Goal: Task Accomplishment & Management: Complete application form

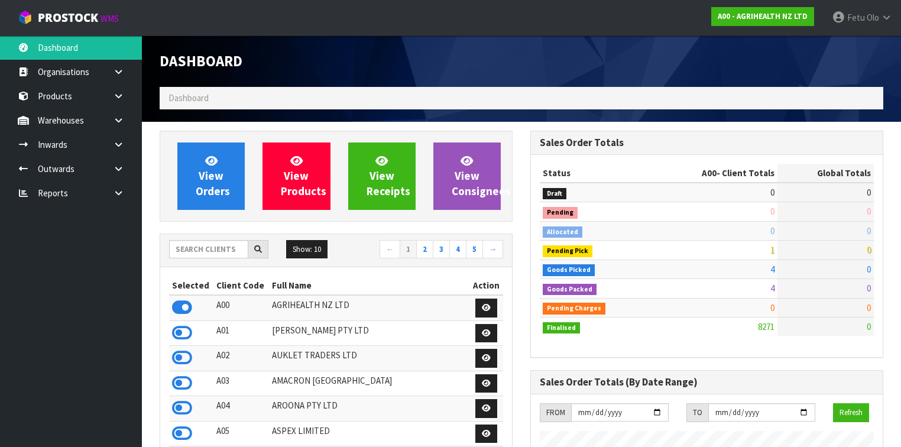
scroll to position [892, 371]
click at [222, 248] on input "text" at bounding box center [208, 249] width 79 height 18
type input "K01"
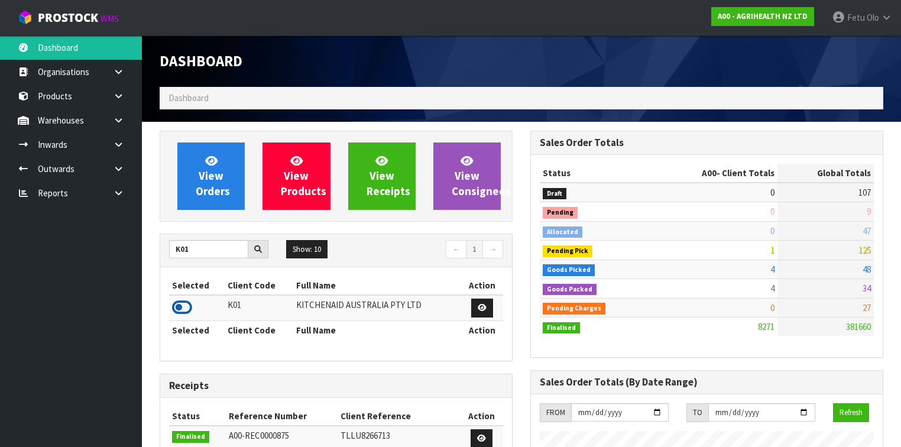
click at [179, 304] on icon at bounding box center [182, 308] width 20 height 18
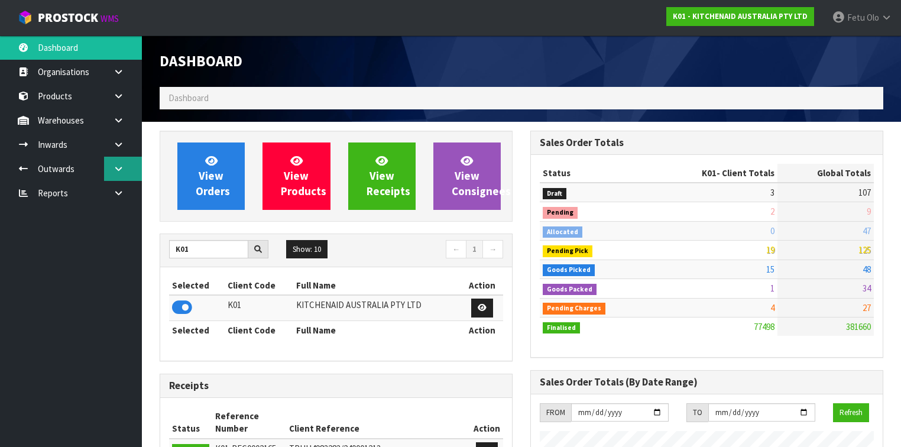
click at [114, 175] on link at bounding box center [123, 169] width 38 height 24
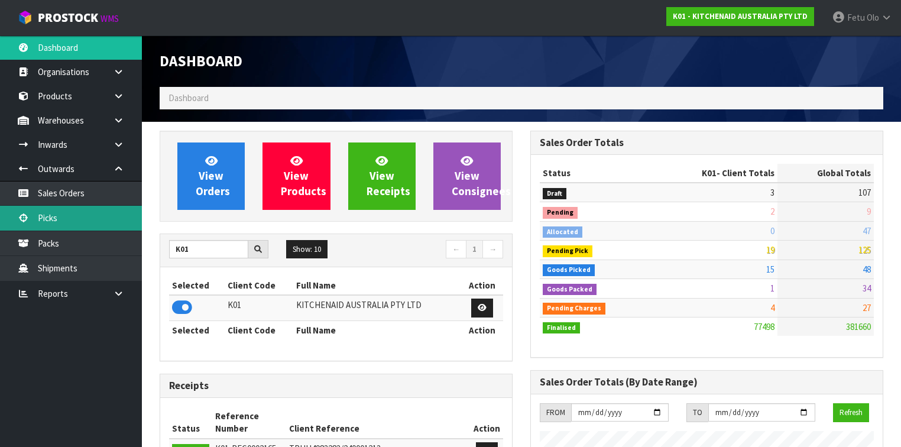
drag, startPoint x: 76, startPoint y: 216, endPoint x: 86, endPoint y: 216, distance: 10.1
click at [76, 216] on link "Picks" at bounding box center [71, 218] width 142 height 24
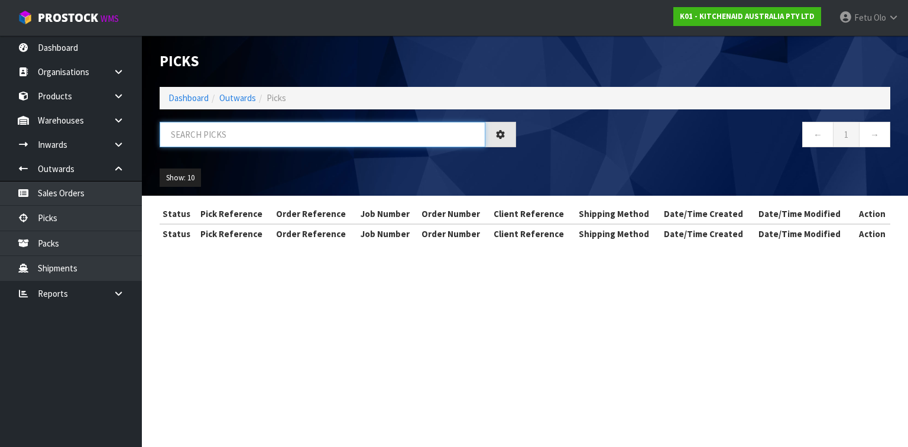
click at [255, 136] on input "text" at bounding box center [323, 134] width 326 height 25
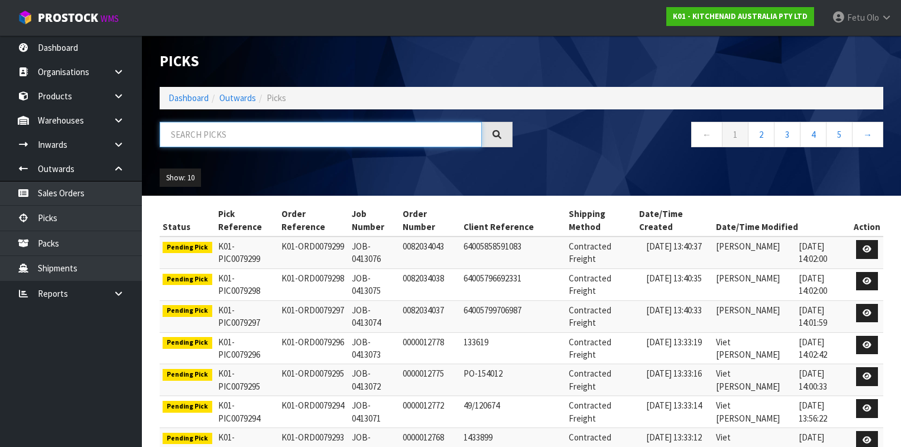
click at [255, 136] on input "text" at bounding box center [321, 134] width 322 height 25
type input "79250"
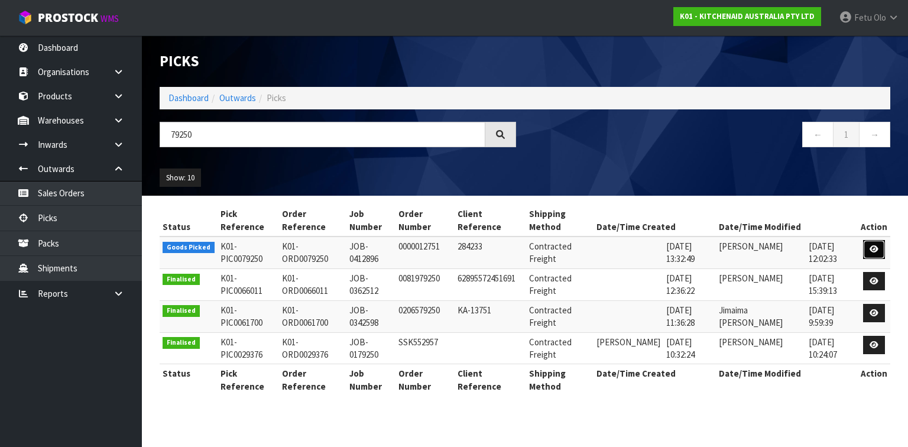
click at [872, 248] on icon at bounding box center [874, 249] width 9 height 8
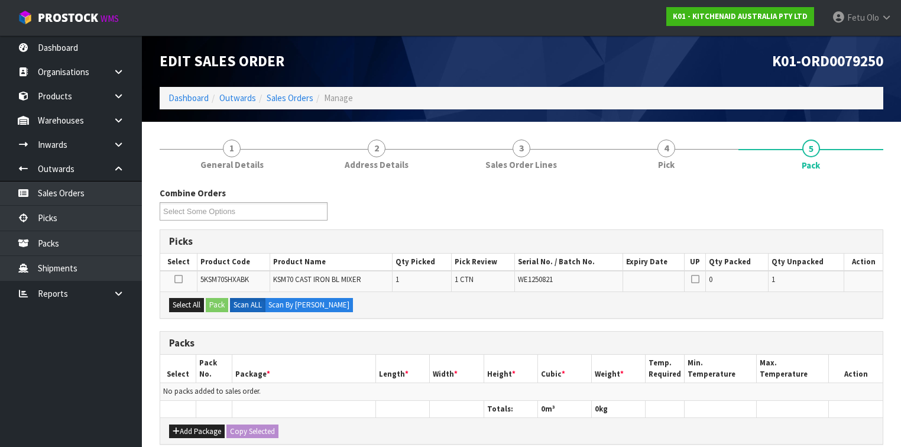
click at [538, 230] on div "Picks" at bounding box center [521, 242] width 722 height 24
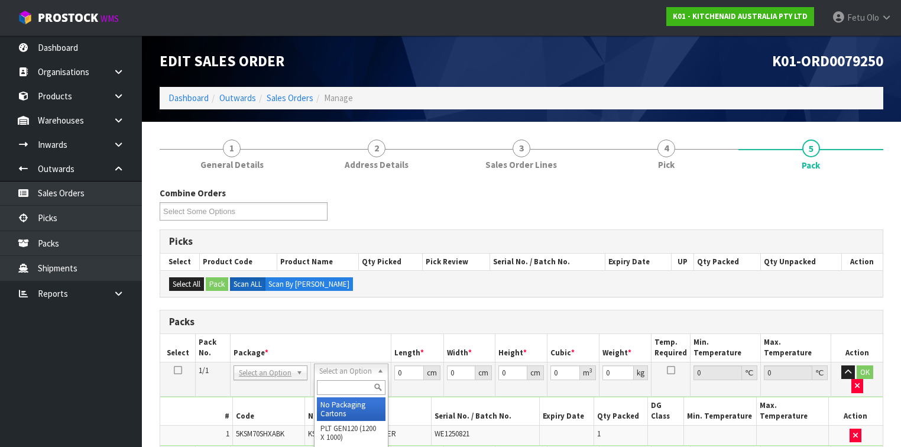
drag, startPoint x: 368, startPoint y: 364, endPoint x: 365, endPoint y: 383, distance: 19.7
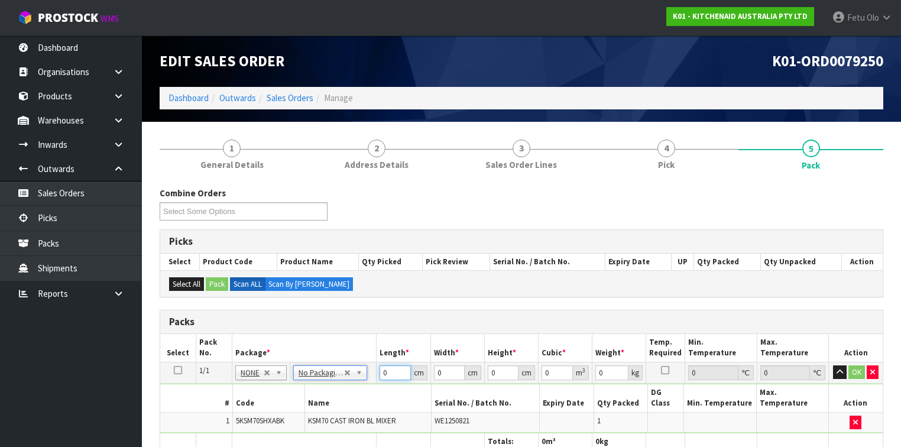
drag, startPoint x: 396, startPoint y: 374, endPoint x: 339, endPoint y: 390, distance: 58.6
click at [339, 390] on tbody "1/1 NONE 007-001 007-002 007-004 007-009 007-013 007-014 007-015 007-017 007-01…" at bounding box center [521, 397] width 722 height 71
type input "45"
type input "35"
type input "5"
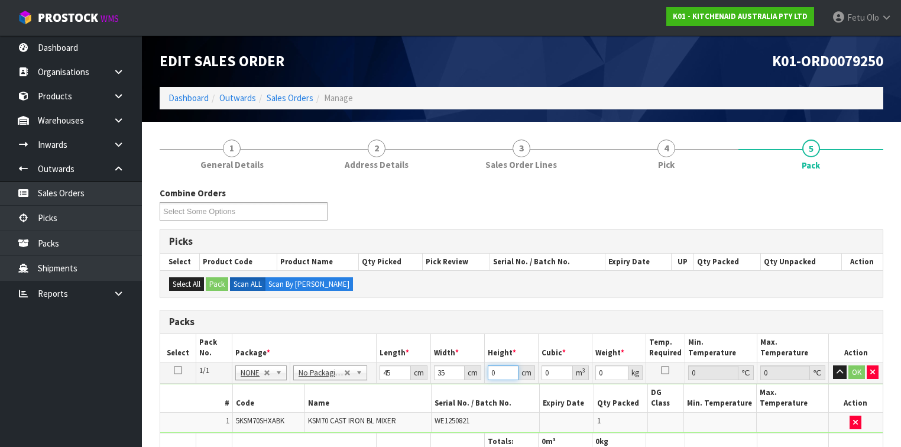
type input "0.007875"
type input "51"
type input "0.080325"
type input "51"
click at [605, 372] on input "0" at bounding box center [611, 372] width 33 height 15
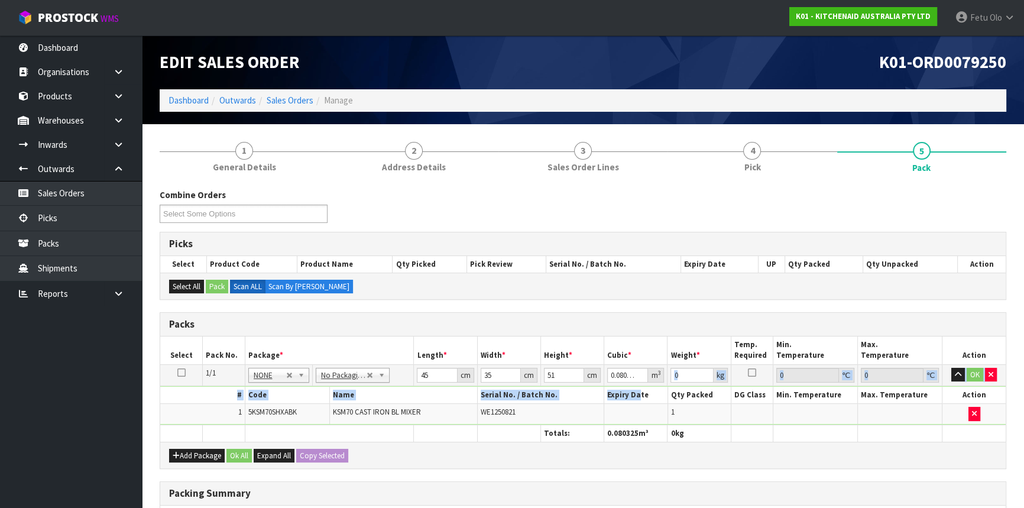
drag, startPoint x: 678, startPoint y: 384, endPoint x: 621, endPoint y: 393, distance: 58.0
click at [621, 393] on tbody "1/1 NONE 007-001 007-002 007-004 007-009 007-013 007-014 007-015 007-017 007-01…" at bounding box center [582, 394] width 845 height 60
click at [683, 387] on th "Qty Packed" at bounding box center [698, 395] width 63 height 17
drag, startPoint x: 637, startPoint y: 395, endPoint x: 626, endPoint y: 399, distance: 12.0
click at [626, 399] on tbody "1/1 NONE 007-001 007-002 007-004 007-009 007-013 007-014 007-015 007-017 007-01…" at bounding box center [582, 394] width 845 height 60
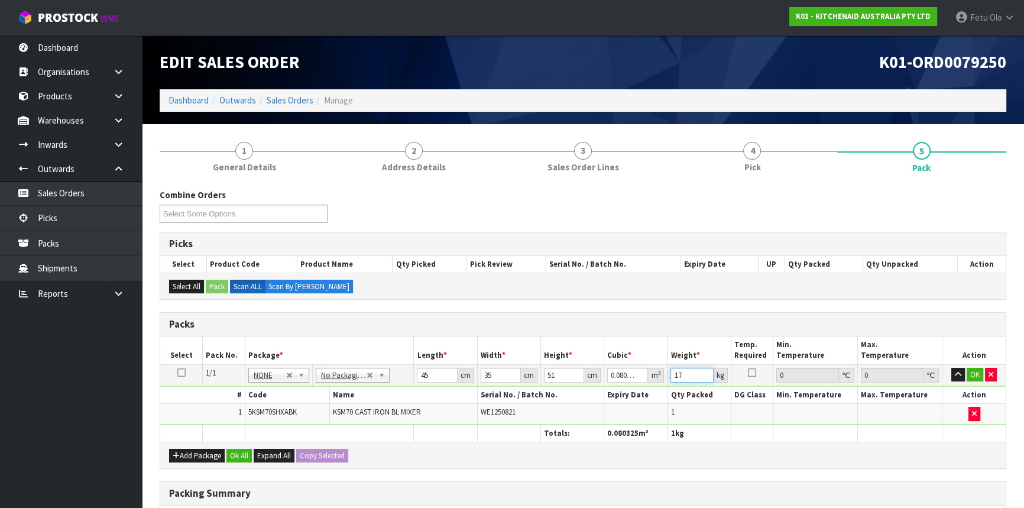
type input "17"
click button "OK" at bounding box center [975, 375] width 17 height 14
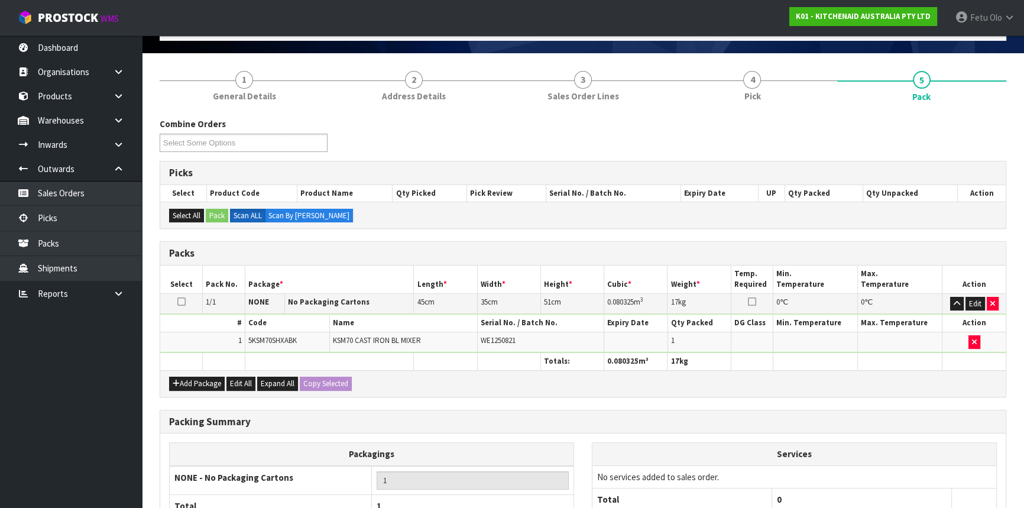
scroll to position [181, 0]
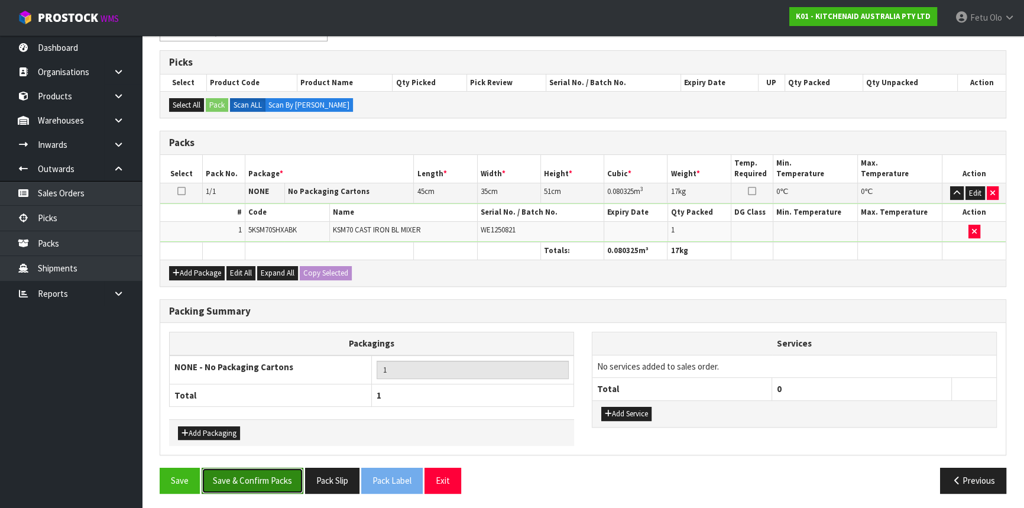
click at [261, 446] on button "Save & Confirm Packs" at bounding box center [253, 480] width 102 height 25
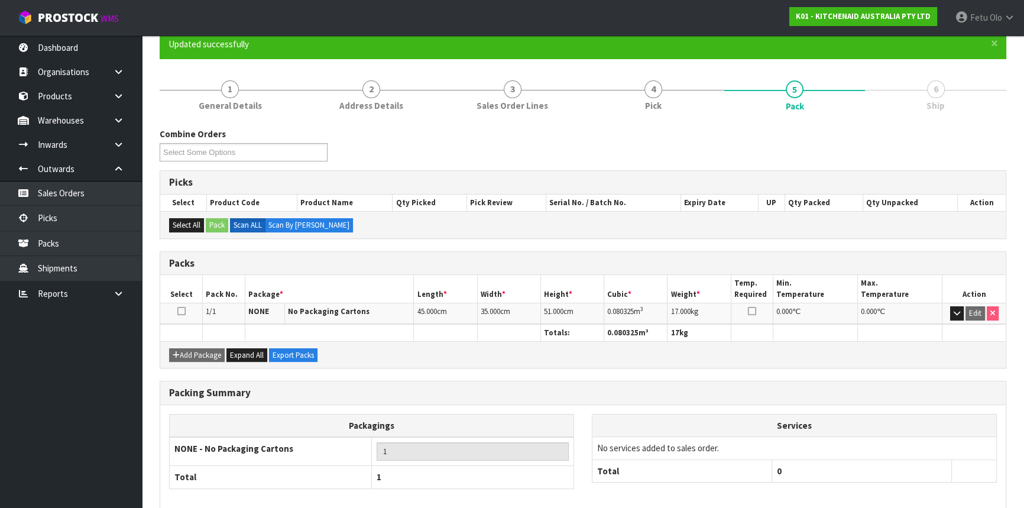
scroll to position [160, 0]
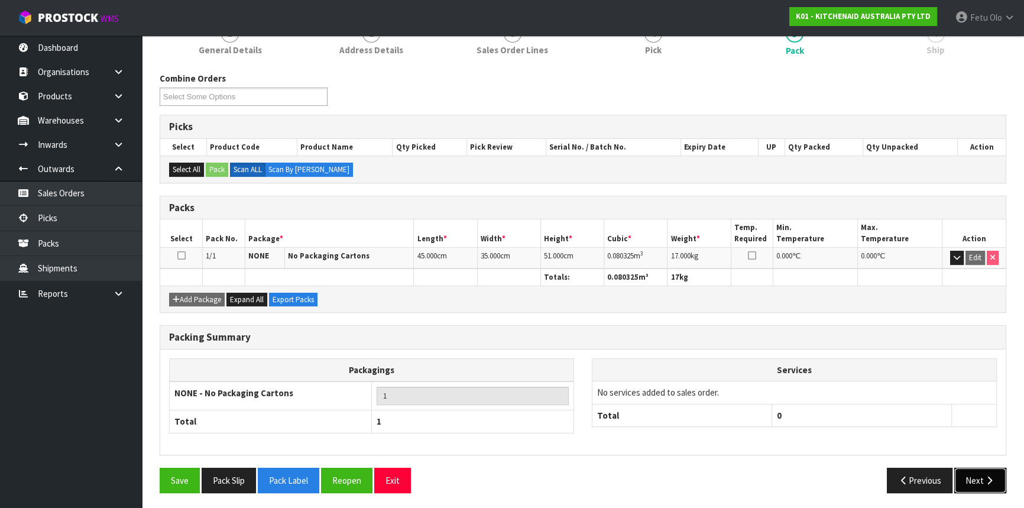
click at [907, 446] on button "Next" at bounding box center [980, 480] width 52 height 25
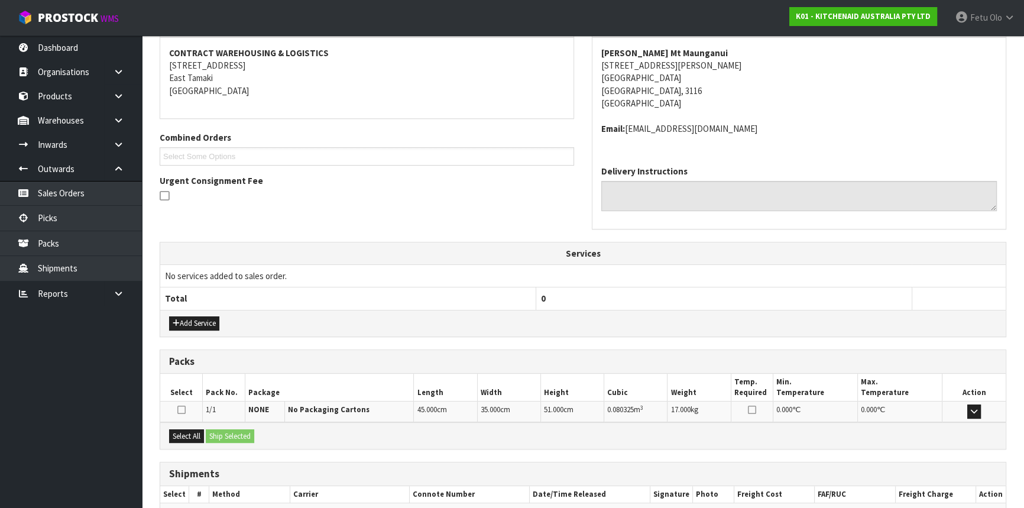
scroll to position [284, 0]
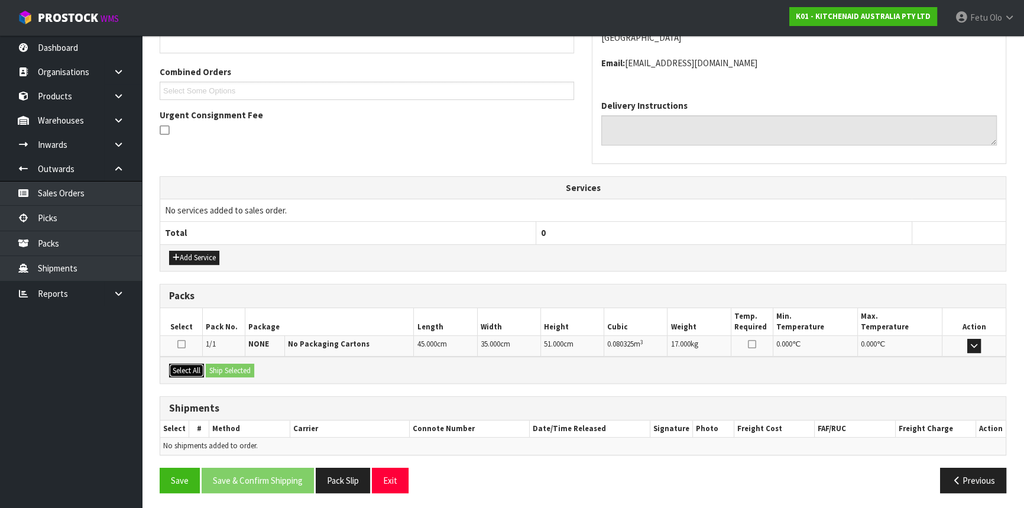
drag, startPoint x: 177, startPoint y: 367, endPoint x: 241, endPoint y: 372, distance: 64.1
click at [179, 367] on button "Select All" at bounding box center [186, 371] width 35 height 14
click at [241, 372] on button "Ship Selected" at bounding box center [230, 371] width 48 height 14
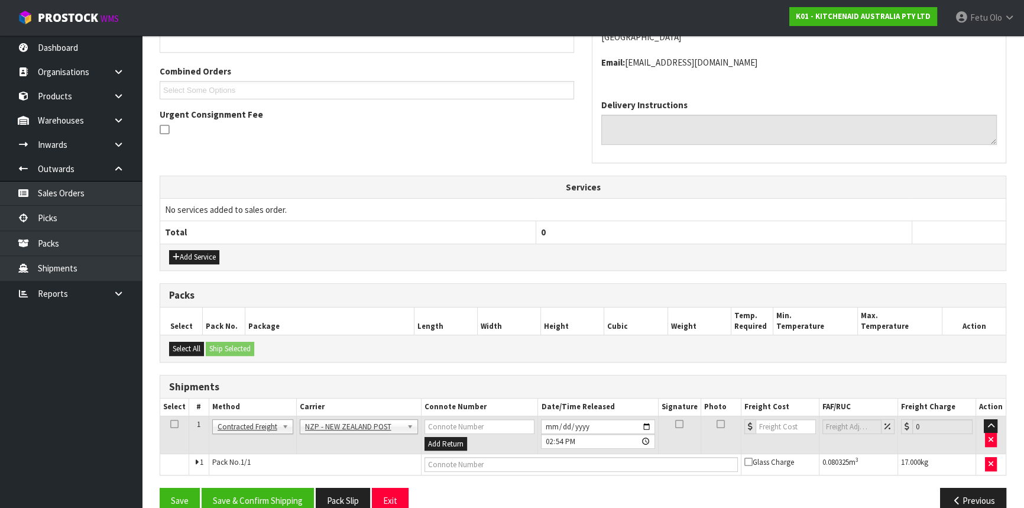
scroll to position [305, 0]
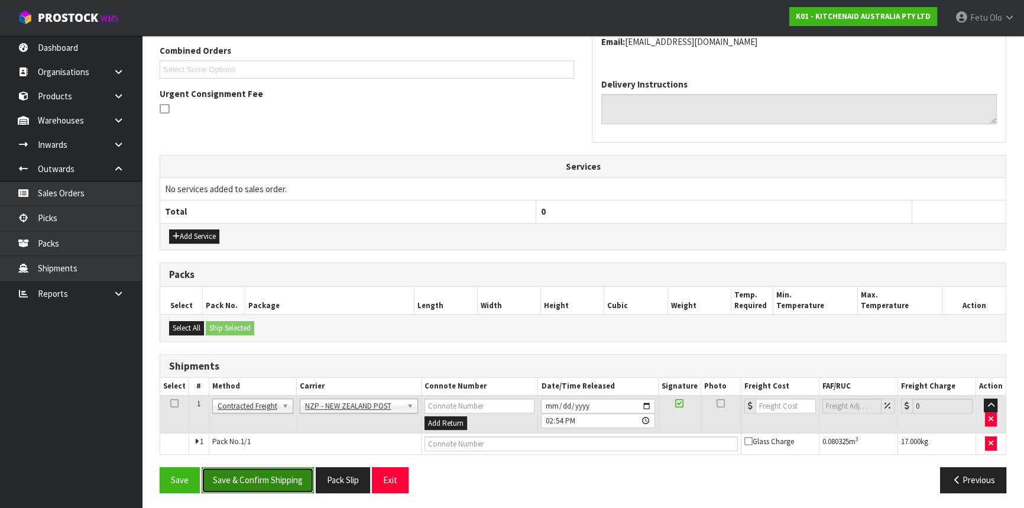
click at [256, 446] on button "Save & Confirm Shipping" at bounding box center [258, 479] width 112 height 25
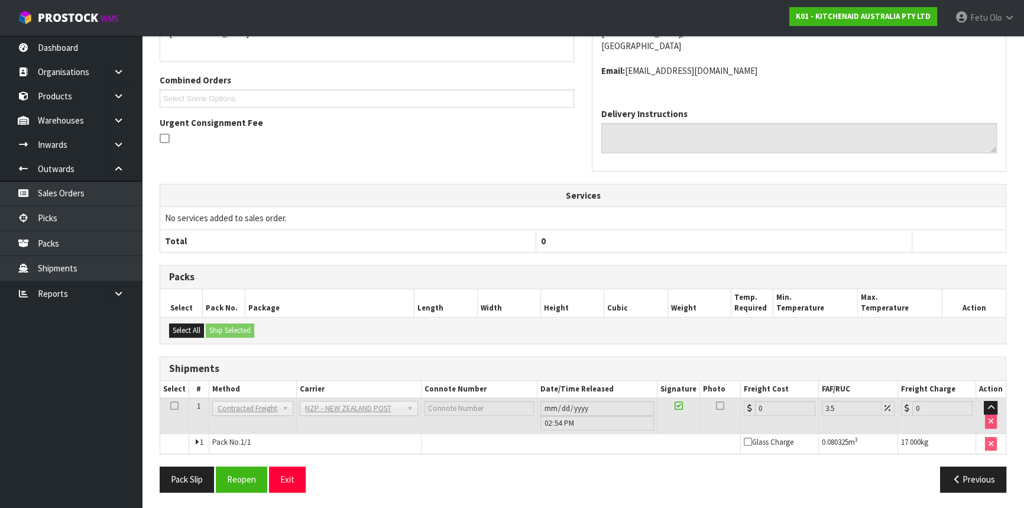
scroll to position [289, 0]
drag, startPoint x: 242, startPoint y: 478, endPoint x: 242, endPoint y: 470, distance: 8.3
click at [242, 446] on button "Reopen" at bounding box center [241, 478] width 51 height 25
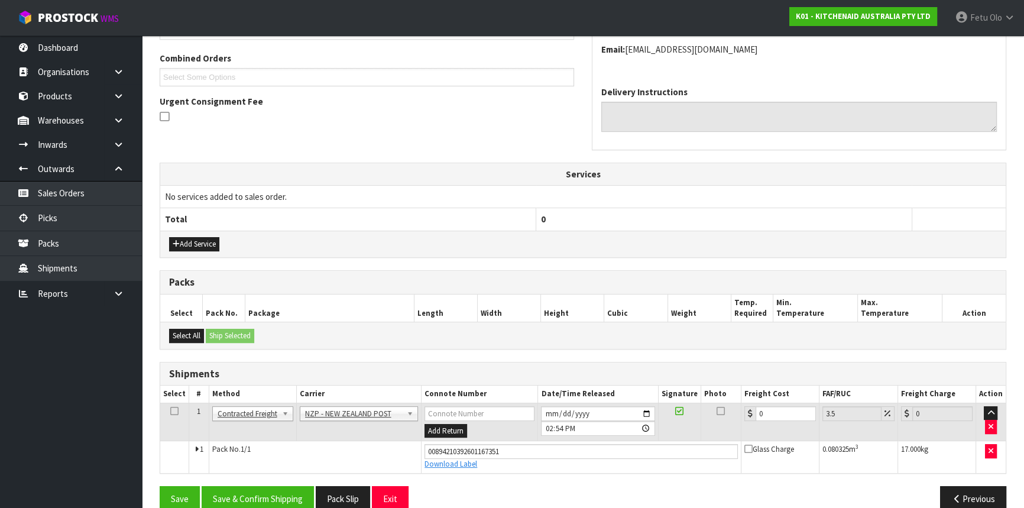
scroll to position [316, 0]
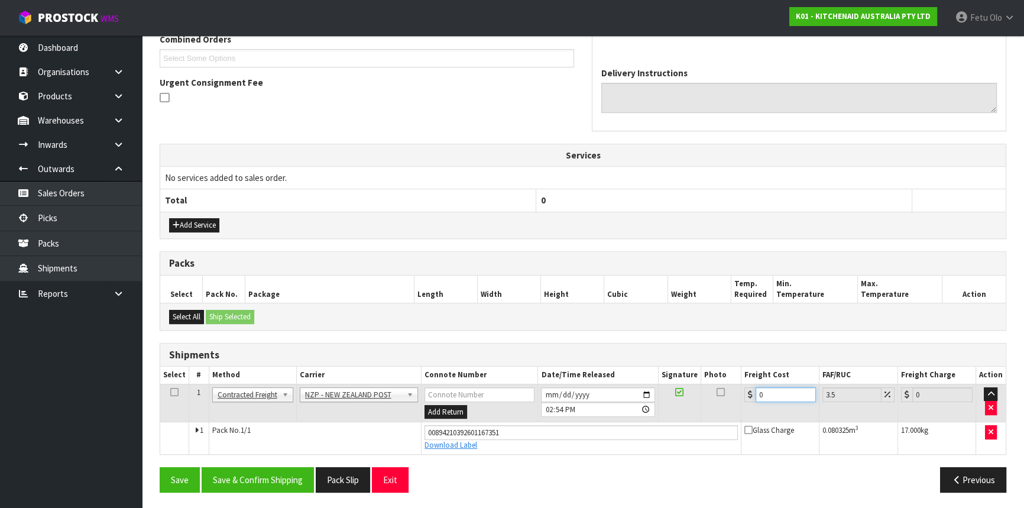
drag, startPoint x: 773, startPoint y: 397, endPoint x: 624, endPoint y: 407, distance: 148.7
click at [624, 407] on tr "1 Client Local Pickup Customer Local Pickup Company Freight Contracted Freight …" at bounding box center [582, 403] width 845 height 38
type input "1"
type input "1.03"
type input "14"
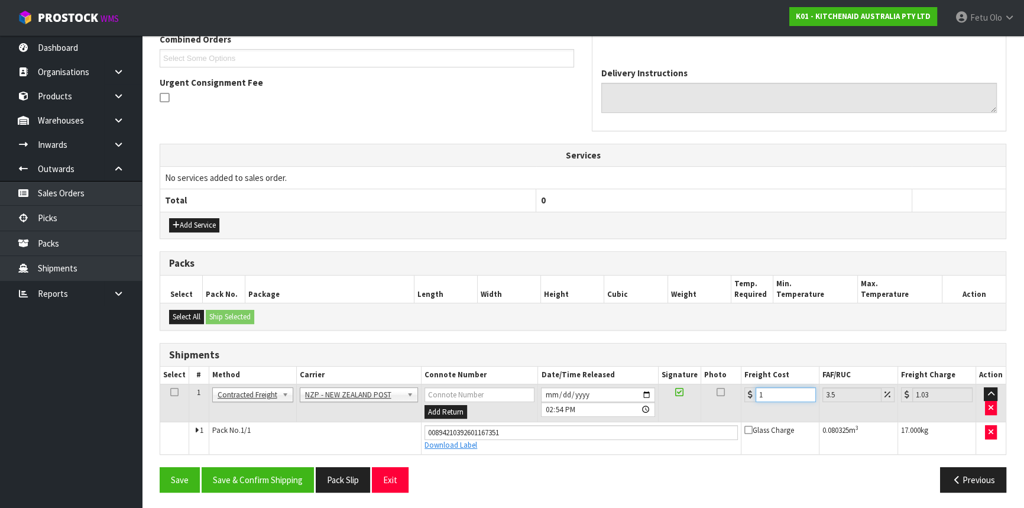
type input "14.49"
type input "14.1"
type input "14.59"
type input "14.14"
type input "14.63"
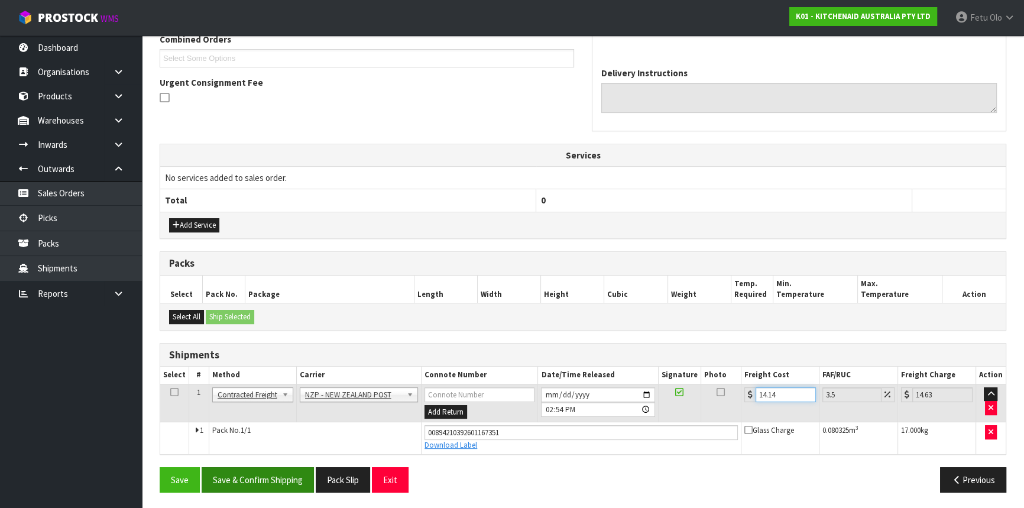
type input "14.14"
click at [313, 446] on button "Save & Confirm Shipping" at bounding box center [258, 479] width 112 height 25
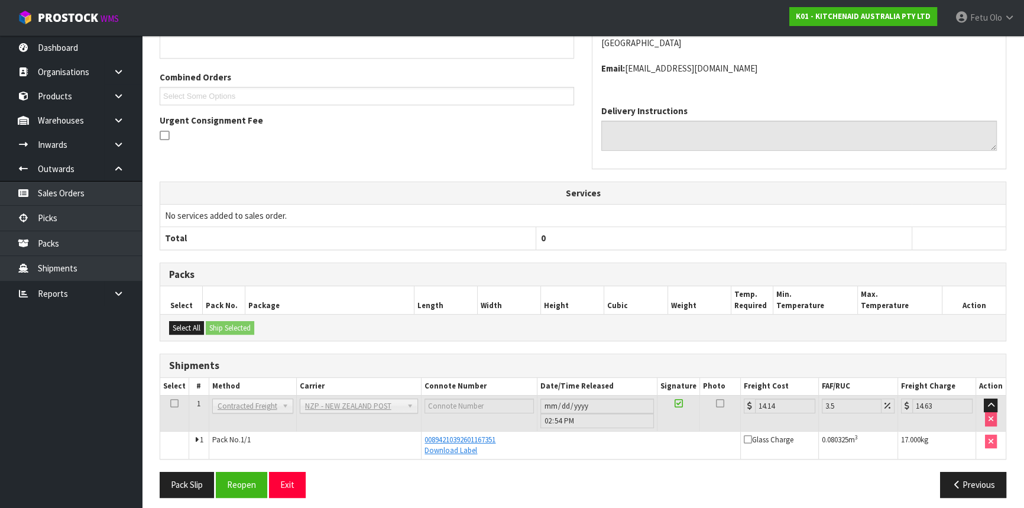
scroll to position [284, 0]
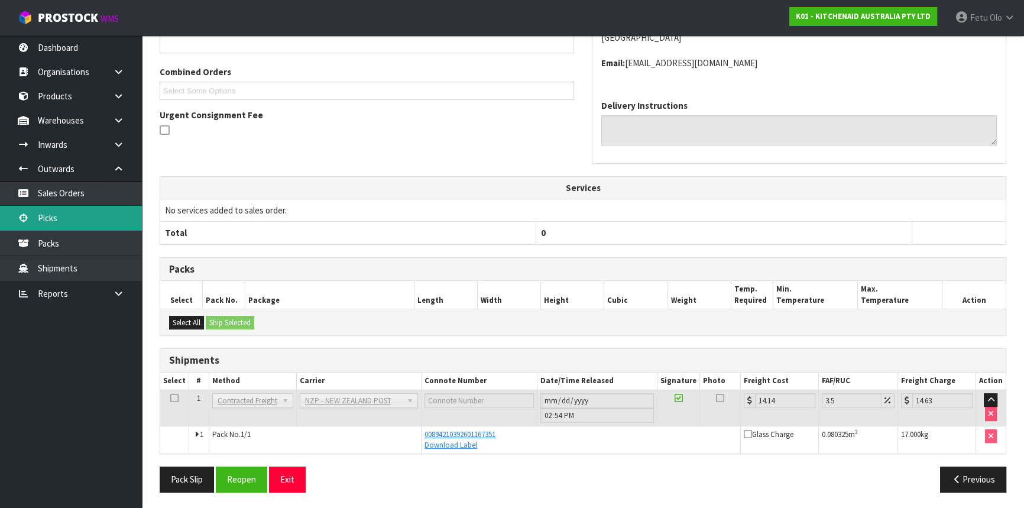
click at [73, 213] on link "Picks" at bounding box center [71, 218] width 142 height 24
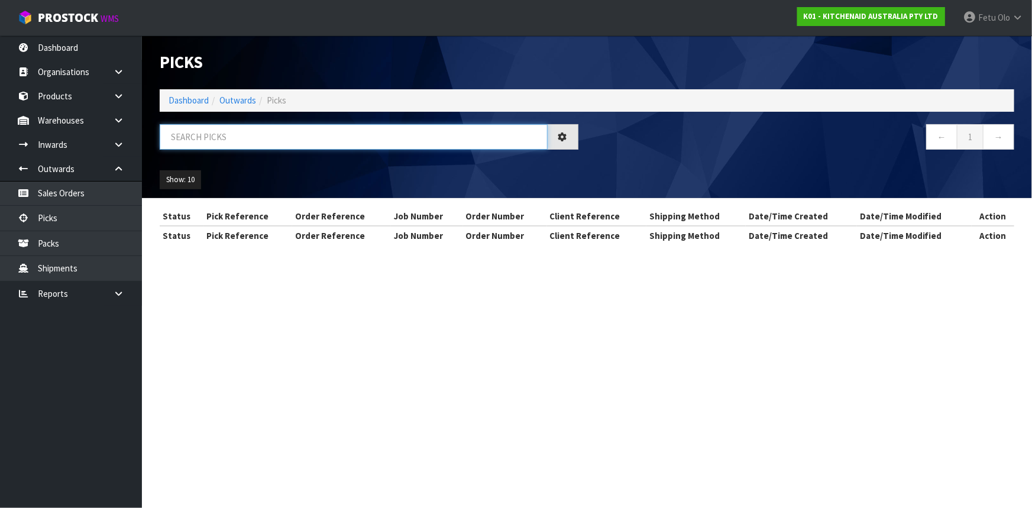
click at [336, 141] on input "text" at bounding box center [354, 136] width 388 height 25
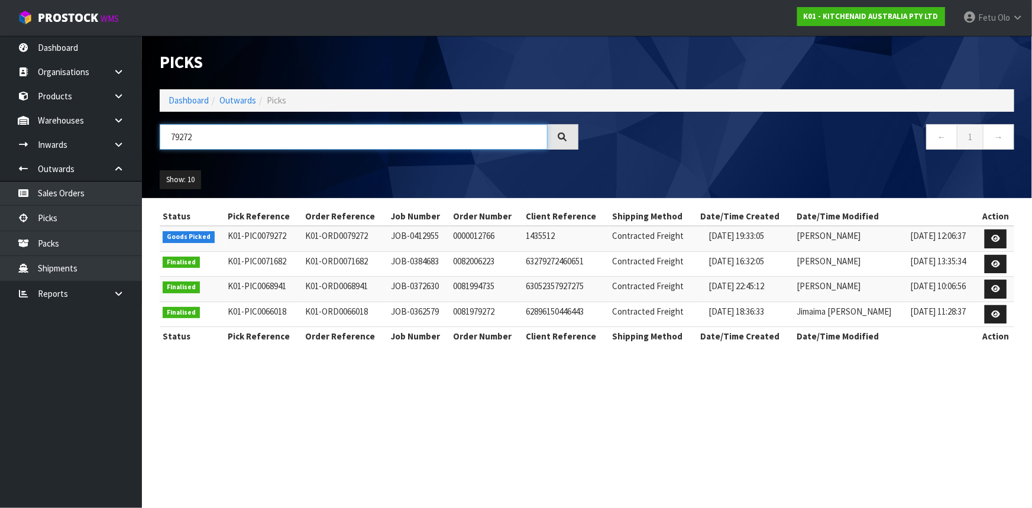
type input "79272"
click at [907, 236] on link at bounding box center [995, 238] width 22 height 19
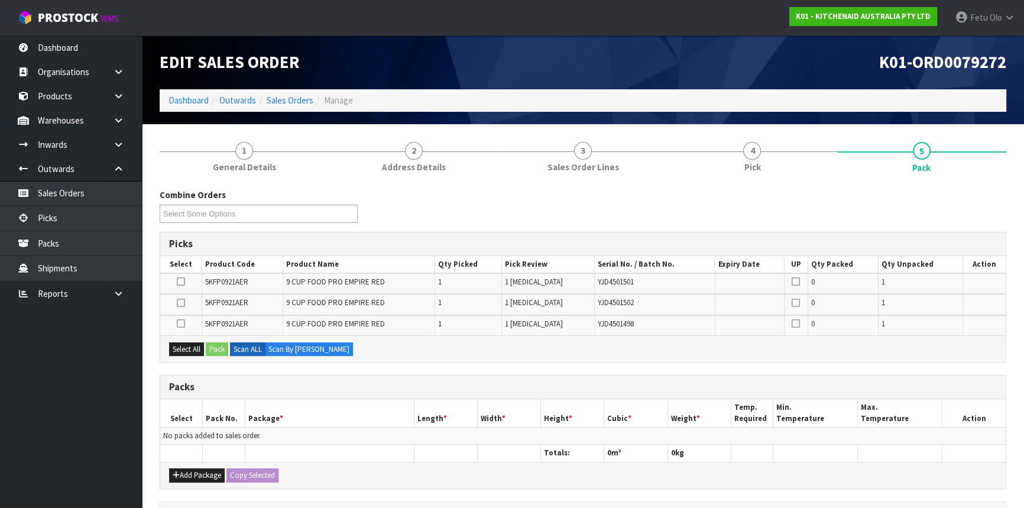
click at [114, 397] on ul "Dashboard Organisations Clients Consignees Carriers Products Categories Serial …" at bounding box center [71, 271] width 142 height 472
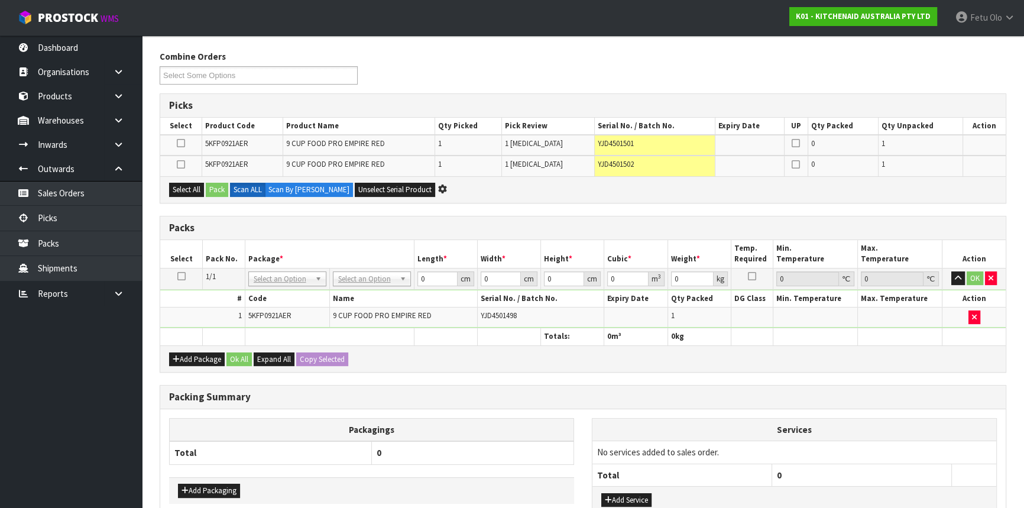
scroll to position [218, 0]
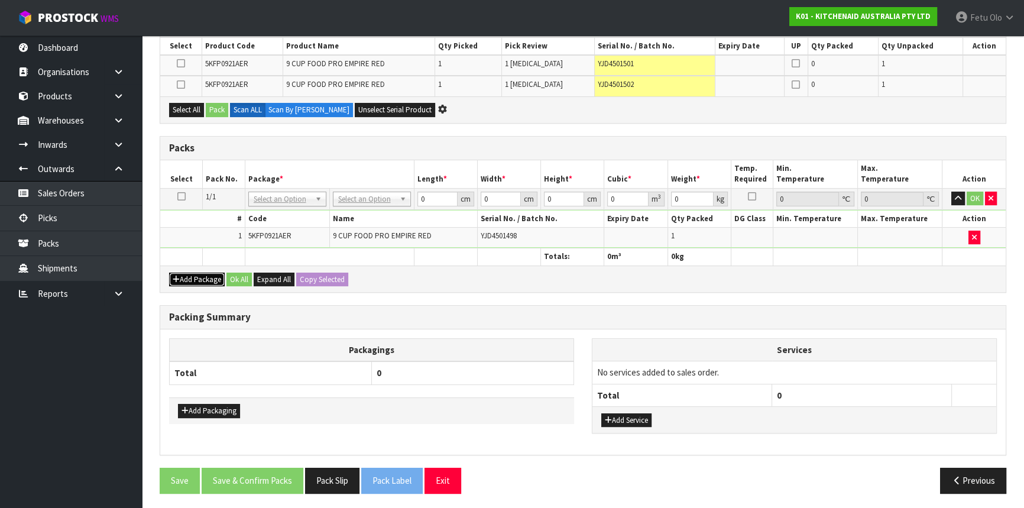
click at [184, 278] on button "Add Package" at bounding box center [197, 280] width 56 height 14
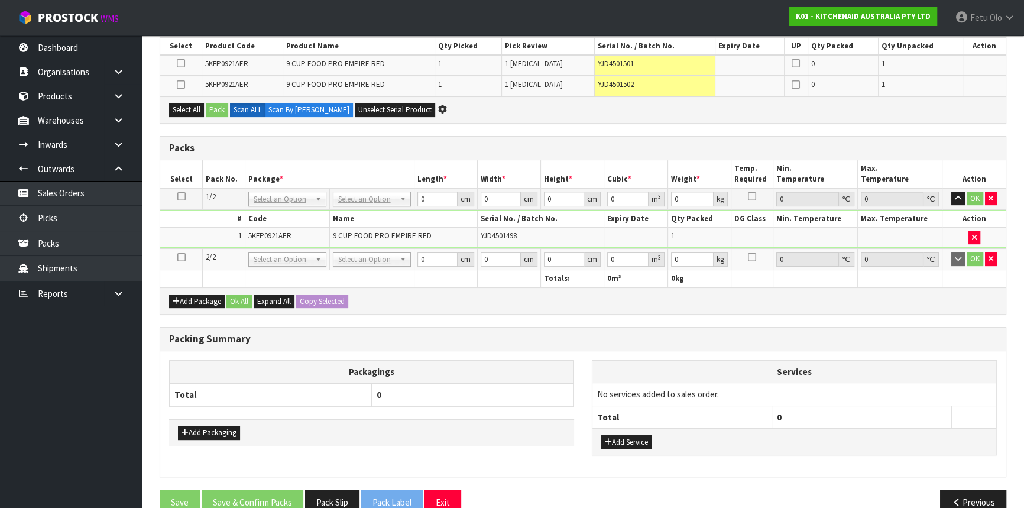
click at [177, 257] on icon at bounding box center [181, 257] width 8 height 1
drag, startPoint x: 86, startPoint y: 356, endPoint x: 96, endPoint y: 366, distance: 13.8
click at [91, 364] on ul "Dashboard Organisations Clients Consignees Carriers Products Categories Serial …" at bounding box center [71, 271] width 142 height 472
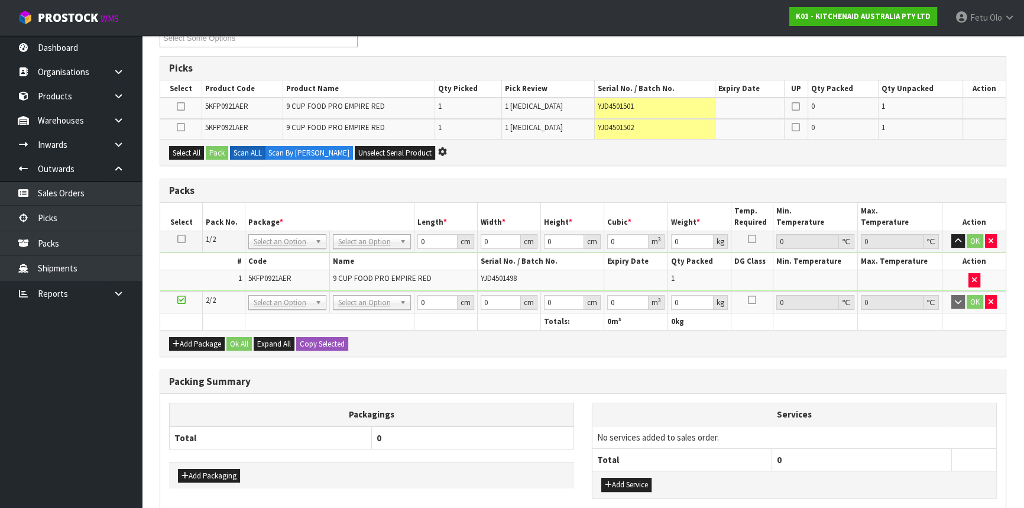
scroll to position [0, 0]
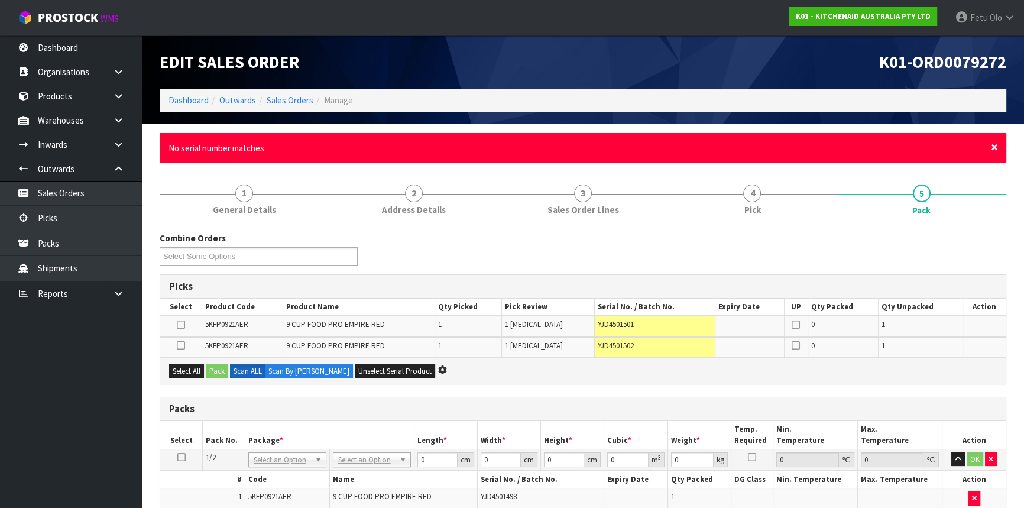
click at [907, 147] on span "×" at bounding box center [994, 147] width 7 height 17
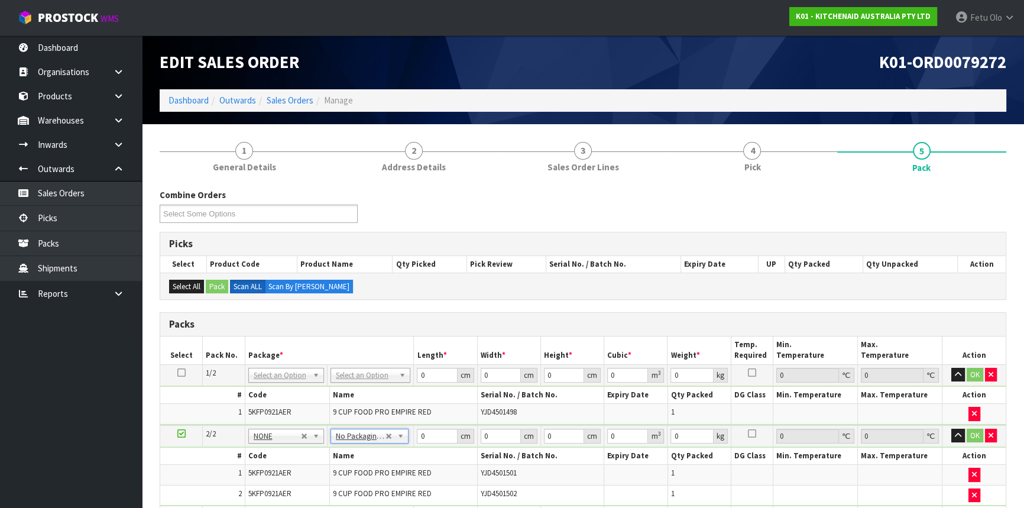
drag, startPoint x: 365, startPoint y: 473, endPoint x: 403, endPoint y: 442, distance: 48.8
click at [365, 446] on span "9 CUP FOOD PRO EMPIRE RED" at bounding box center [382, 473] width 99 height 10
drag, startPoint x: 423, startPoint y: 437, endPoint x: 400, endPoint y: 447, distance: 25.5
click at [400, 446] on tbody "2/2 NONE 007-001 007-002 007-004 007-009 007-013 007-014 007-015 007-017 007-01…" at bounding box center [582, 465] width 845 height 81
type input "52"
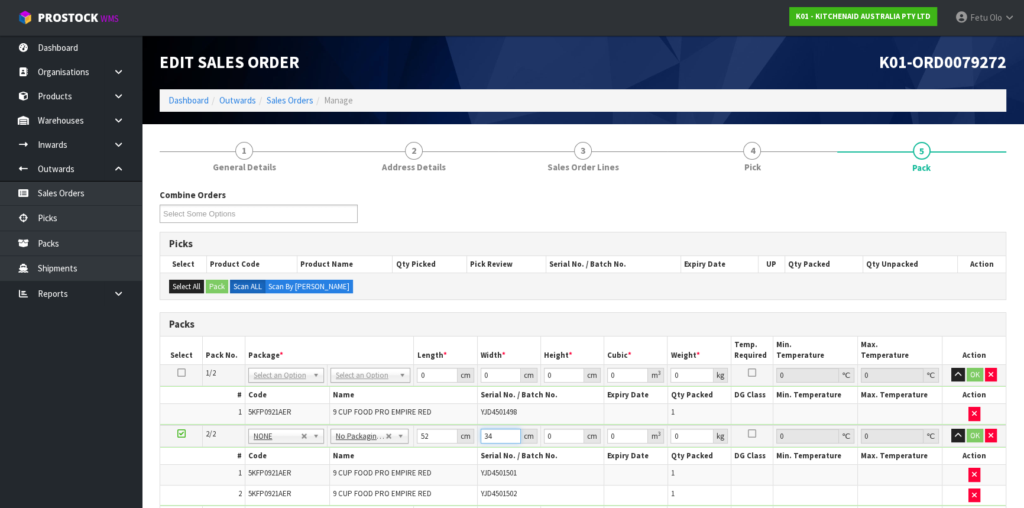
type input "34"
type input "4"
type input "0.007072"
type input "46"
type input "0.081328"
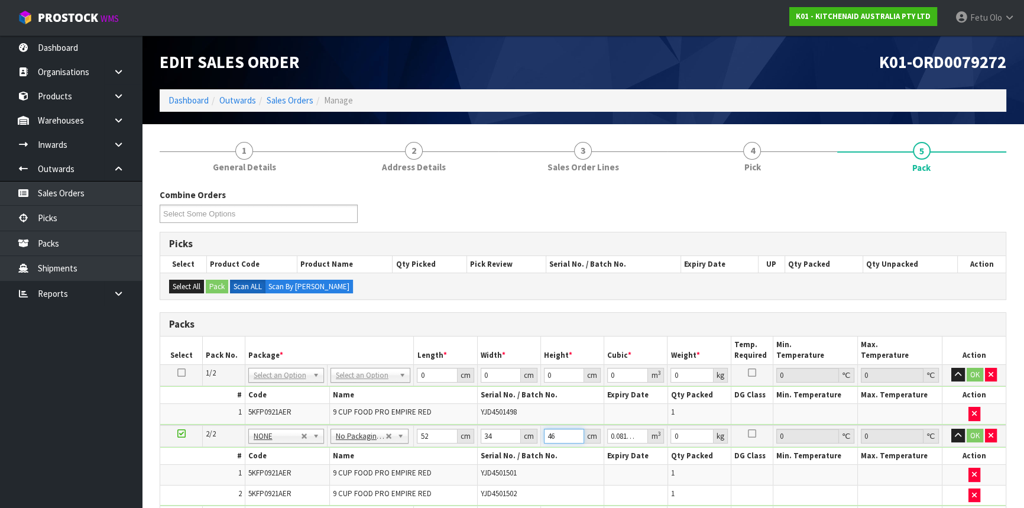
type input "46"
type input "10"
click button "OK" at bounding box center [975, 436] width 17 height 14
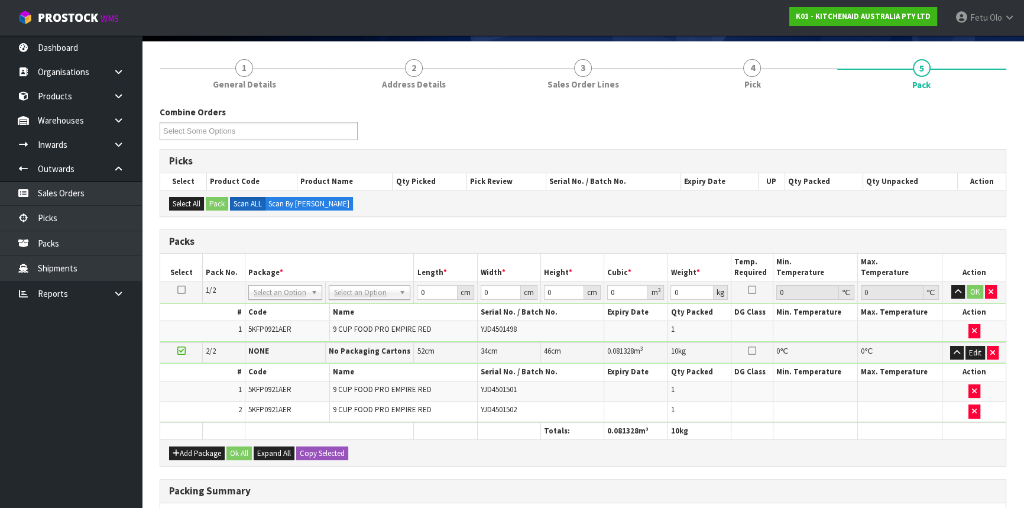
scroll to position [215, 0]
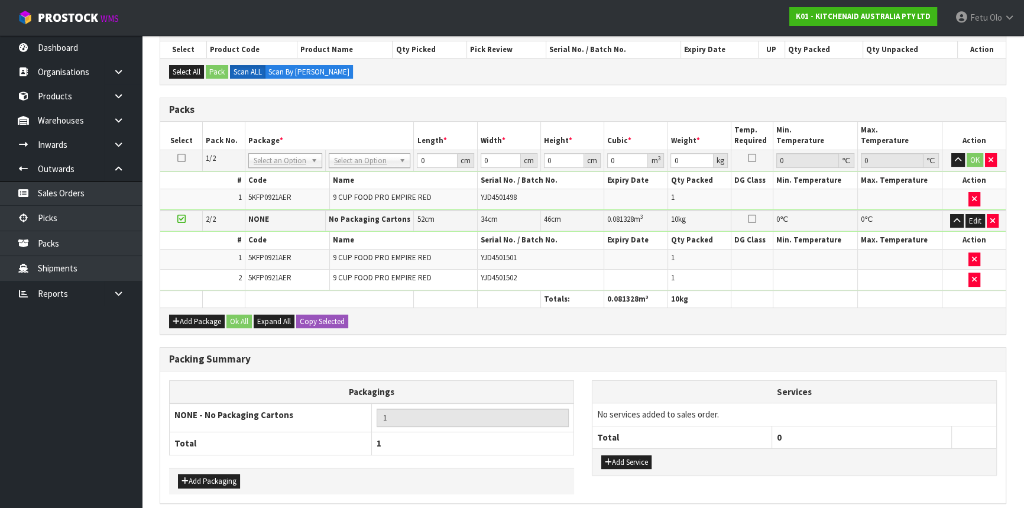
drag, startPoint x: 304, startPoint y: 160, endPoint x: 289, endPoint y: 171, distance: 19.0
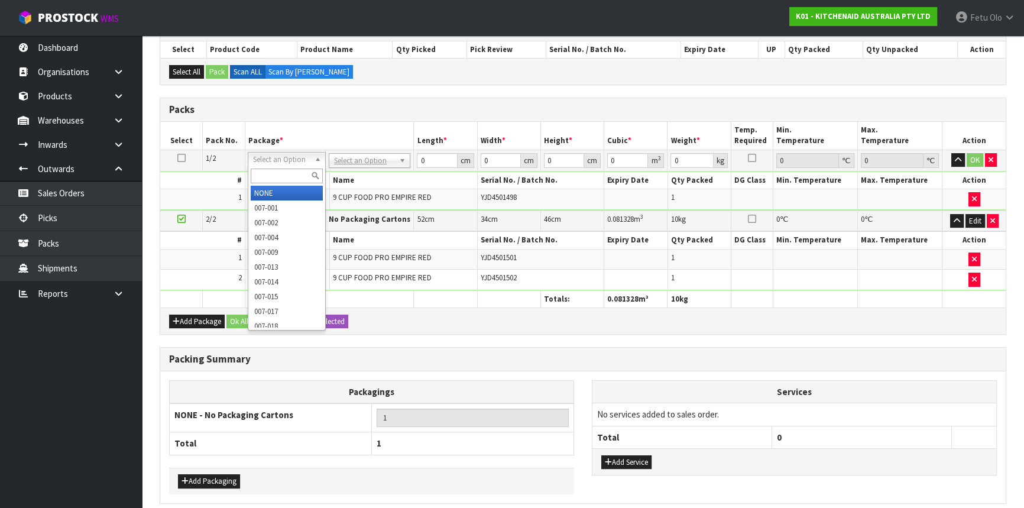
click at [284, 172] on input "text" at bounding box center [287, 175] width 72 height 15
type input "011"
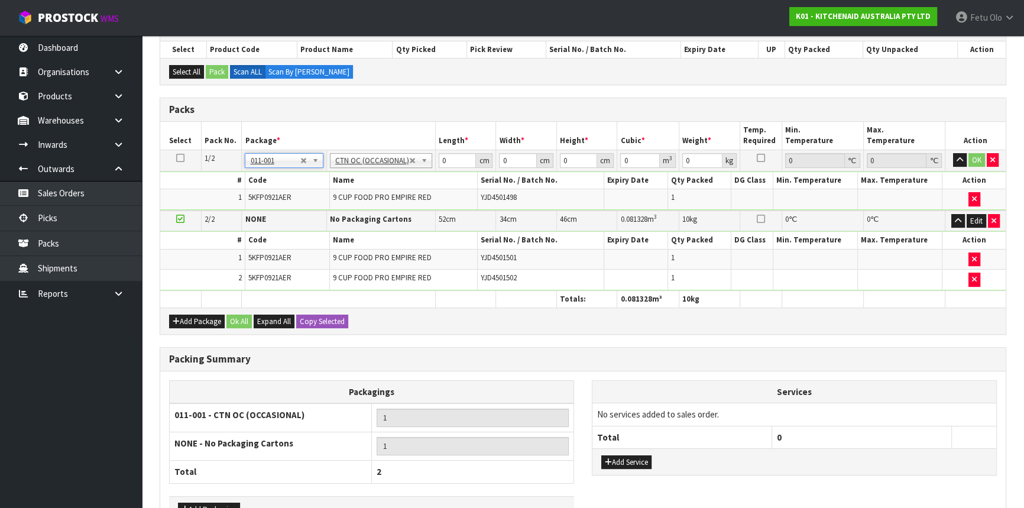
type input "4.6"
drag, startPoint x: 447, startPoint y: 161, endPoint x: 320, endPoint y: 189, distance: 129.7
click at [320, 189] on tbody "1/2 NONE 007-001 007-002 007-004 007-009 007-013 007-014 007-015 007-017 007-01…" at bounding box center [582, 180] width 845 height 60
type input "45"
type input "34"
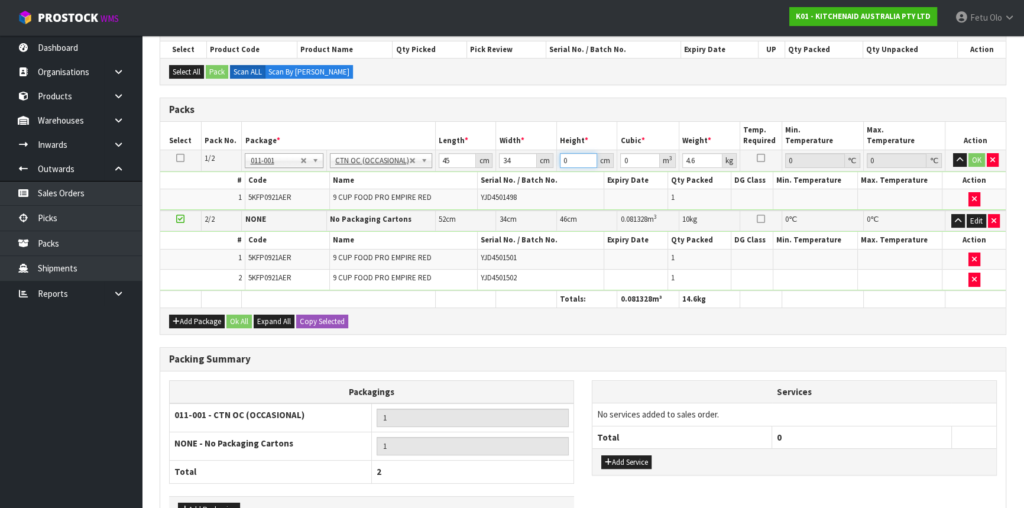
type input "2"
type input "0.00306"
type input "28"
type input "0.04284"
type input "28"
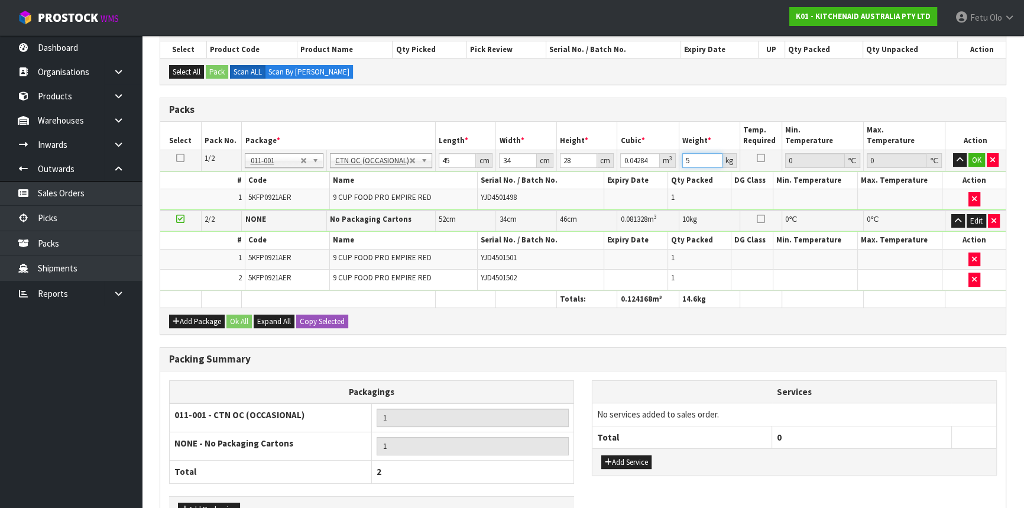
type input "5"
click button "OK" at bounding box center [976, 160] width 17 height 14
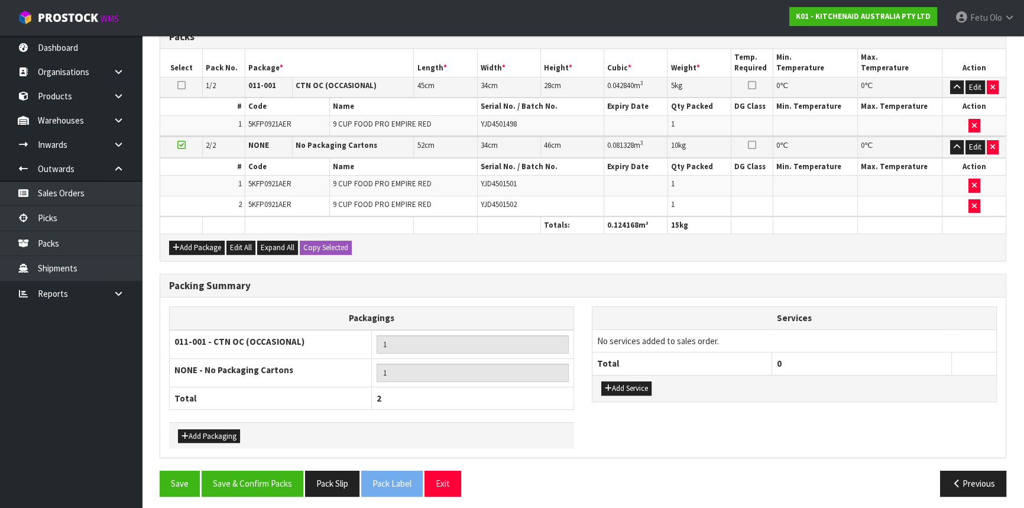
scroll to position [290, 0]
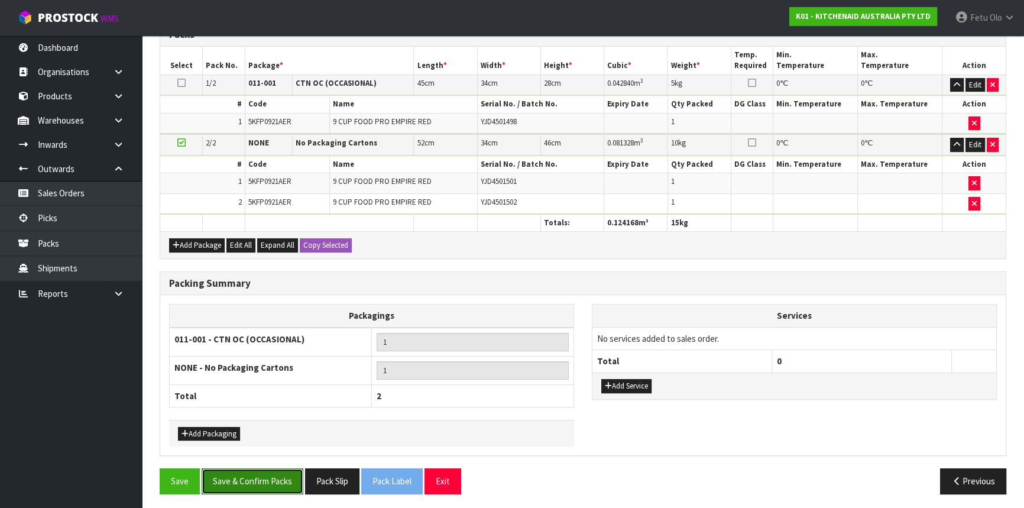
drag, startPoint x: 280, startPoint y: 481, endPoint x: 271, endPoint y: 471, distance: 13.0
click at [280, 446] on button "Save & Confirm Packs" at bounding box center [253, 480] width 102 height 25
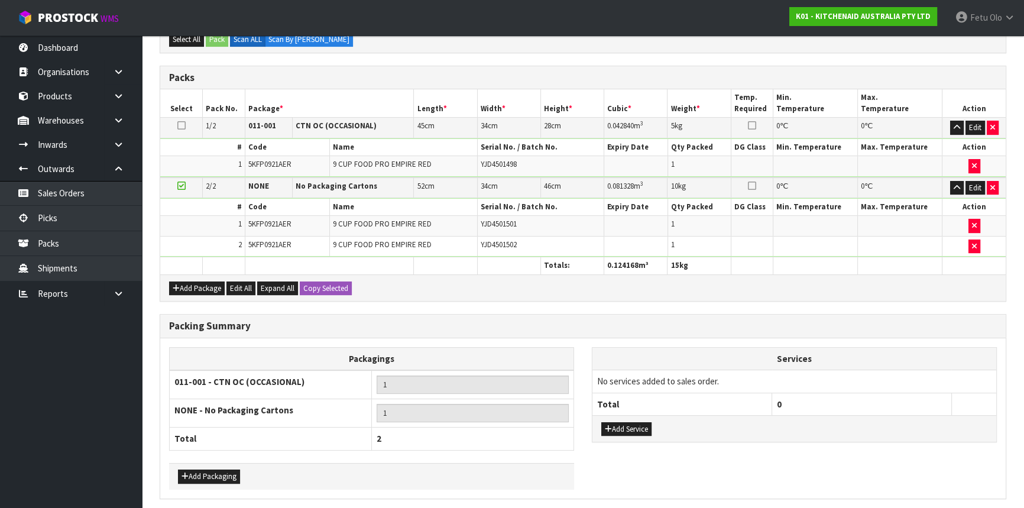
scroll to position [0, 0]
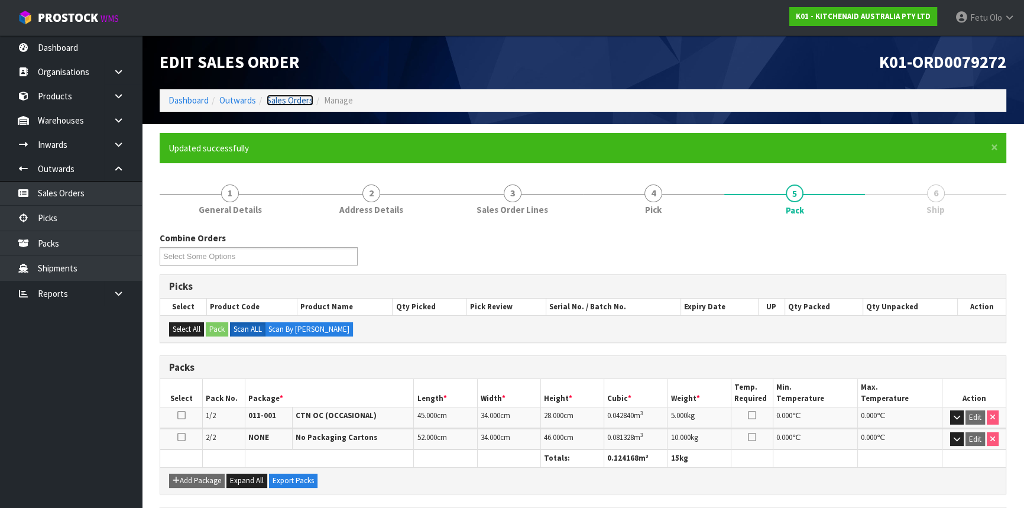
click at [295, 99] on link "Sales Orders" at bounding box center [290, 100] width 47 height 11
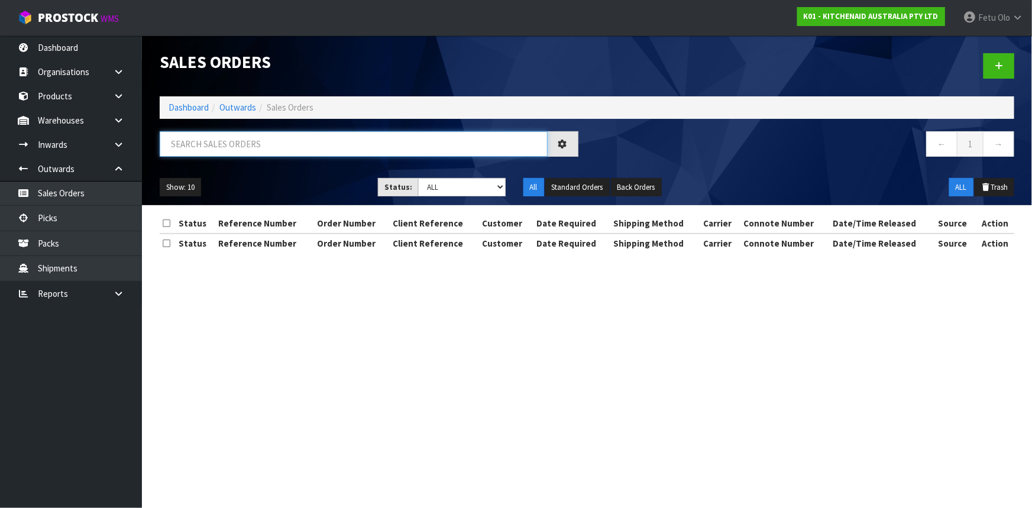
click at [526, 136] on input "text" at bounding box center [354, 143] width 388 height 25
type input "JOB-0412966"
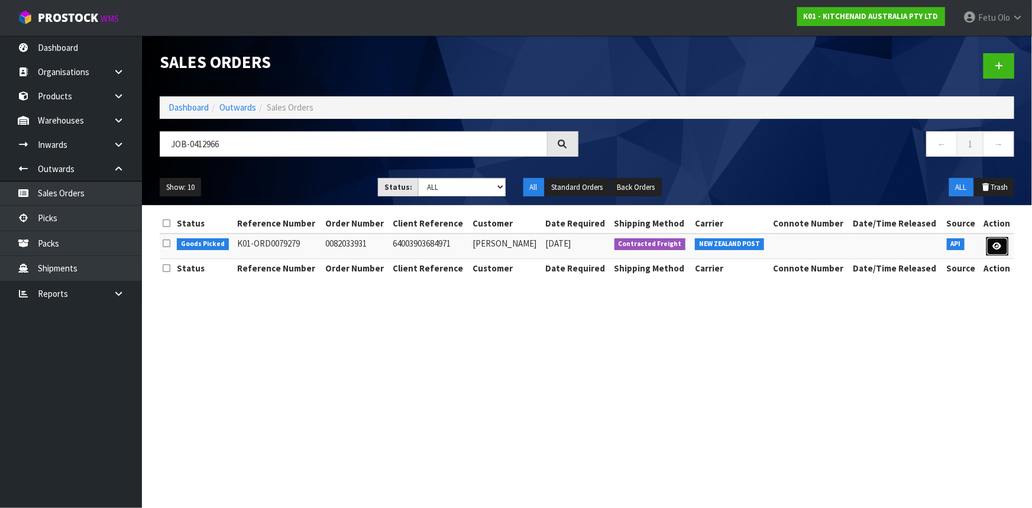
click at [907, 247] on icon at bounding box center [997, 246] width 9 height 8
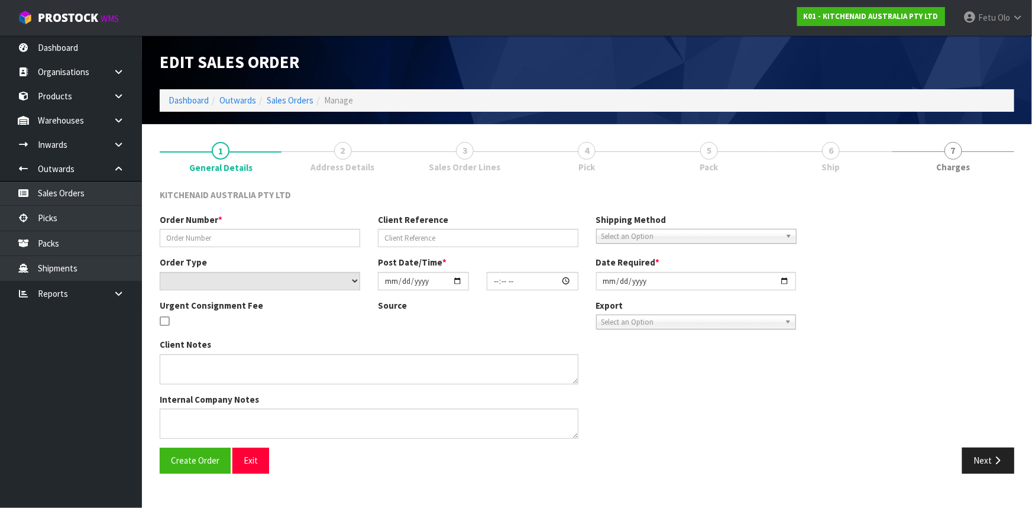
type input "0082033931"
type input "64003903684971"
select select "number:0"
type input "[DATE]"
type input "23:39:52.000"
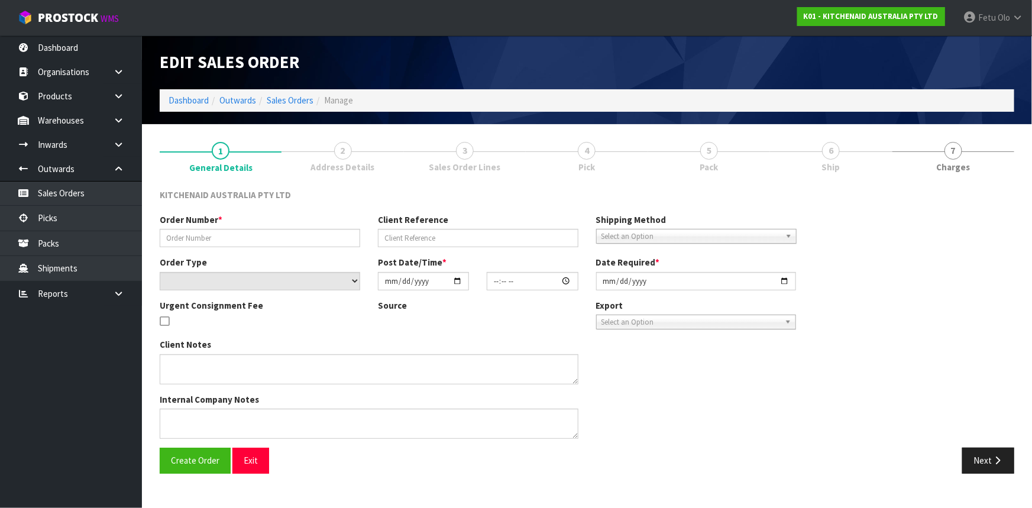
type input "[DATE]"
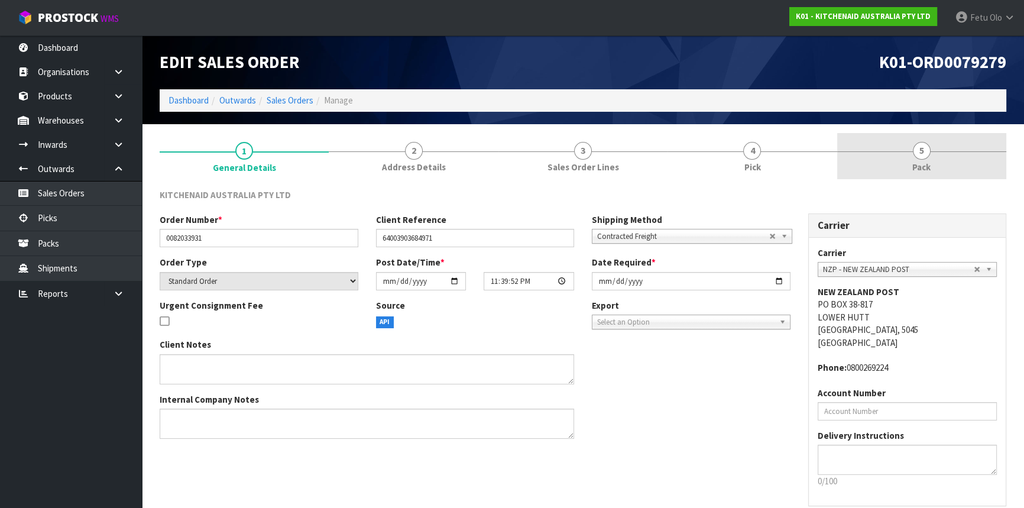
click at [907, 166] on link "5 Pack" at bounding box center [921, 156] width 169 height 47
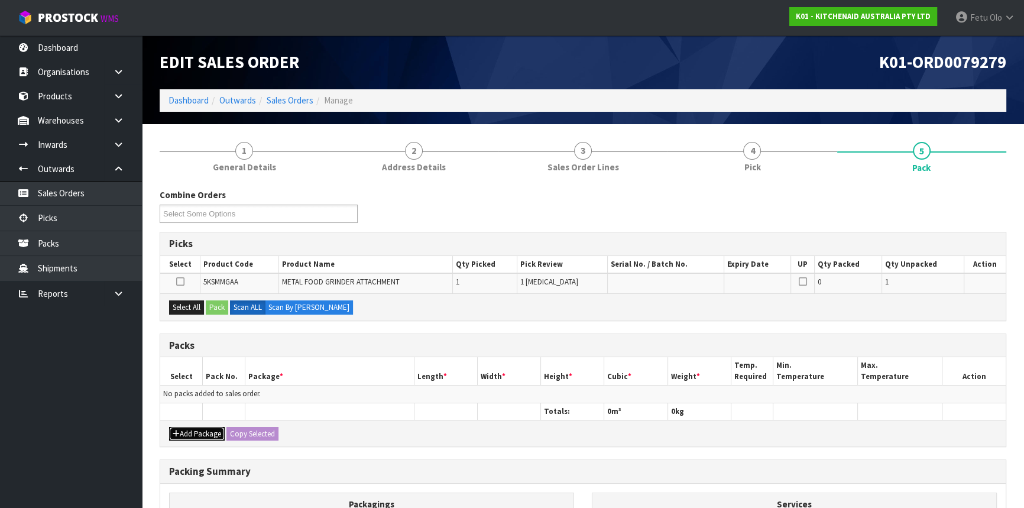
click at [210, 427] on button "Add Package" at bounding box center [197, 434] width 56 height 14
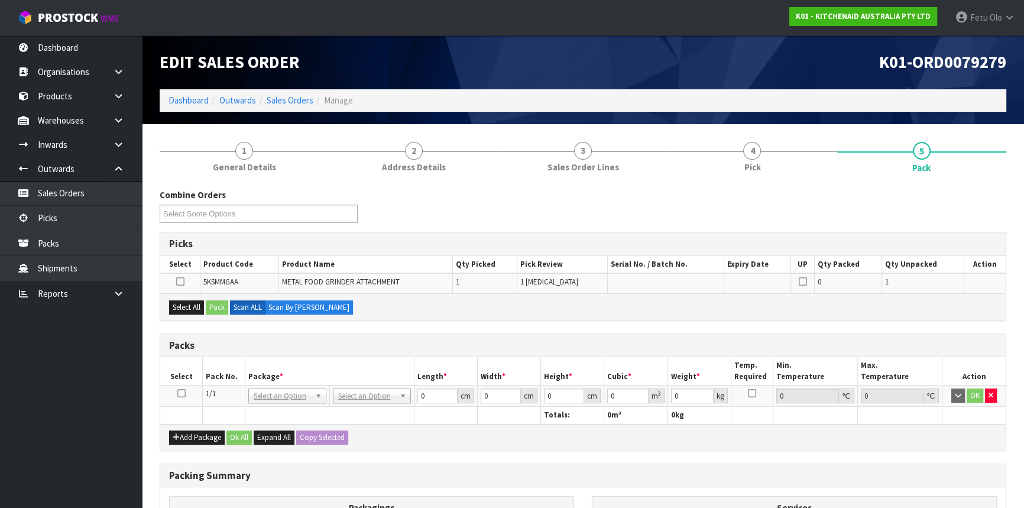
click at [183, 394] on icon at bounding box center [181, 393] width 8 height 1
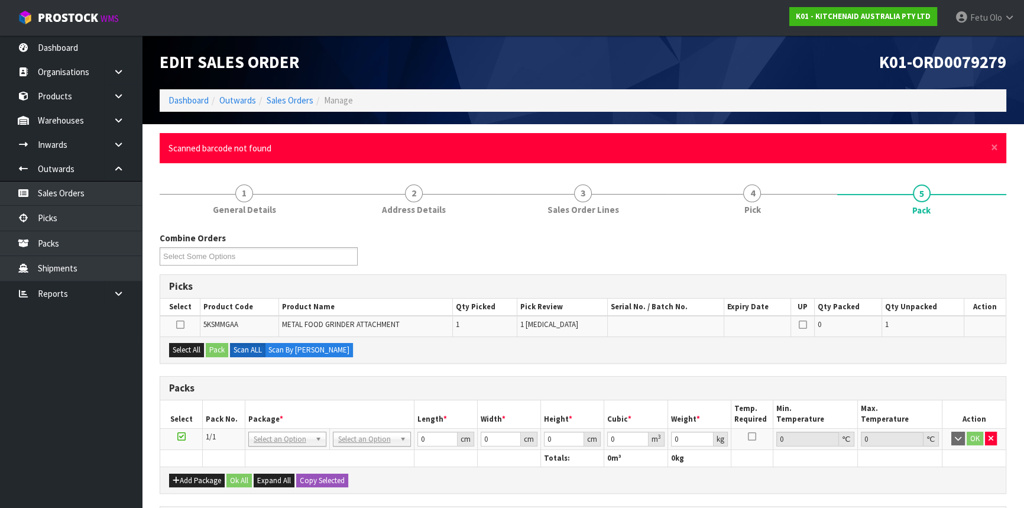
click at [415, 190] on div "1 General Details 2 Address Details 3 Sales Order Lines 4 Pick 5 Pack Combine O…" at bounding box center [583, 440] width 847 height 528
click at [907, 147] on span "×" at bounding box center [994, 147] width 7 height 17
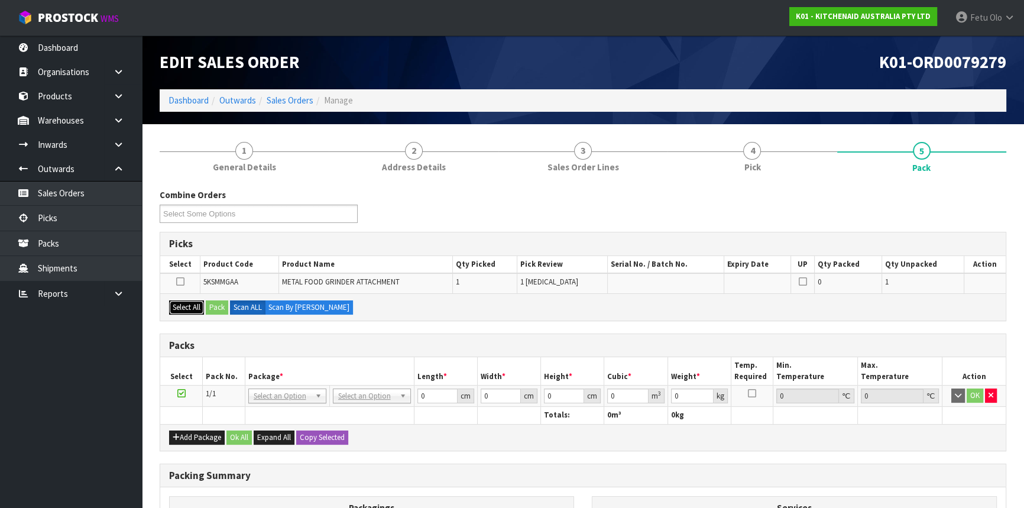
click at [183, 300] on button "Select All" at bounding box center [186, 307] width 35 height 14
drag, startPoint x: 209, startPoint y: 303, endPoint x: 240, endPoint y: 303, distance: 31.3
click at [209, 303] on button "Pack" at bounding box center [217, 307] width 22 height 14
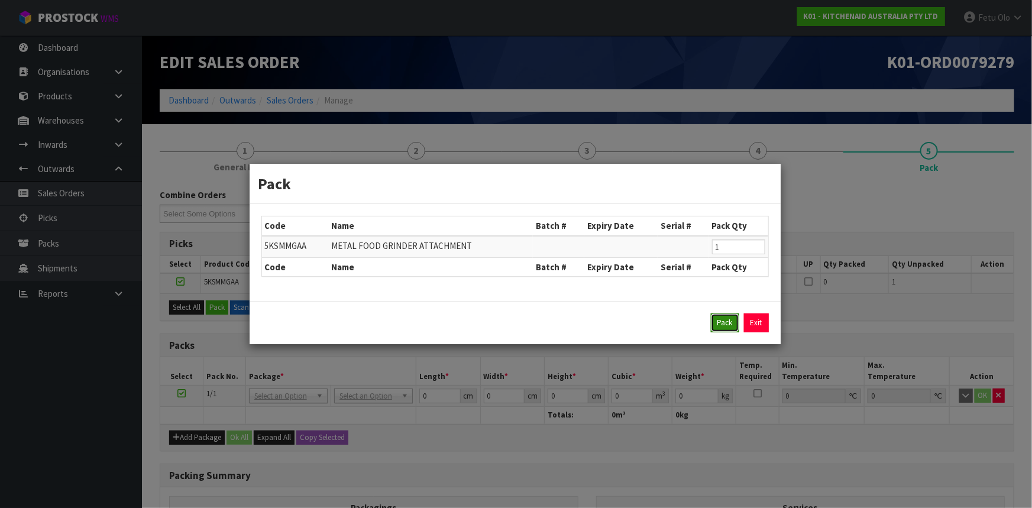
click at [733, 318] on button "Pack" at bounding box center [725, 322] width 28 height 19
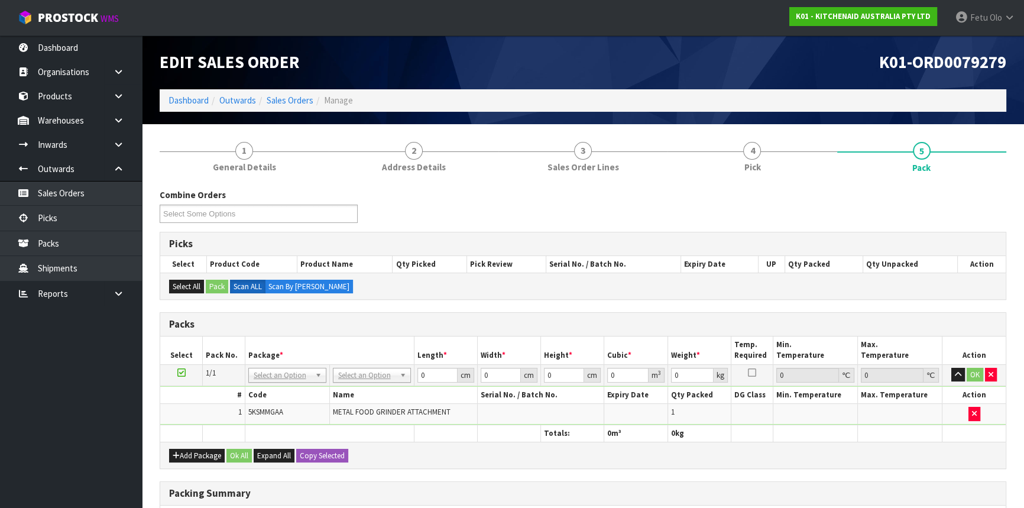
click at [714, 227] on div "Combine Orders K01-ORD0079204 K01-ORD0079205 K01-ORD0079206 K01-ORD0079207 K01-…" at bounding box center [583, 210] width 864 height 43
click at [375, 387] on input "text" at bounding box center [371, 390] width 72 height 15
type input "K"
type input "OC"
type input "2.3"
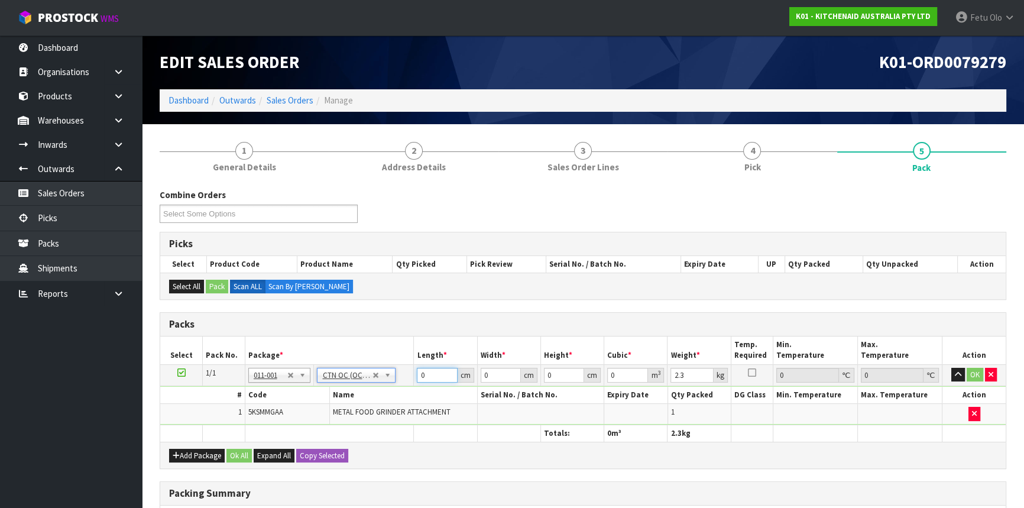
click at [399, 381] on tr "1/1 NONE 007-001 007-002 007-004 007-009 007-013 007-014 007-015 007-017 007-01…" at bounding box center [582, 374] width 845 height 21
type input "41"
type input "30"
type input "1"
type input "0.00123"
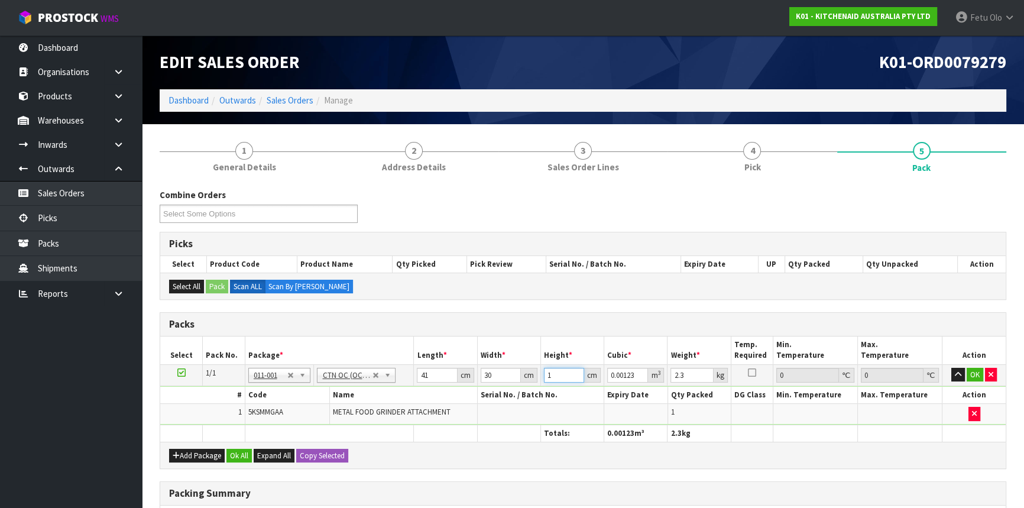
type input "18"
type input "0.02214"
type input "18"
type input "3"
click at [907, 375] on button "OK" at bounding box center [975, 375] width 17 height 14
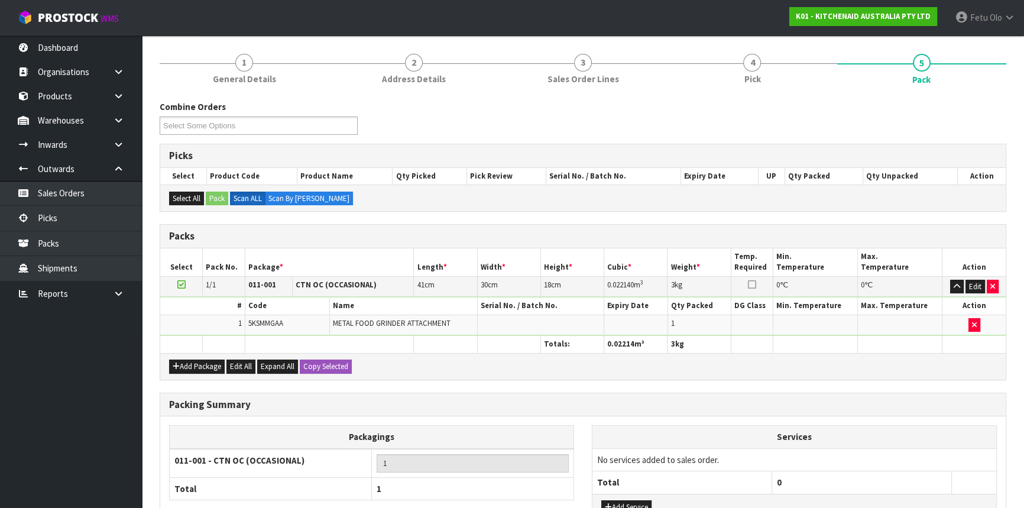
scroll to position [181, 0]
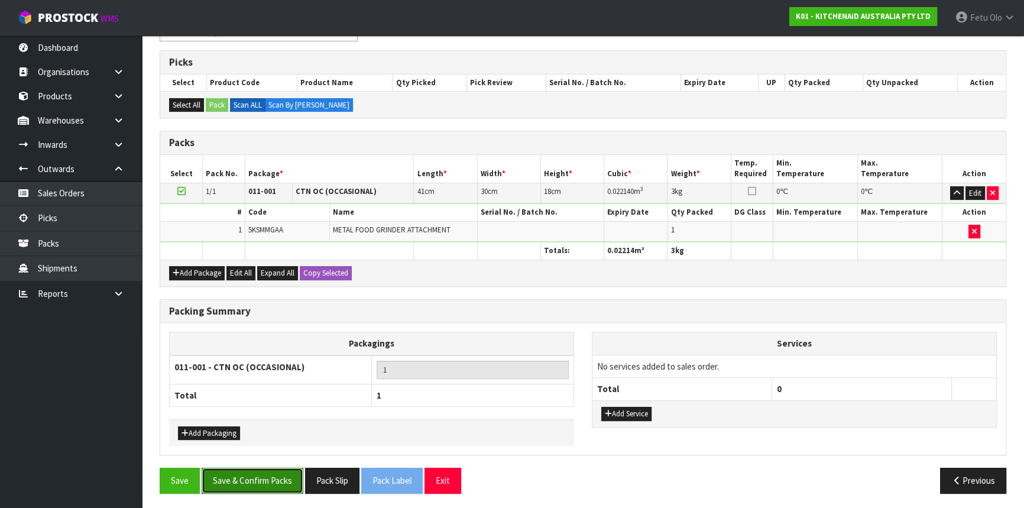
click at [268, 446] on button "Save & Confirm Packs" at bounding box center [253, 480] width 102 height 25
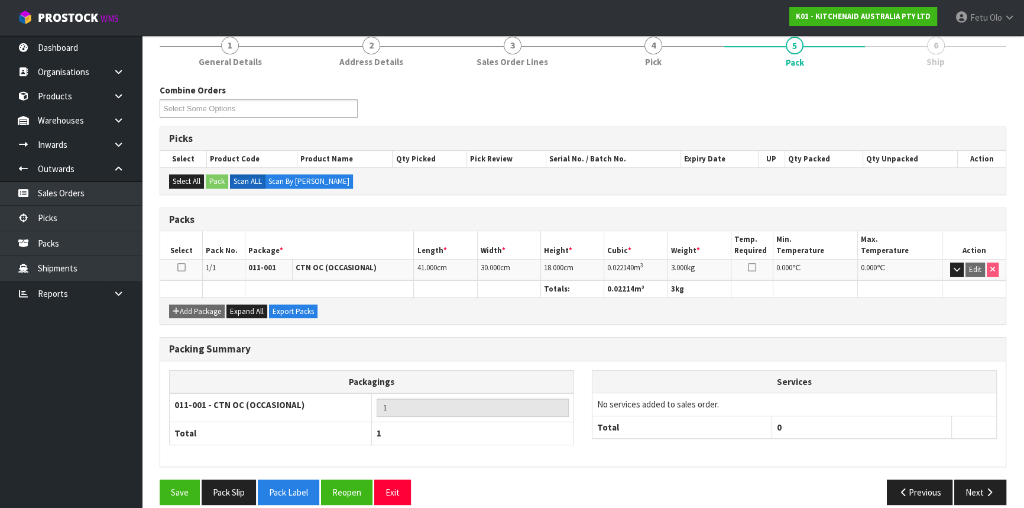
scroll to position [160, 0]
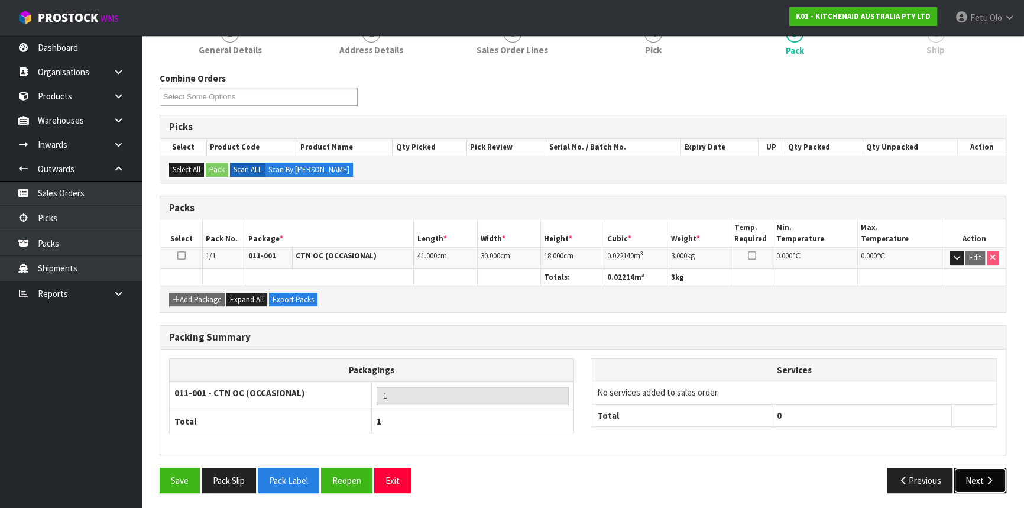
click at [907, 446] on button "Next" at bounding box center [980, 480] width 52 height 25
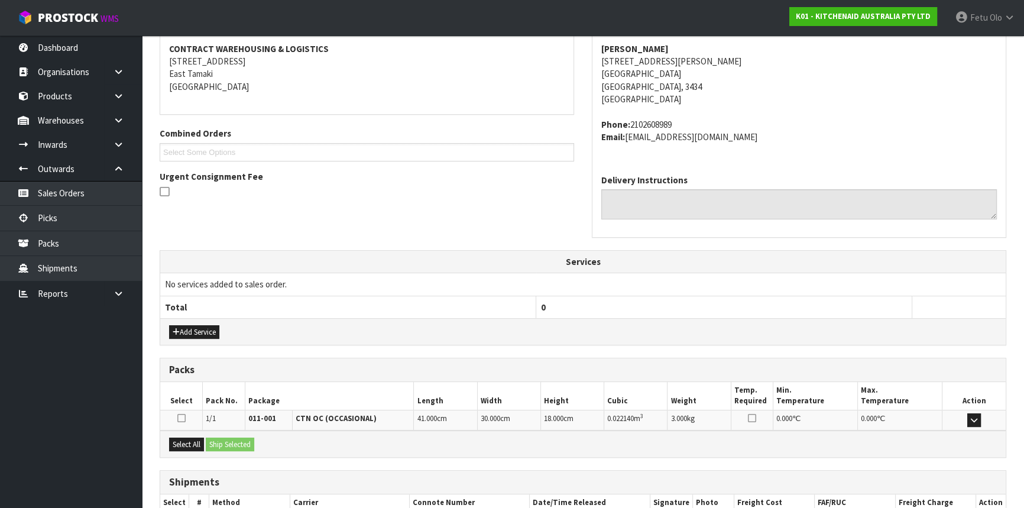
scroll to position [297, 0]
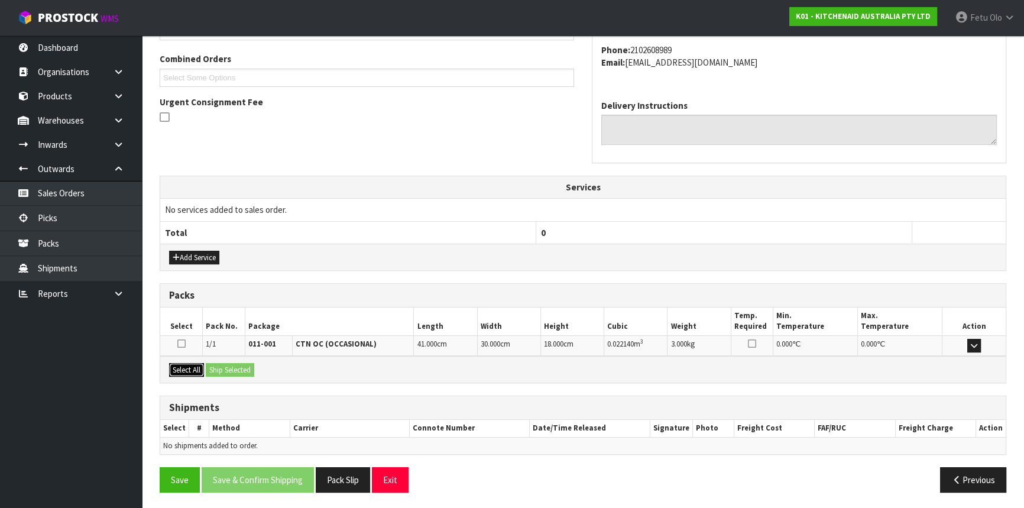
click at [178, 365] on button "Select All" at bounding box center [186, 370] width 35 height 14
click at [219, 365] on button "Ship Selected" at bounding box center [230, 370] width 48 height 14
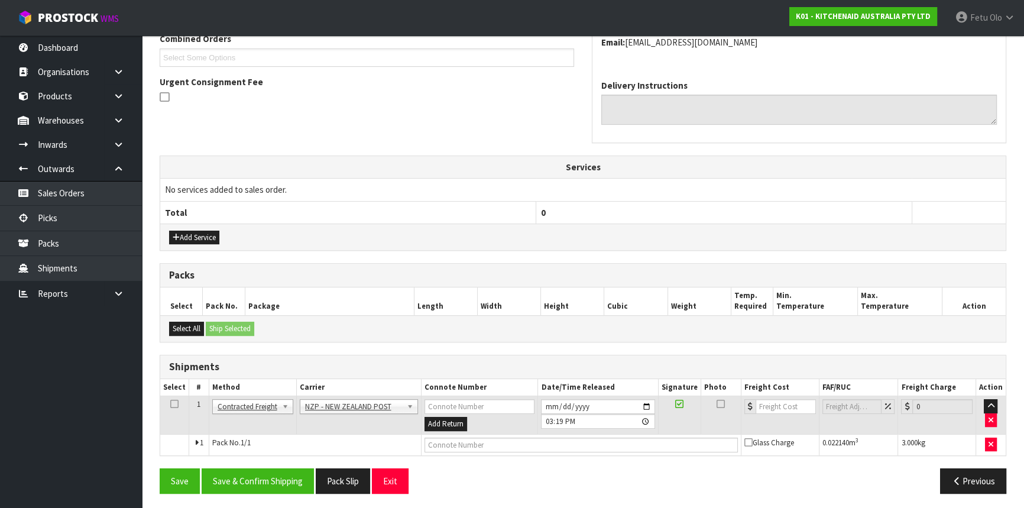
scroll to position [318, 0]
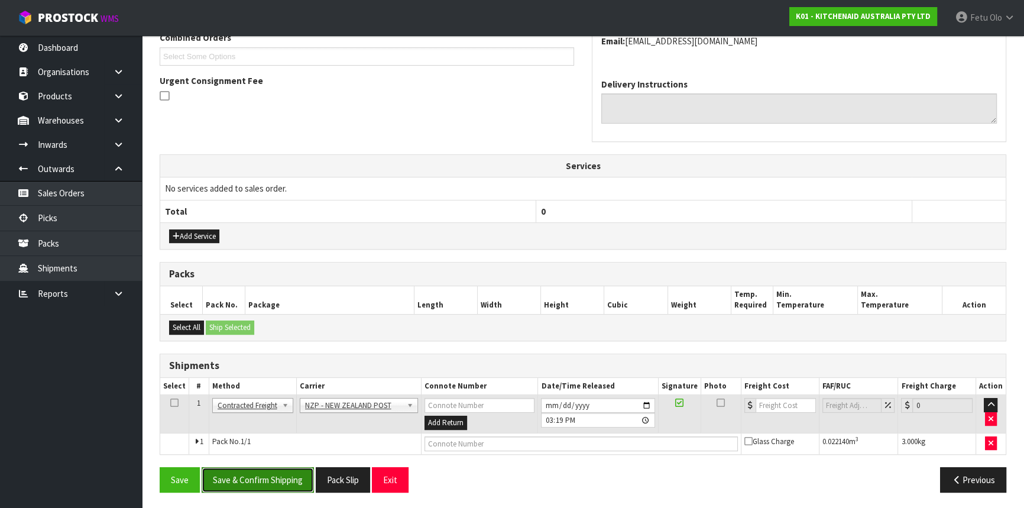
click at [285, 446] on button "Save & Confirm Shipping" at bounding box center [258, 479] width 112 height 25
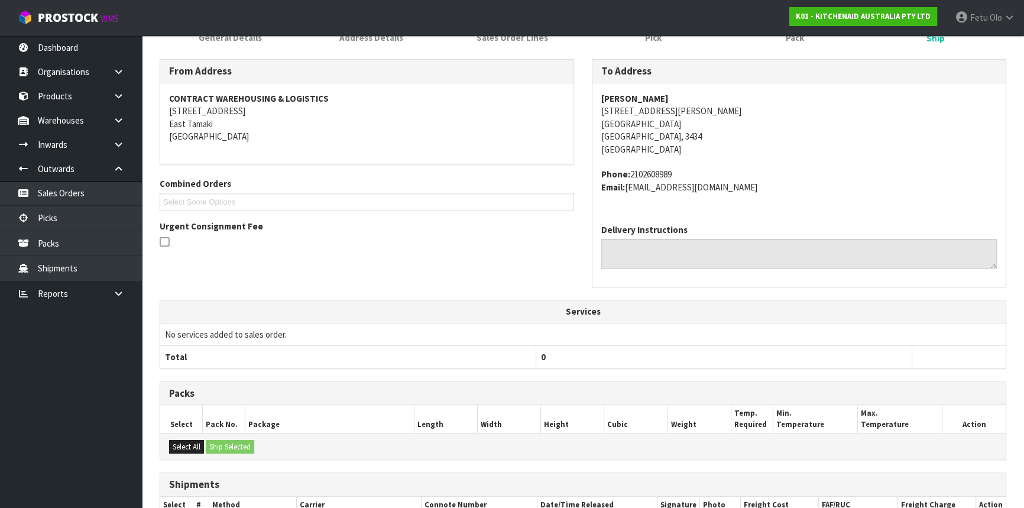
scroll to position [302, 0]
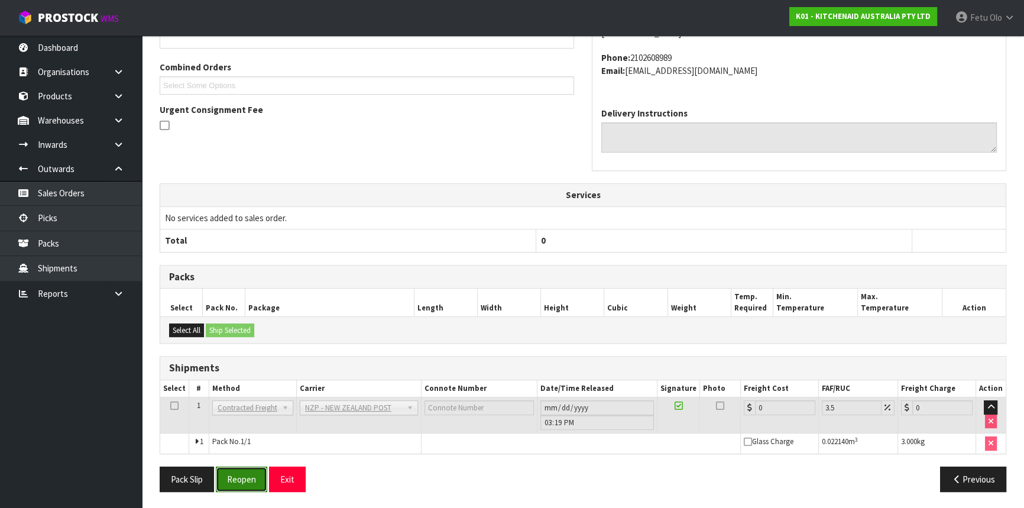
click at [246, 446] on button "Reopen" at bounding box center [241, 478] width 51 height 25
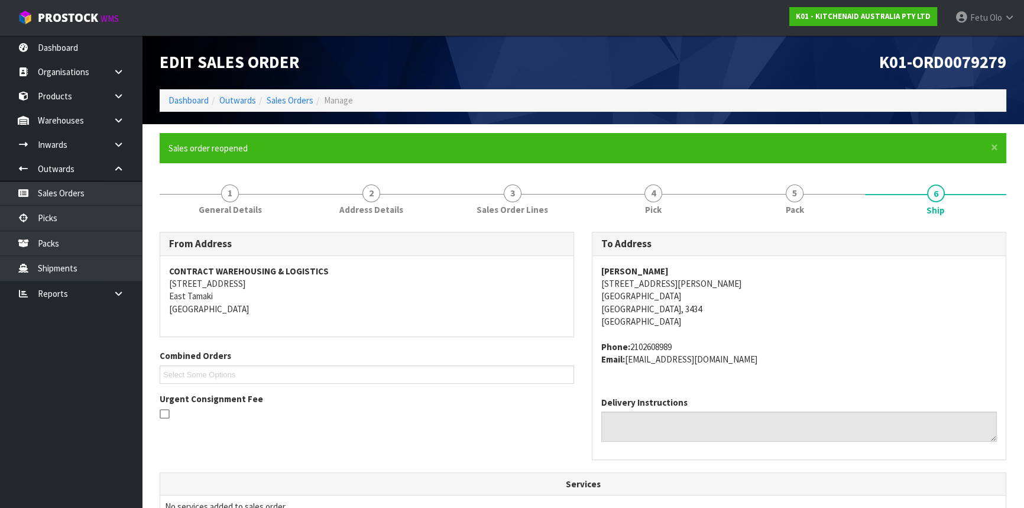
scroll to position [329, 0]
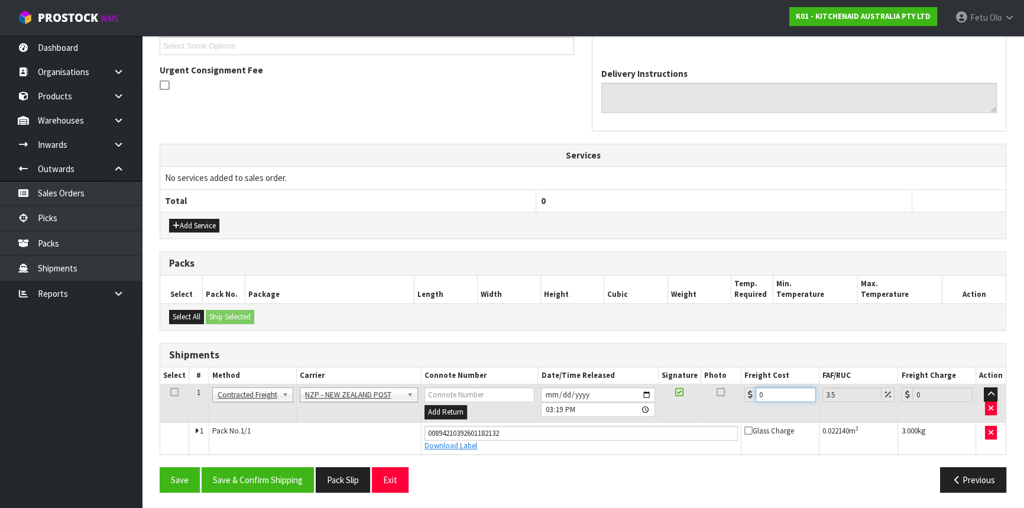
drag, startPoint x: 762, startPoint y: 396, endPoint x: 727, endPoint y: 407, distance: 37.0
click at [727, 407] on tr "1 Client Local Pickup Customer Local Pickup Company Freight Contracted Freight …" at bounding box center [582, 403] width 845 height 38
type input "7"
type input "7.24"
type input "7.3"
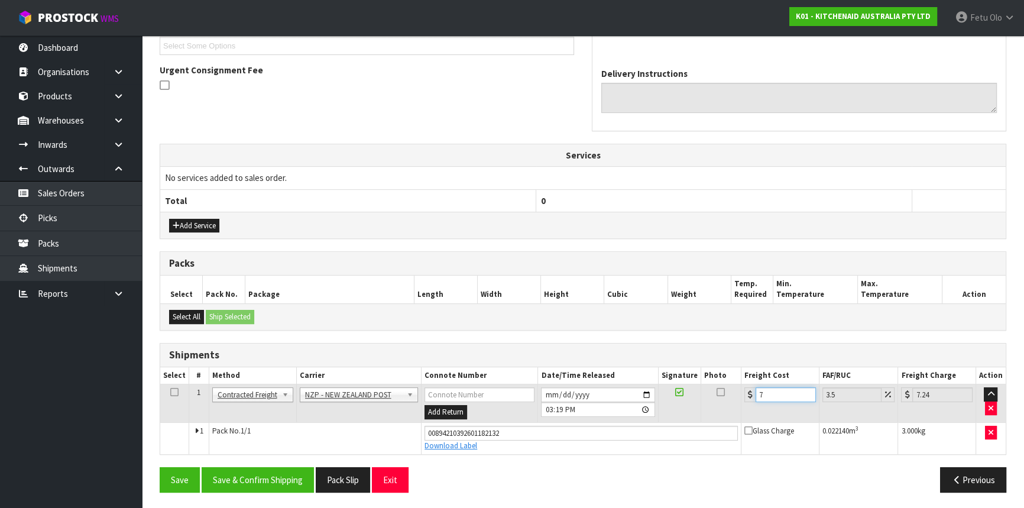
type input "7.56"
type input "7.31"
type input "7.57"
type input "7.31"
click at [274, 446] on button "Save & Confirm Shipping" at bounding box center [258, 479] width 112 height 25
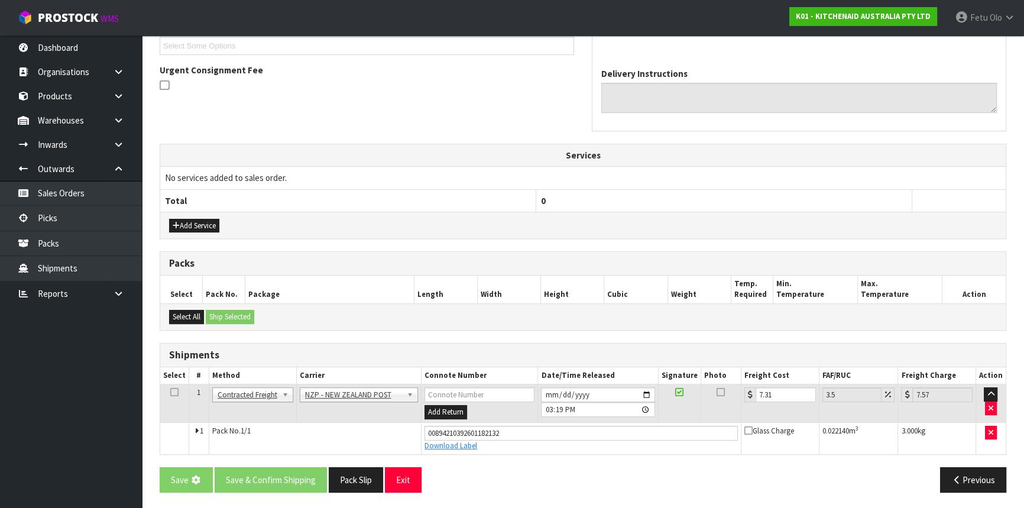
scroll to position [0, 0]
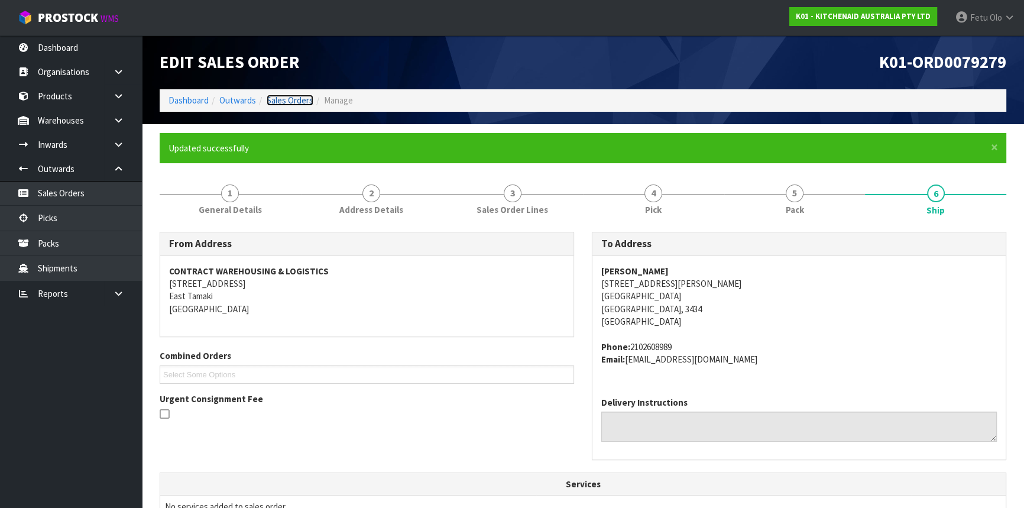
click at [280, 99] on link "Sales Orders" at bounding box center [290, 100] width 47 height 11
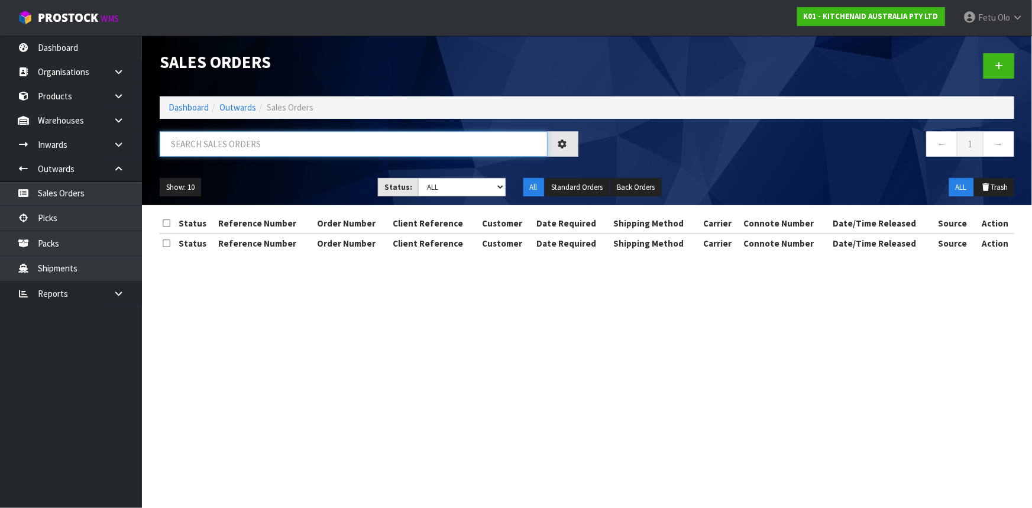
click at [445, 145] on input "text" at bounding box center [354, 143] width 388 height 25
type input "JOB-0412865"
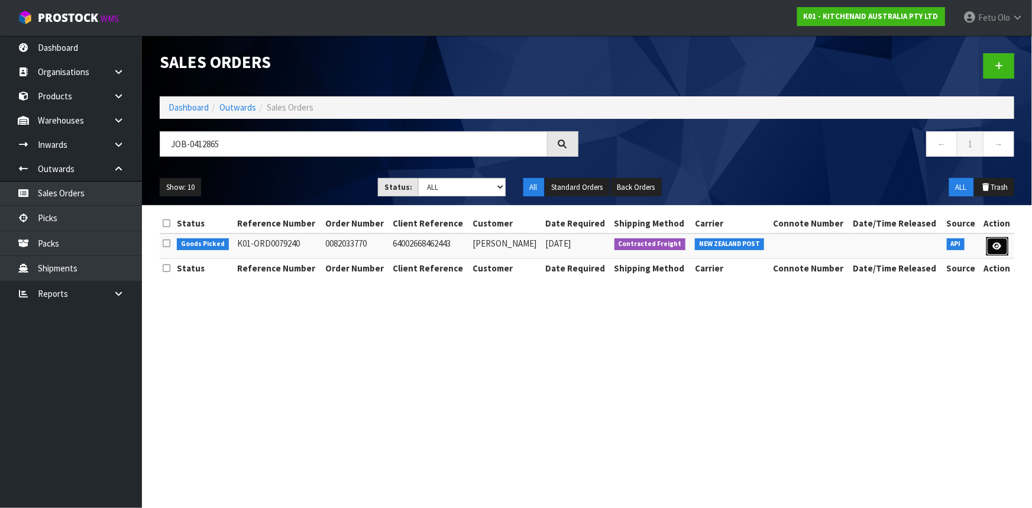
click at [907, 242] on link at bounding box center [997, 246] width 22 height 19
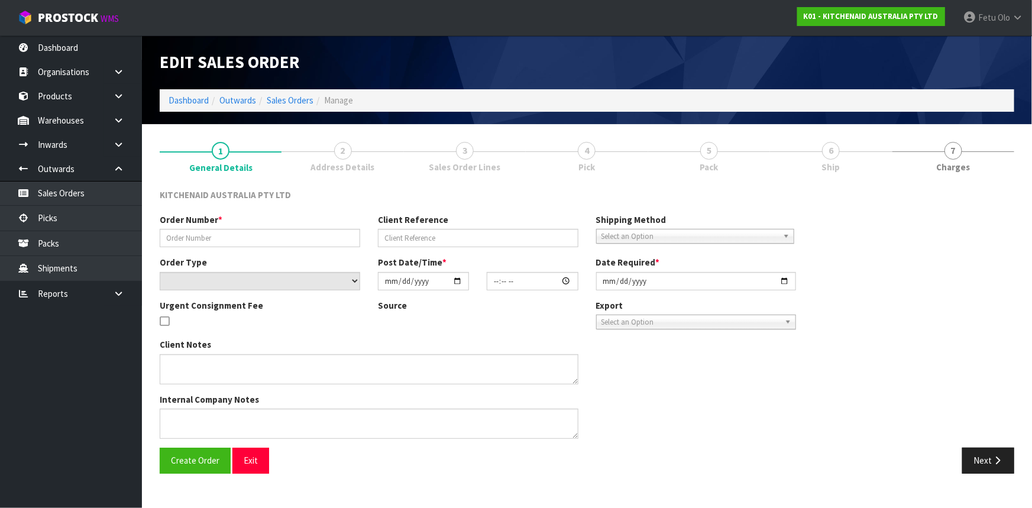
type input "0082033770"
type input "64002668462443"
select select "number:0"
type input "[DATE]"
type input "11:39:45.000"
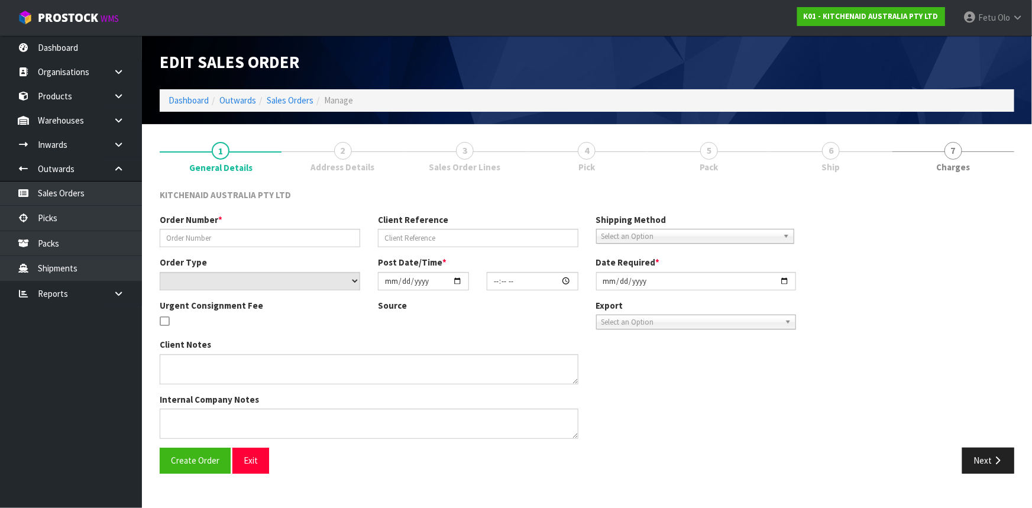
type input "[DATE]"
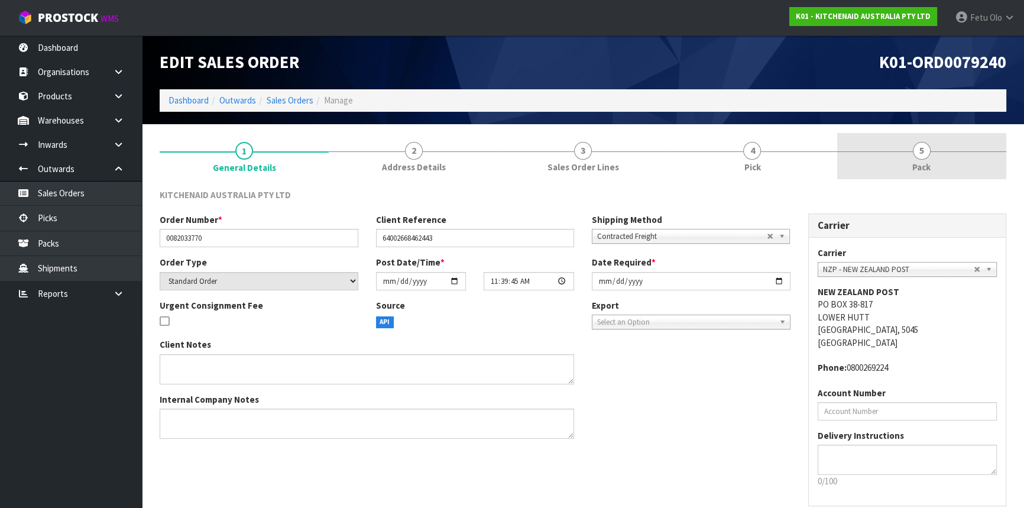
click at [907, 171] on span "Pack" at bounding box center [921, 167] width 18 height 12
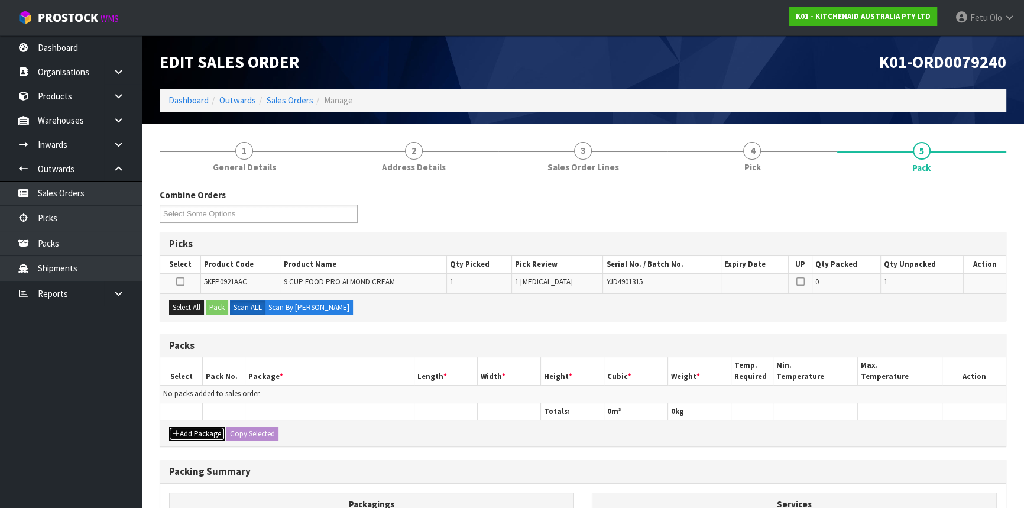
click at [187, 430] on button "Add Package" at bounding box center [197, 434] width 56 height 14
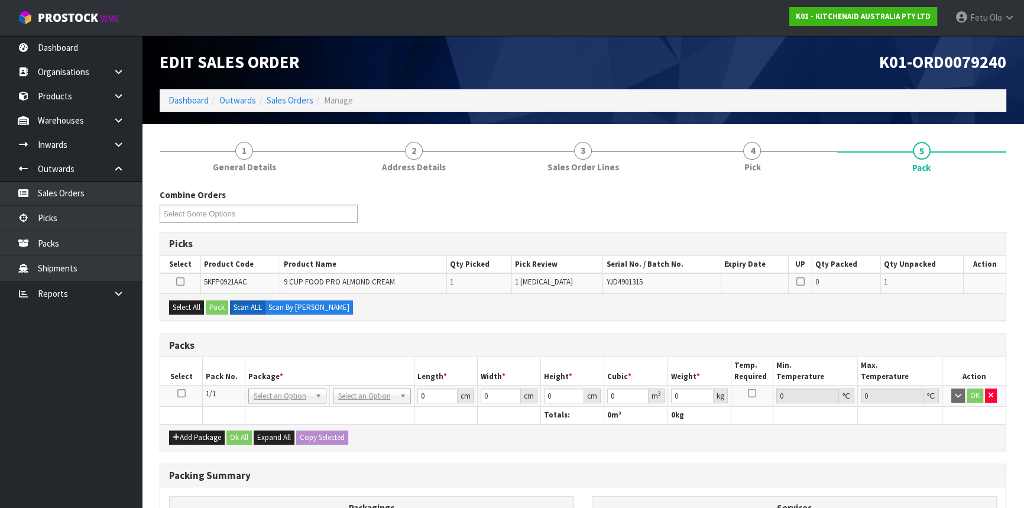
click at [182, 393] on icon at bounding box center [181, 393] width 8 height 1
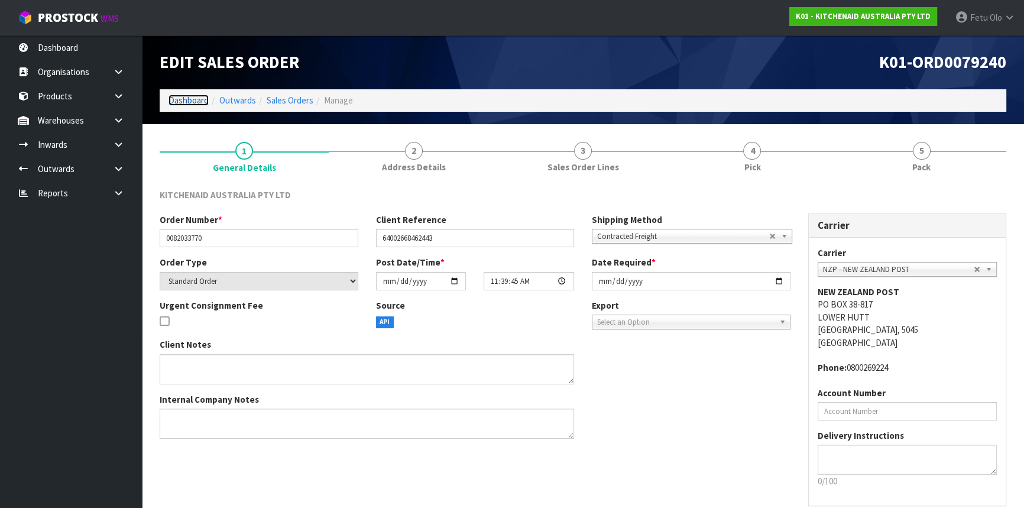
click at [203, 102] on link "Dashboard" at bounding box center [188, 100] width 40 height 11
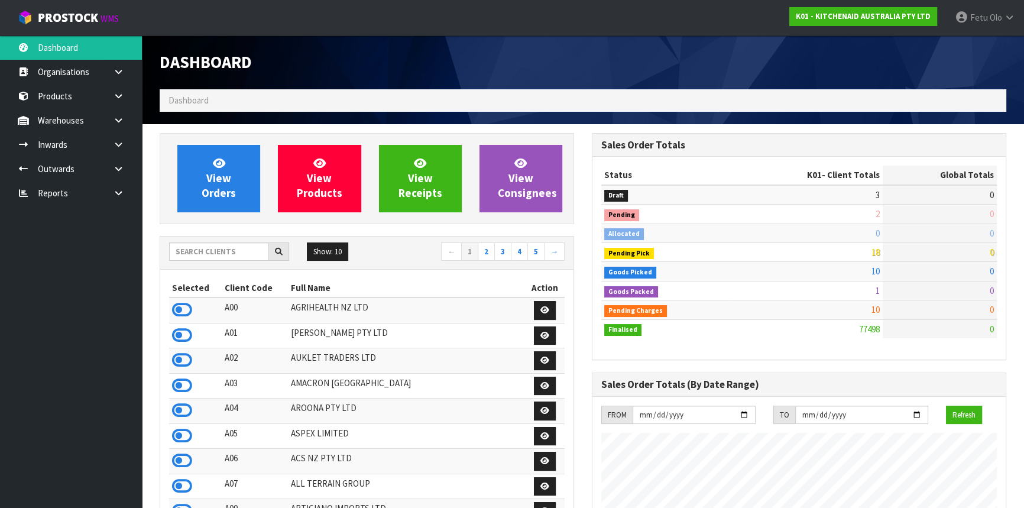
scroll to position [894, 432]
click at [214, 254] on input "text" at bounding box center [219, 251] width 100 height 18
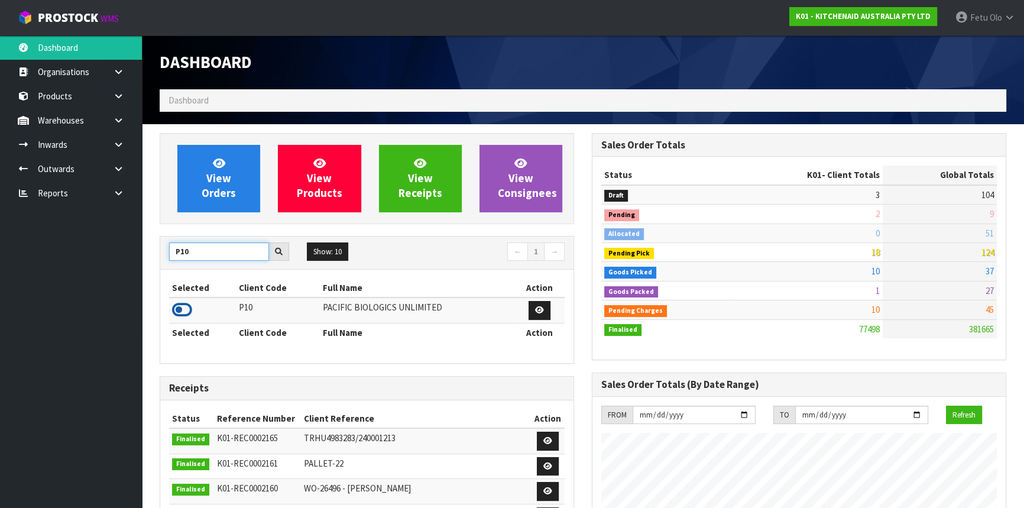
type input "P10"
click at [187, 312] on icon at bounding box center [182, 310] width 20 height 18
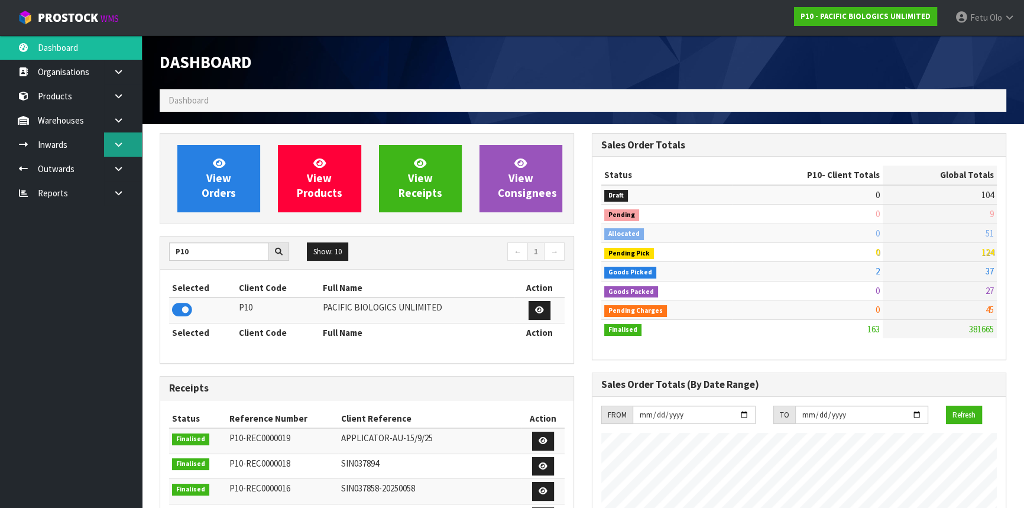
click at [118, 140] on icon at bounding box center [118, 144] width 11 height 9
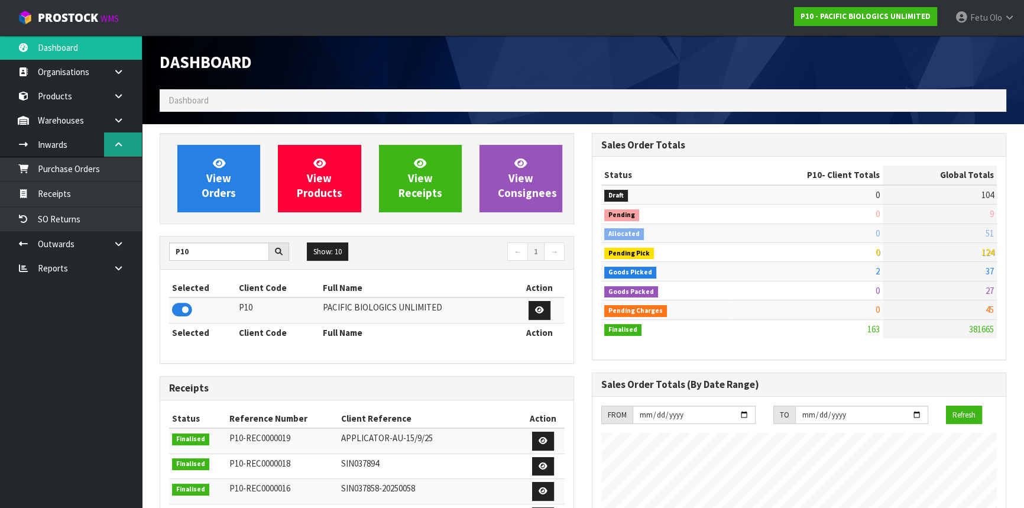
click at [130, 145] on link at bounding box center [123, 144] width 38 height 24
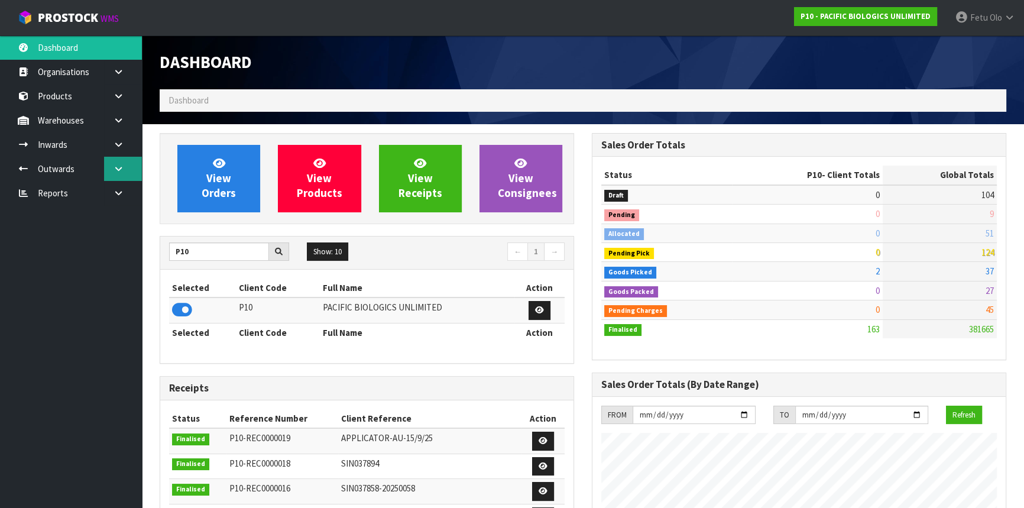
click at [118, 172] on icon at bounding box center [118, 168] width 11 height 9
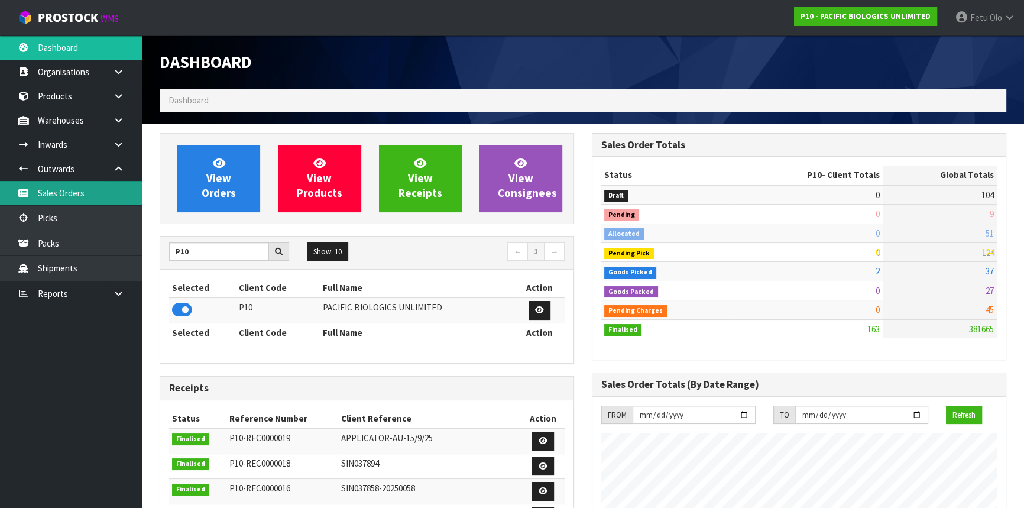
click at [92, 203] on link "Sales Orders" at bounding box center [71, 193] width 142 height 24
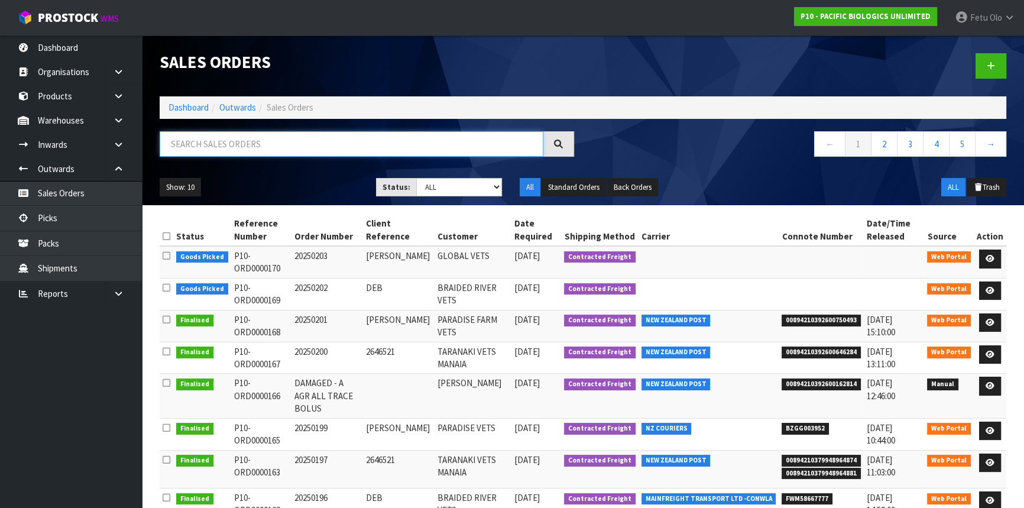
click at [197, 154] on input "text" at bounding box center [352, 143] width 384 height 25
type input "JOB-0413059"
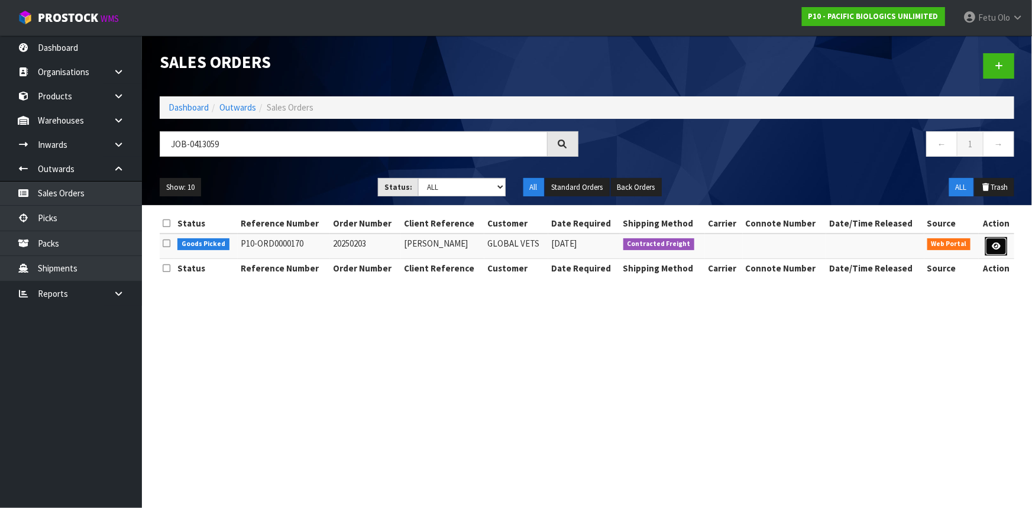
click at [991, 239] on link at bounding box center [996, 246] width 22 height 19
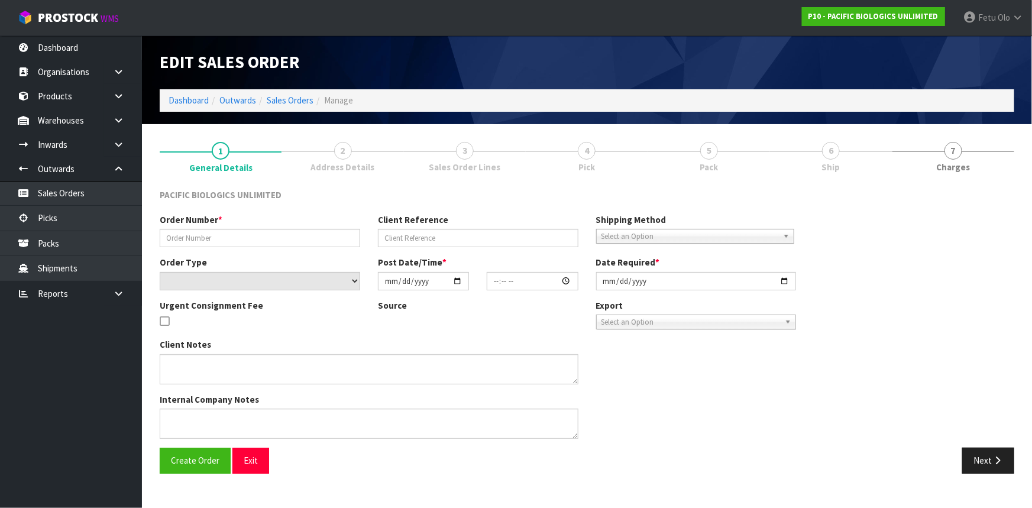
type input "20250203"
type input "[PERSON_NAME]"
select select "number:0"
type input "[DATE]"
type input "11:59:00.000"
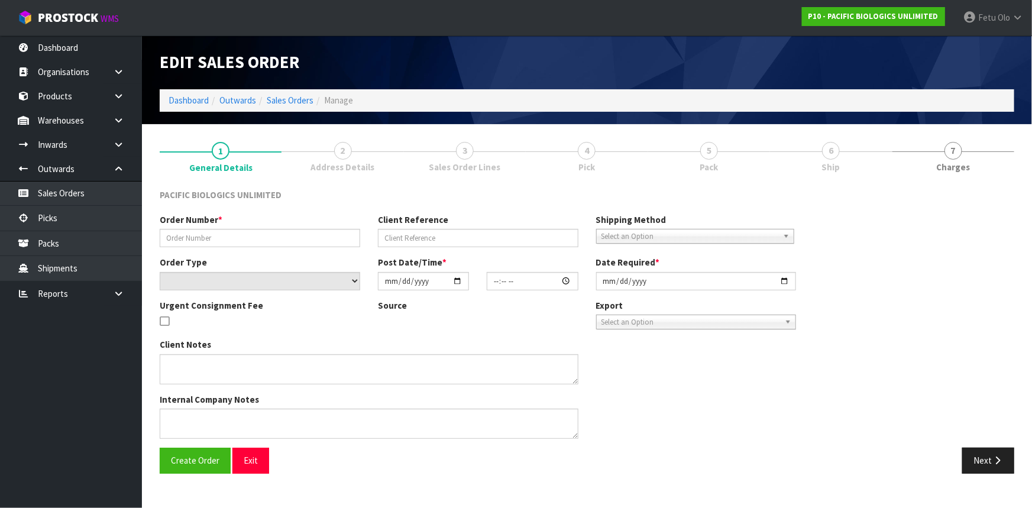
type input "[DATE]"
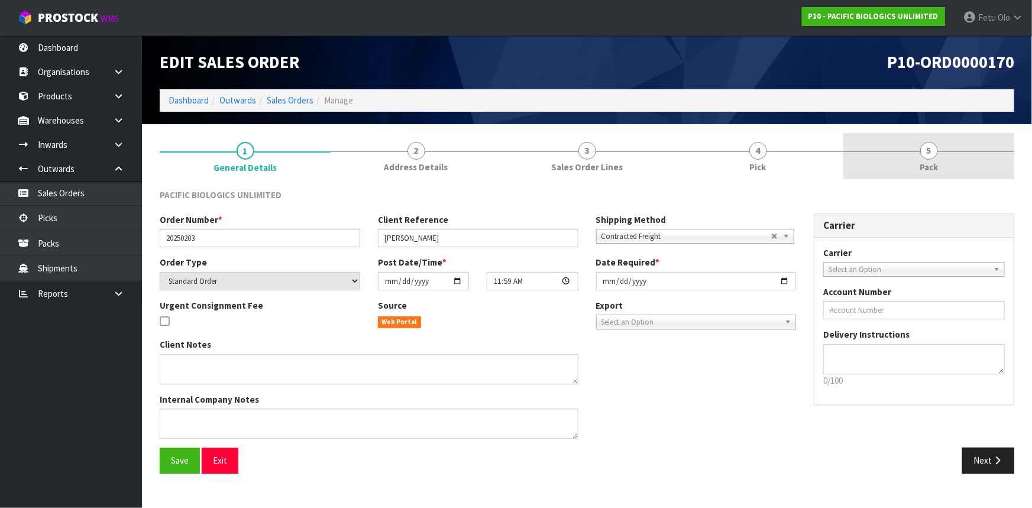
click at [947, 172] on link "5 Pack" at bounding box center [928, 156] width 171 height 47
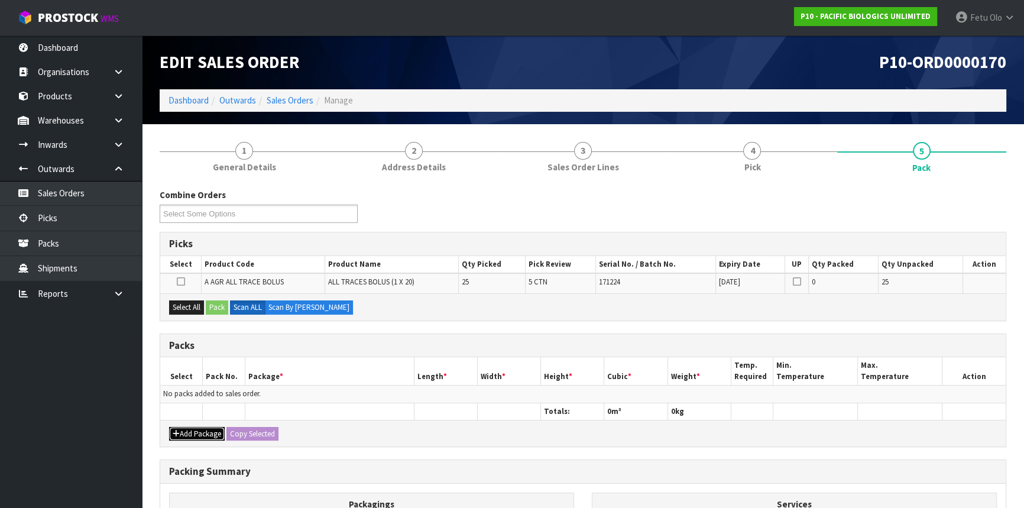
drag, startPoint x: 201, startPoint y: 432, endPoint x: 186, endPoint y: 427, distance: 16.1
click at [201, 433] on button "Add Package" at bounding box center [197, 434] width 56 height 14
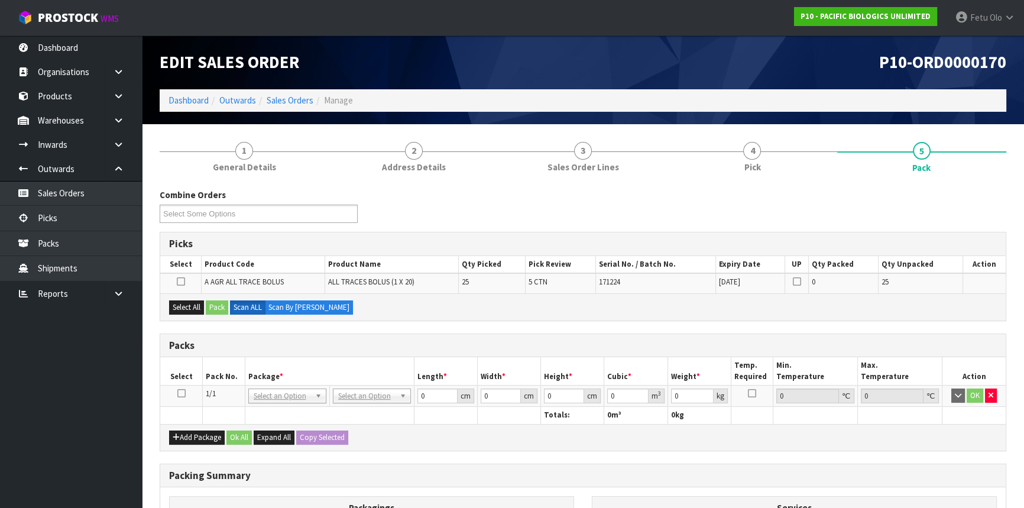
click at [177, 397] on link at bounding box center [181, 393] width 8 height 10
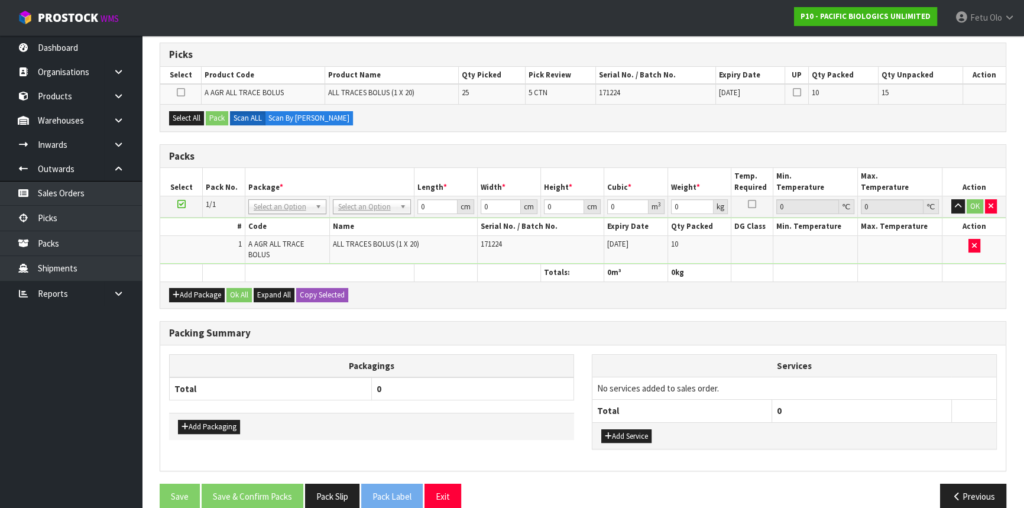
scroll to position [197, 0]
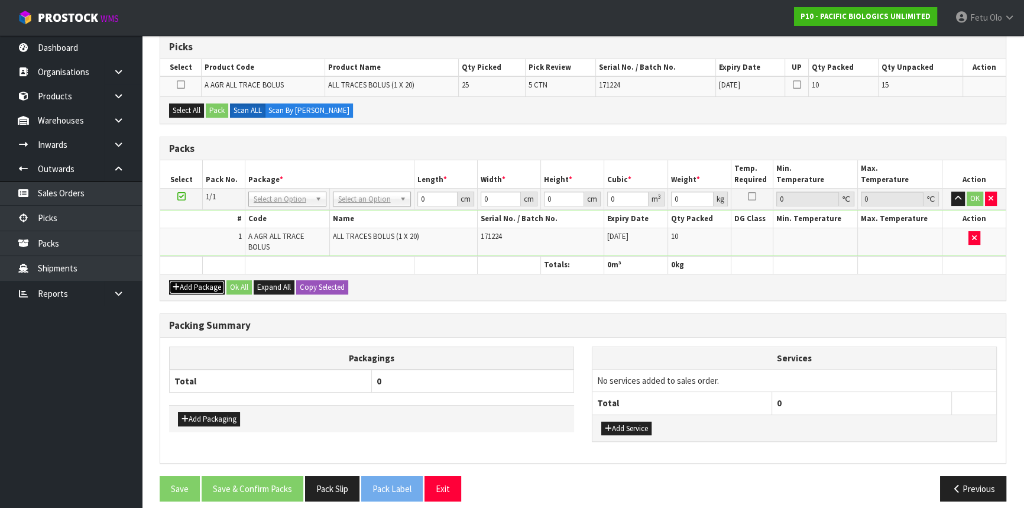
click at [195, 280] on button "Add Package" at bounding box center [197, 287] width 56 height 14
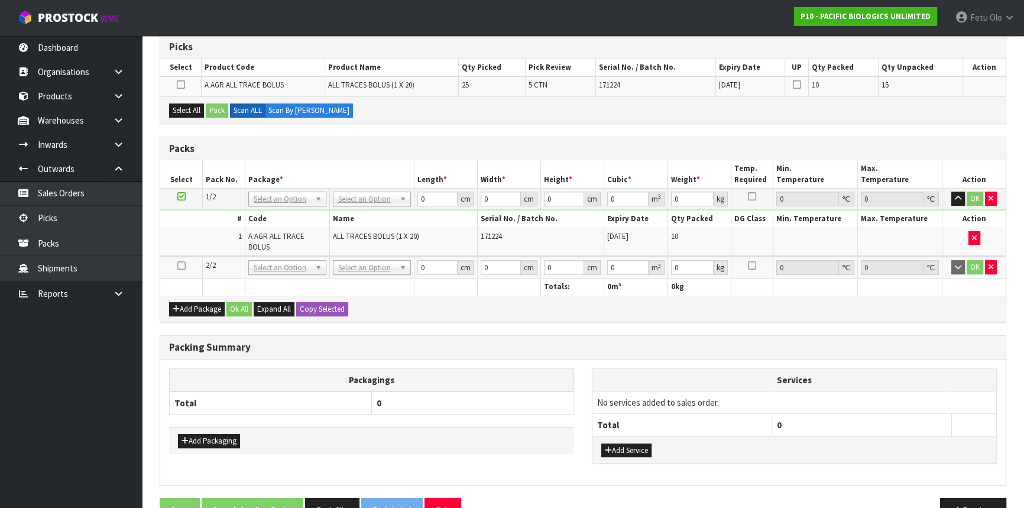
click at [181, 265] on icon at bounding box center [181, 265] width 8 height 1
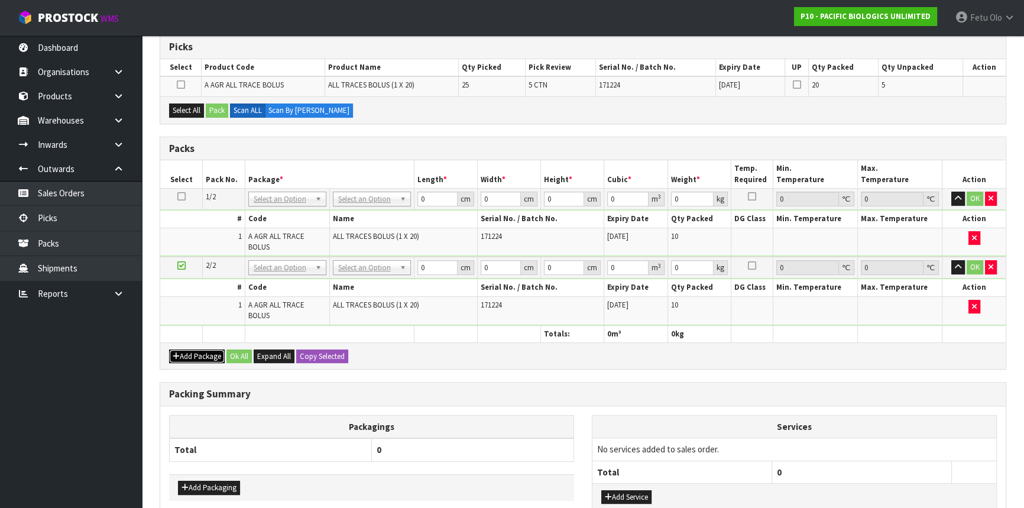
click at [183, 349] on button "Add Package" at bounding box center [197, 356] width 56 height 14
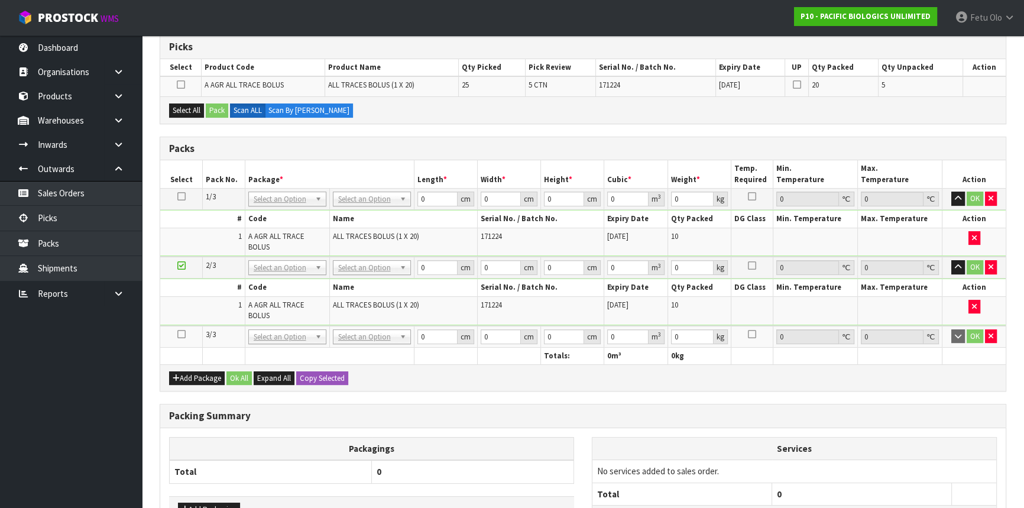
click at [177, 334] on icon at bounding box center [181, 334] width 8 height 1
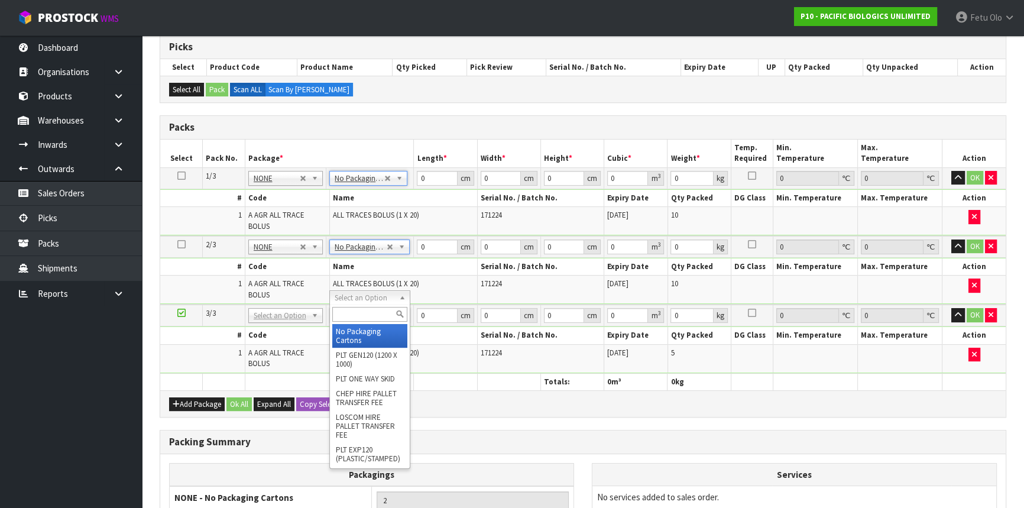
drag, startPoint x: 361, startPoint y: 330, endPoint x: 371, endPoint y: 322, distance: 13.0
type input "3"
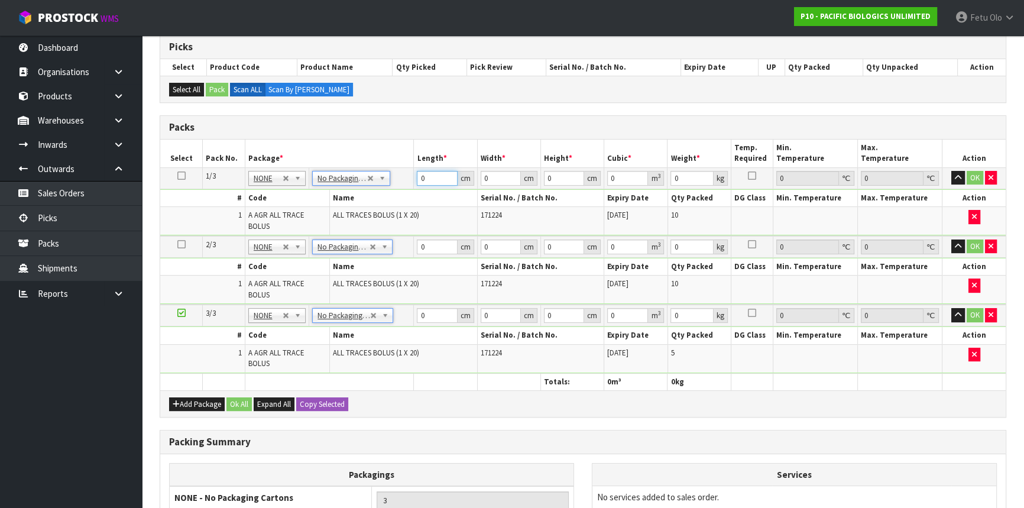
drag, startPoint x: 425, startPoint y: 178, endPoint x: 410, endPoint y: 183, distance: 16.1
click at [404, 183] on tr "1/3 NONE 007-001 007-002 007-004 007-009 007-013 007-014 007-015 007-017 007-01…" at bounding box center [582, 177] width 845 height 21
type input "57"
type input "20"
type input "3"
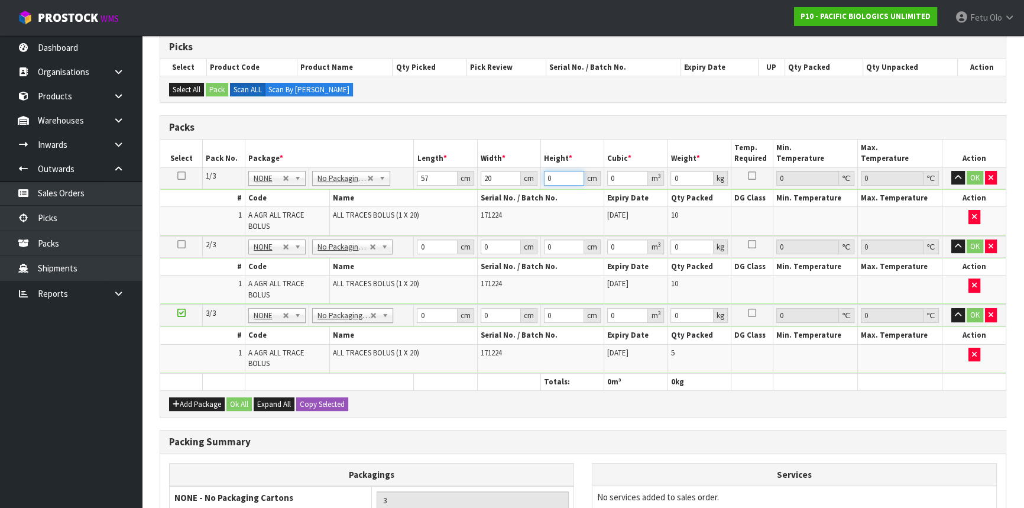
type input "0.00342"
type input "31"
type input "0.03534"
type input "31"
type input "24"
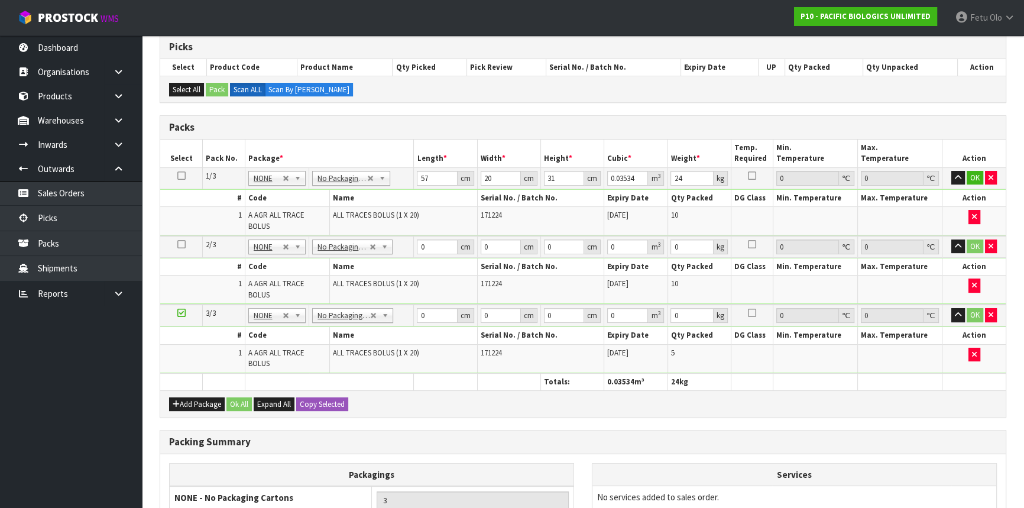
click at [181, 176] on icon at bounding box center [181, 176] width 8 height 1
click at [312, 397] on button "Copy Selected" at bounding box center [322, 404] width 52 height 14
click at [306, 397] on button "Copy Selected" at bounding box center [322, 404] width 52 height 14
click at [313, 397] on button "Copy Selected" at bounding box center [322, 404] width 52 height 14
click at [313, 399] on span "Confirm" at bounding box center [313, 404] width 26 height 10
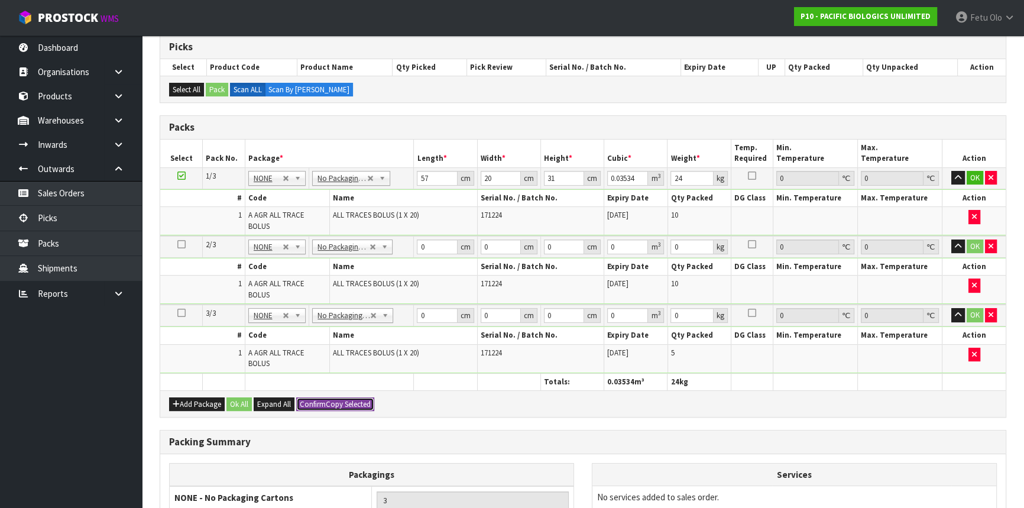
type input "57"
type input "20"
type input "31"
type input "0.03534"
type input "24"
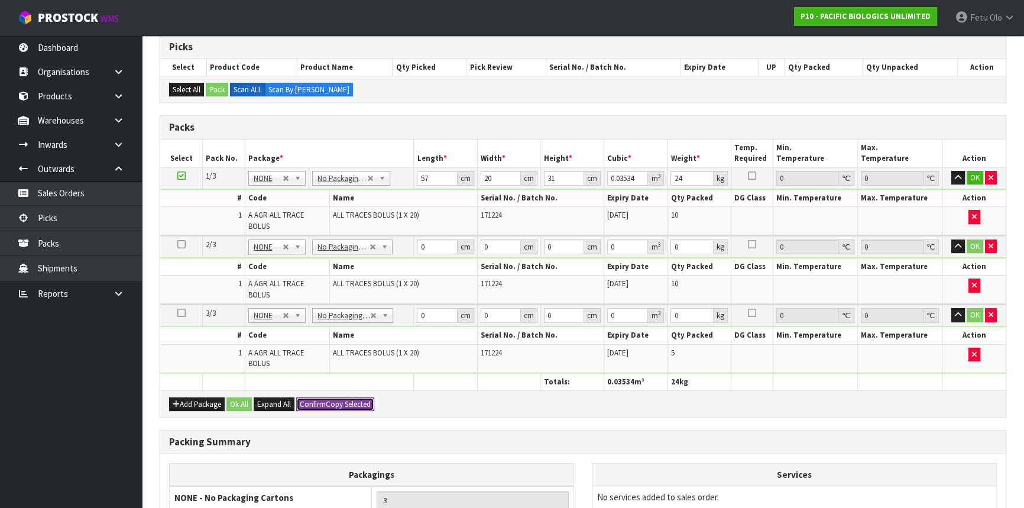
type input "57"
type input "20"
type input "31"
type input "0.03534"
type input "24"
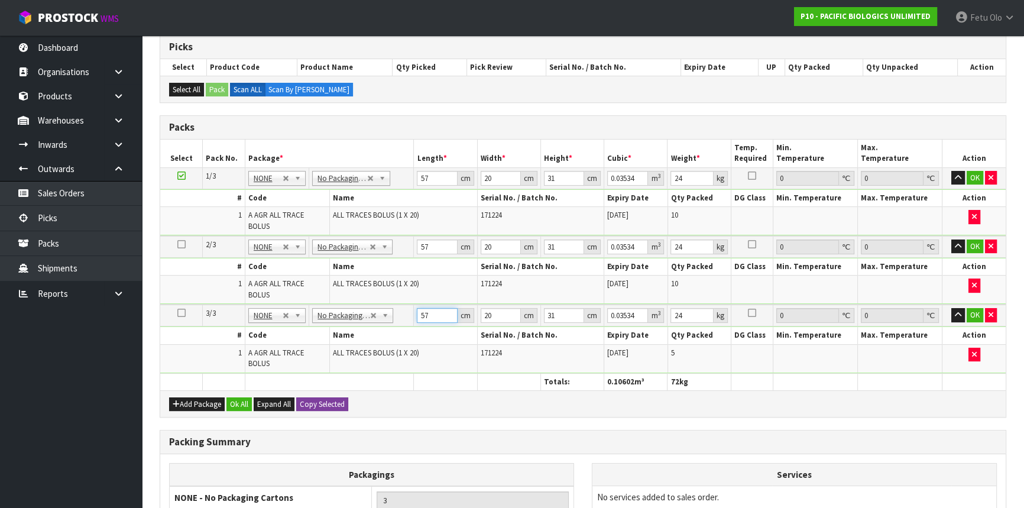
drag, startPoint x: 434, startPoint y: 299, endPoint x: 410, endPoint y: 306, distance: 24.7
click at [410, 306] on tr "3/3 NONE 007-001 007-002 007-004 007-009 007-013 007-014 007-015 007-017 007-01…" at bounding box center [582, 315] width 845 height 22
type input "5"
type input "0.0031"
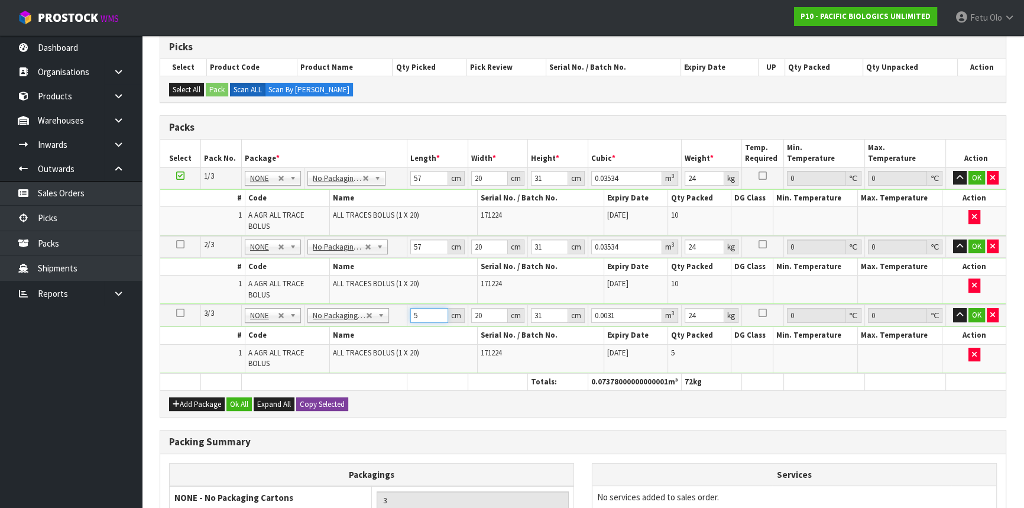
type input "56"
type input "0.03472"
type input "56"
type input "2"
type input "0.003472"
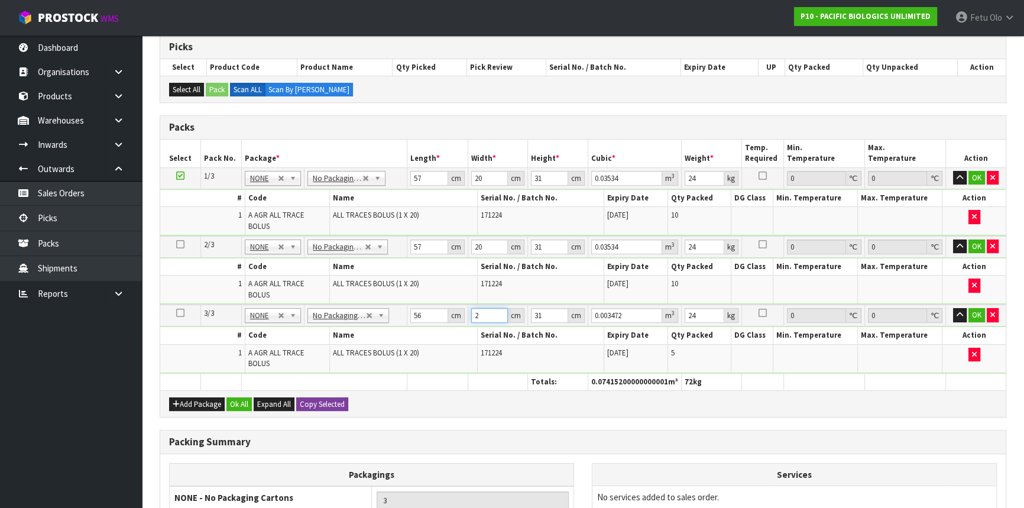
type input "21"
type input "0.036456"
type input "21"
type input "1"
type input "0.001176"
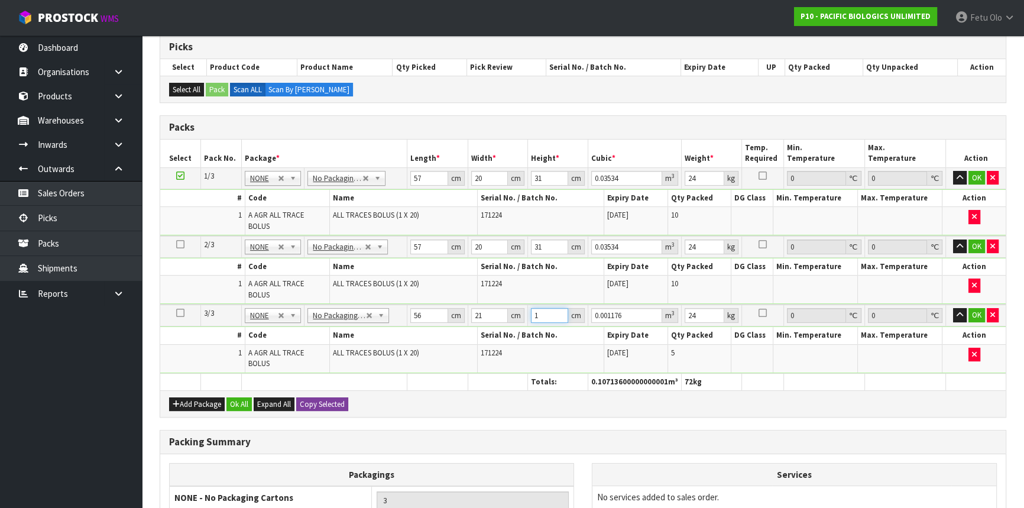
type input "16"
type input "0.018816"
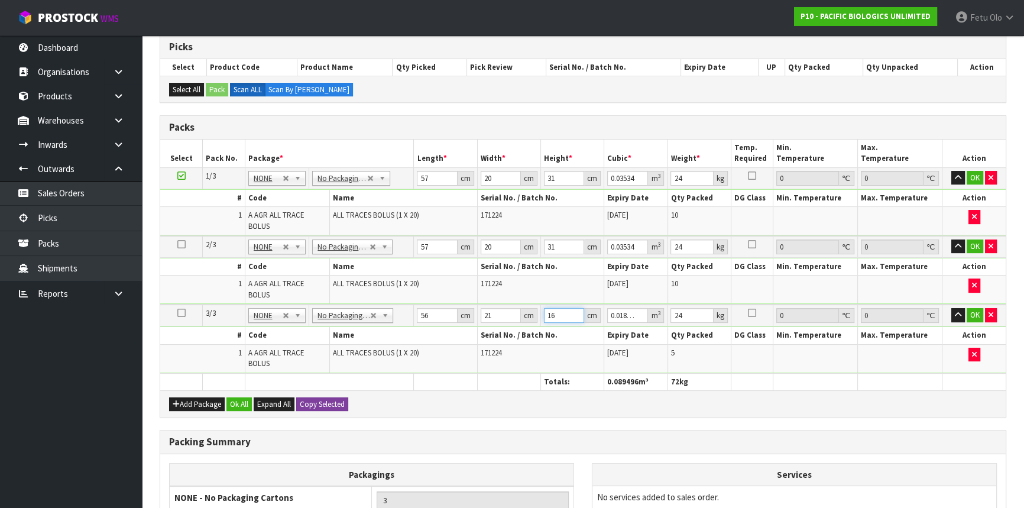
type input "16"
type input "12"
click at [971, 308] on button "OK" at bounding box center [975, 315] width 17 height 14
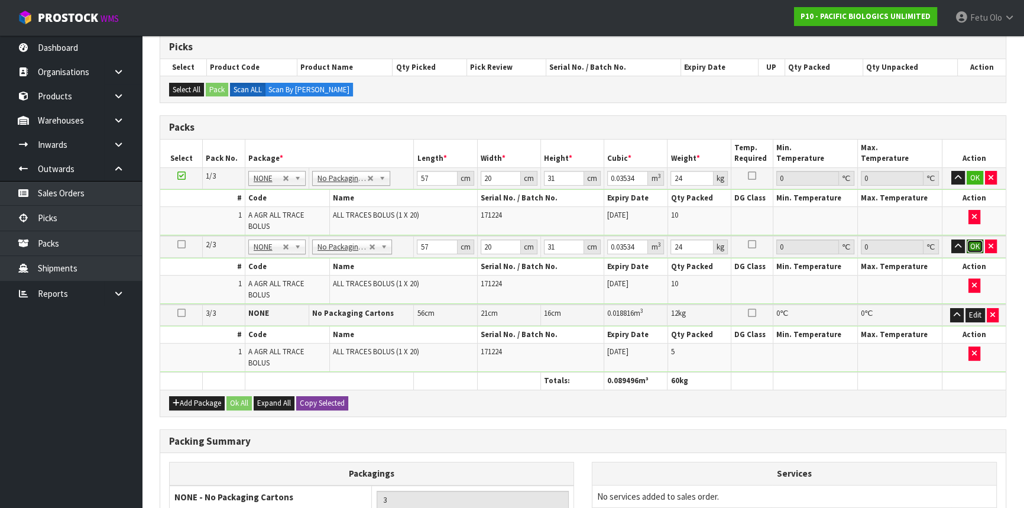
drag, startPoint x: 975, startPoint y: 236, endPoint x: 966, endPoint y: 200, distance: 37.3
click at [975, 239] on button "OK" at bounding box center [975, 246] width 17 height 14
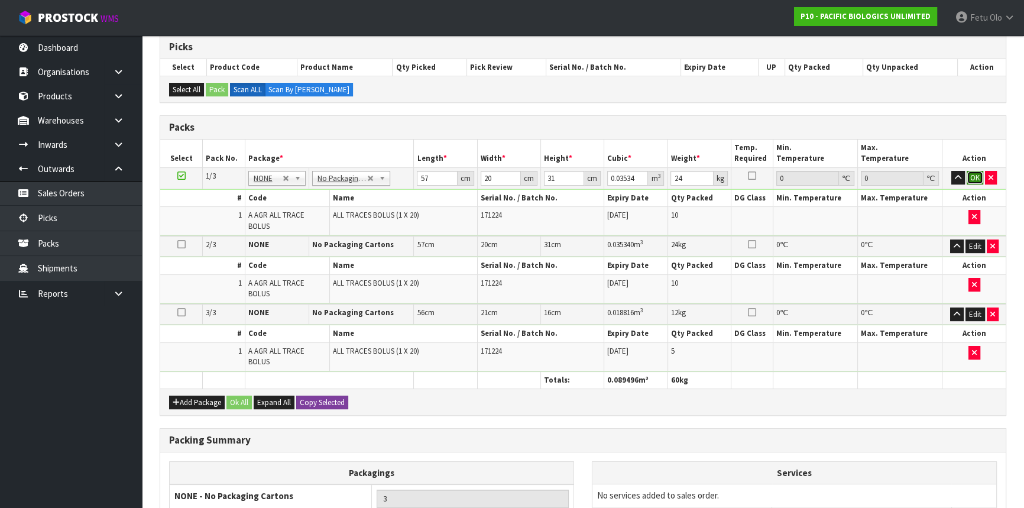
click at [971, 177] on button "OK" at bounding box center [975, 178] width 17 height 14
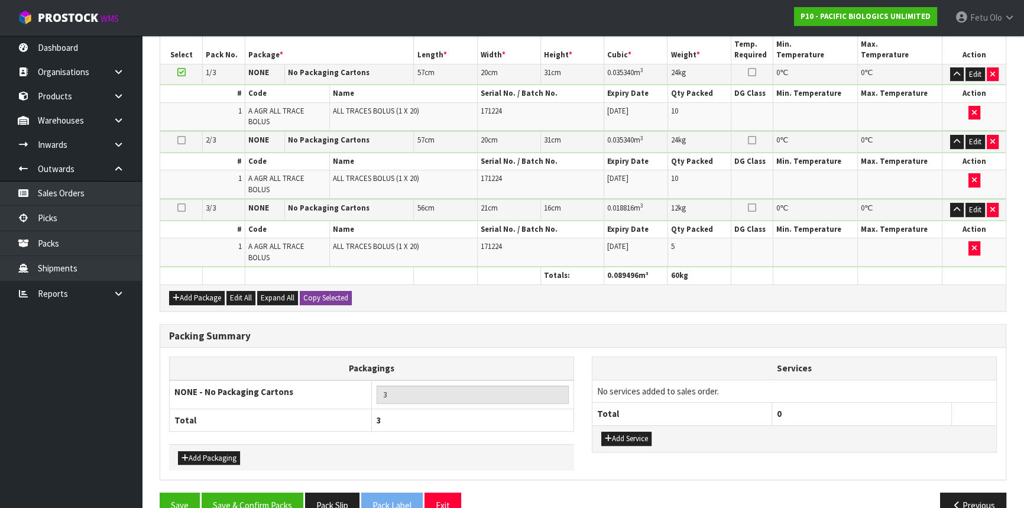
scroll to position [301, 0]
click at [237, 492] on button "Save & Confirm Packs" at bounding box center [253, 504] width 102 height 25
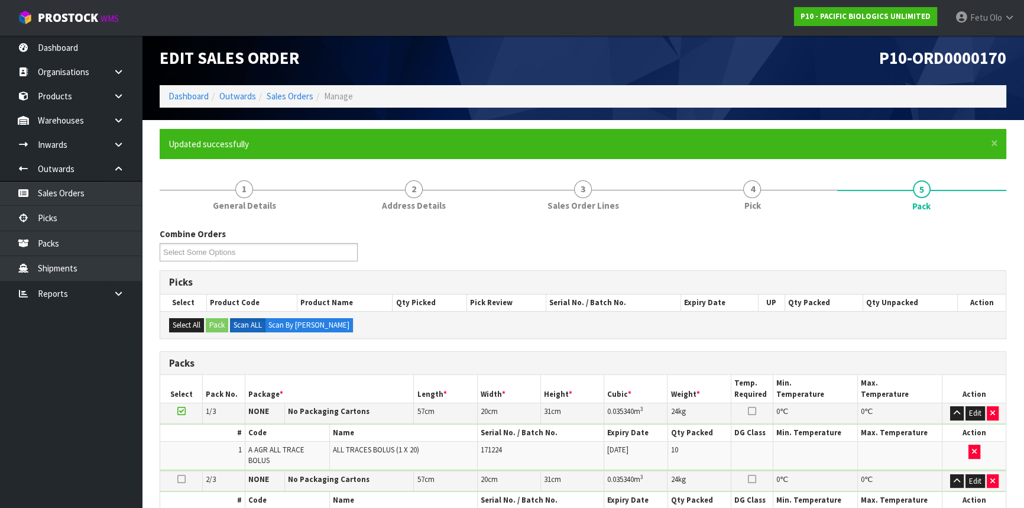
scroll to position [203, 0]
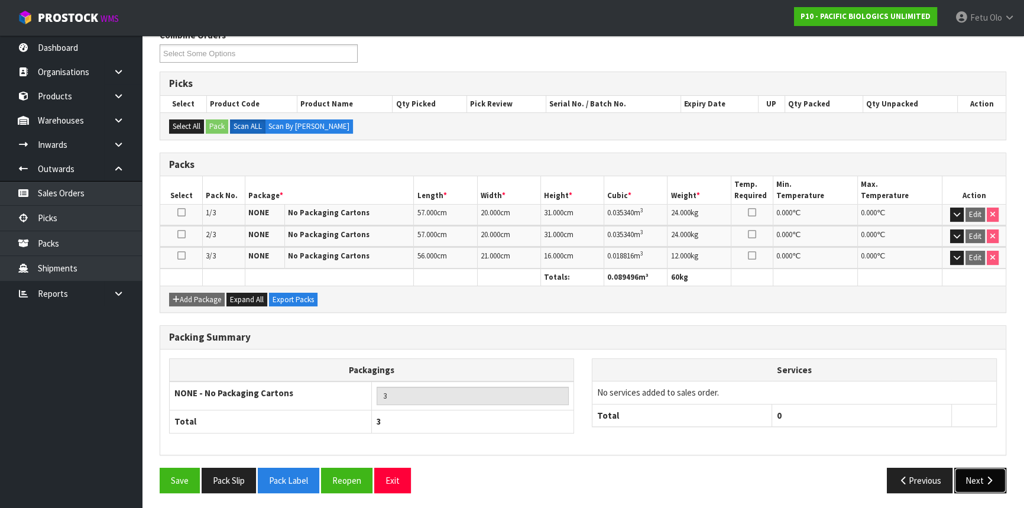
click at [975, 472] on button "Next" at bounding box center [980, 480] width 52 height 25
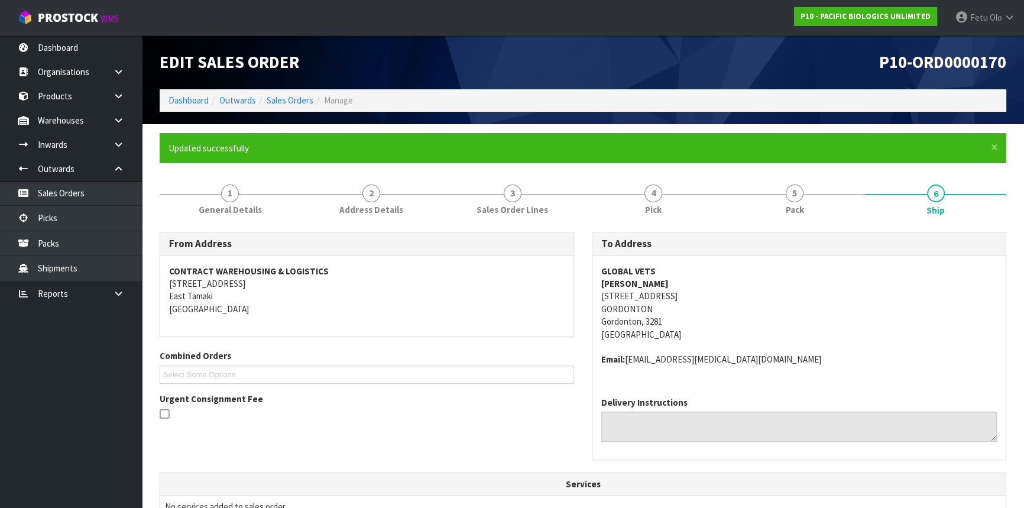
scroll to position [339, 0]
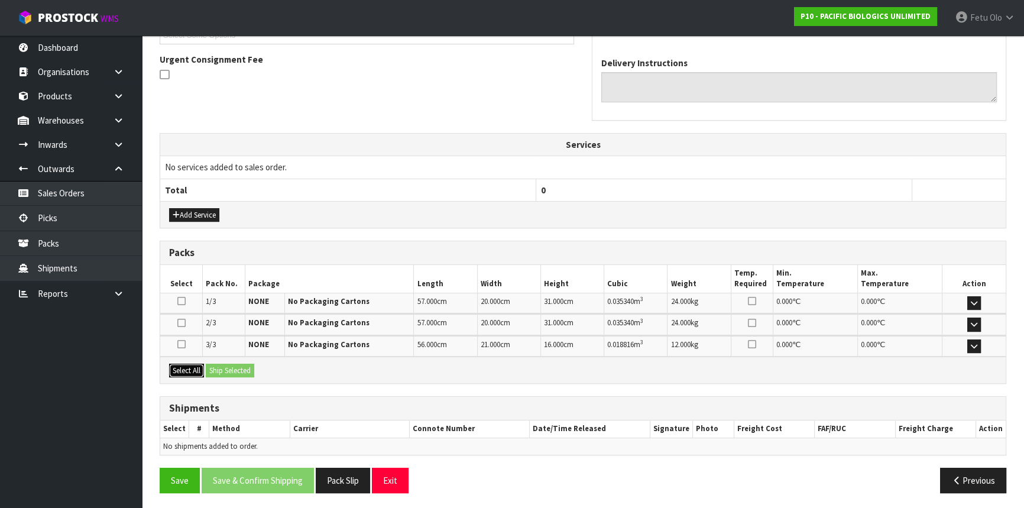
click at [182, 364] on button "Select All" at bounding box center [186, 371] width 35 height 14
click at [223, 370] on button "Ship Selected" at bounding box center [230, 371] width 48 height 14
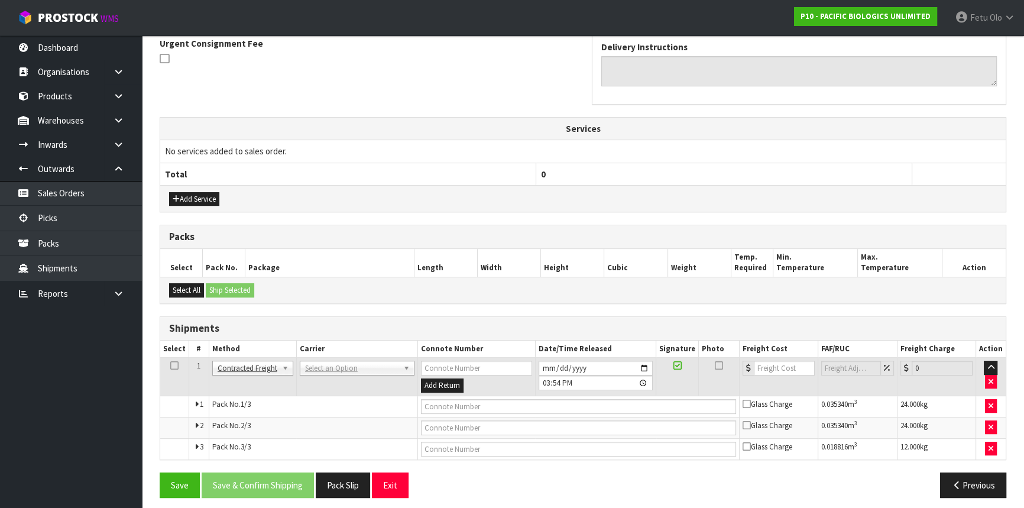
scroll to position [361, 0]
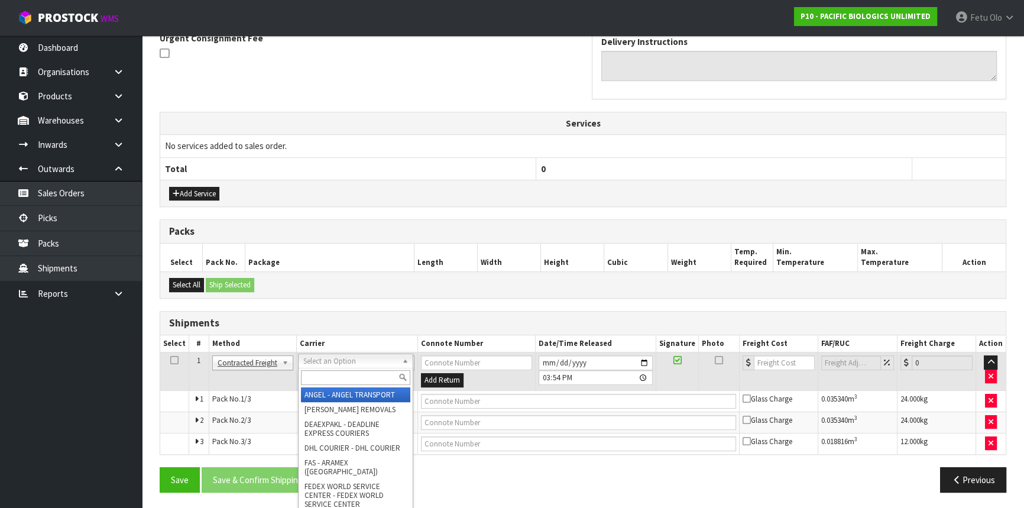
click at [326, 376] on input "text" at bounding box center [355, 377] width 109 height 15
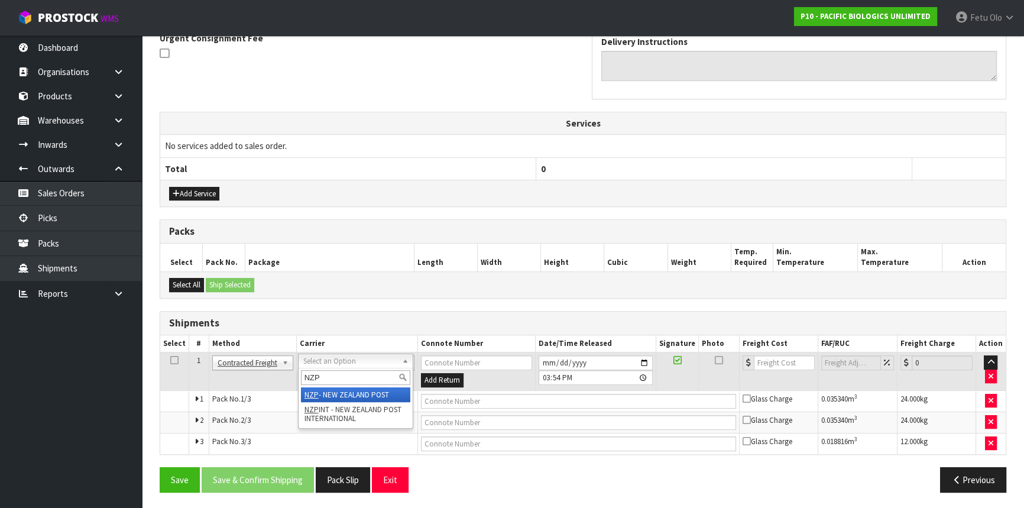
type input "NZP"
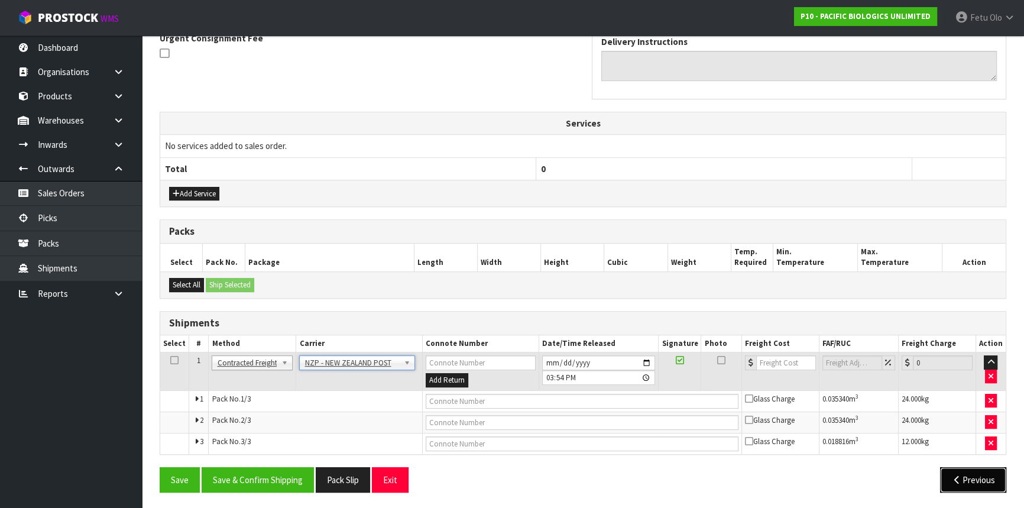
click at [970, 478] on button "Previous" at bounding box center [973, 479] width 66 height 25
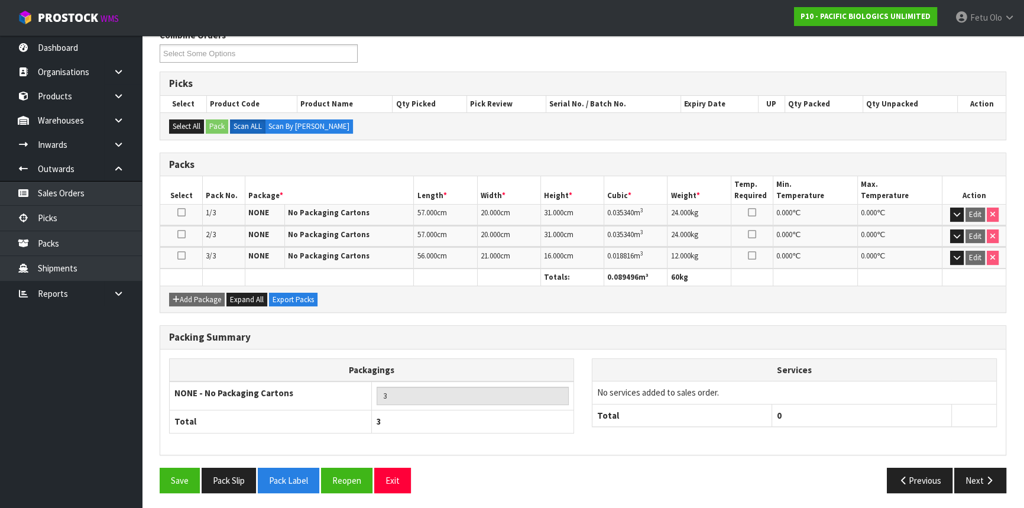
click at [798, 408] on th "0" at bounding box center [862, 415] width 180 height 22
click at [343, 474] on button "Reopen" at bounding box center [346, 480] width 51 height 25
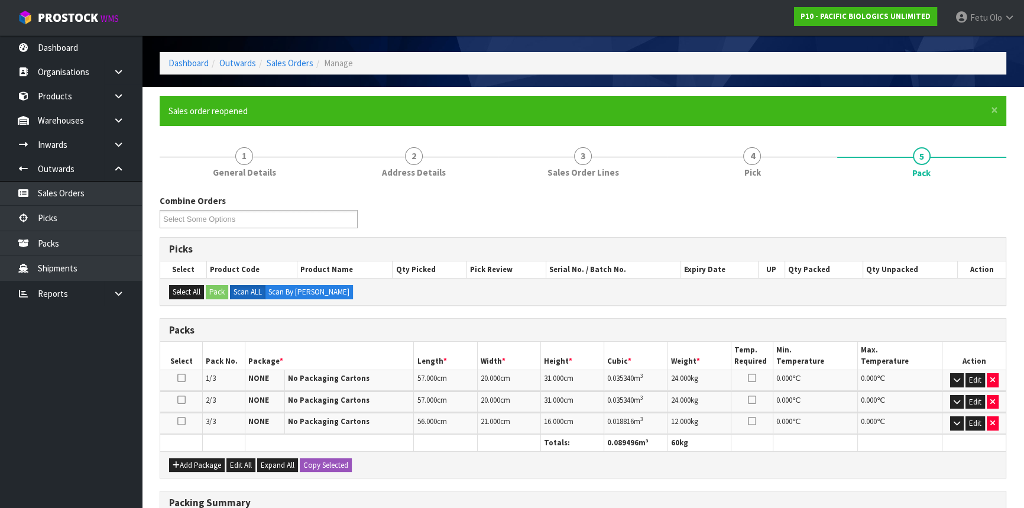
scroll to position [229, 0]
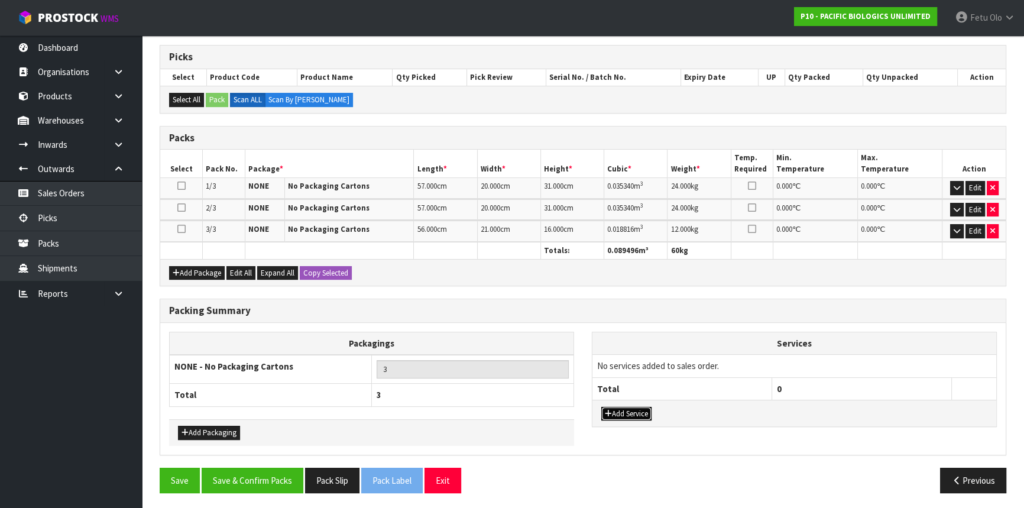
click at [612, 407] on button "Add Service" at bounding box center [626, 414] width 50 height 14
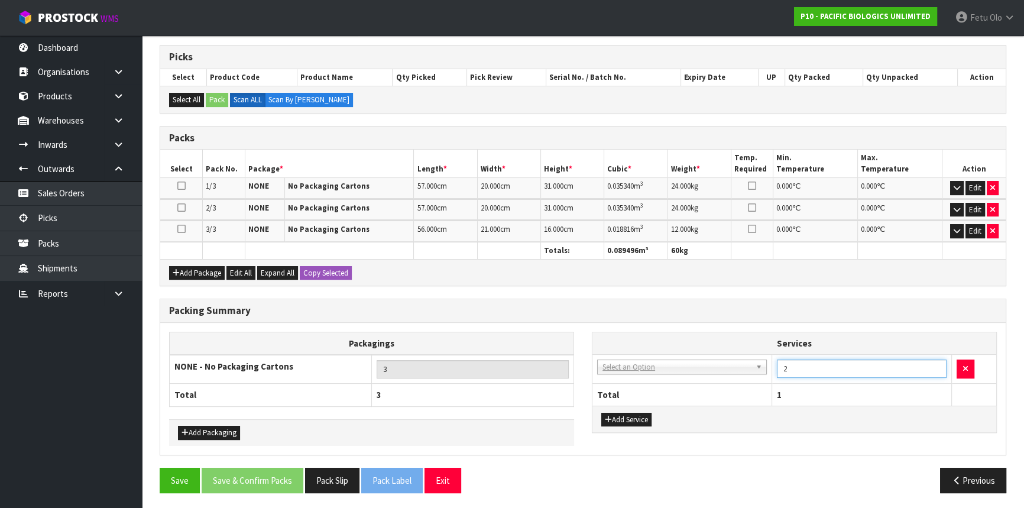
type input "2"
click at [936, 363] on input "2" at bounding box center [862, 368] width 170 height 18
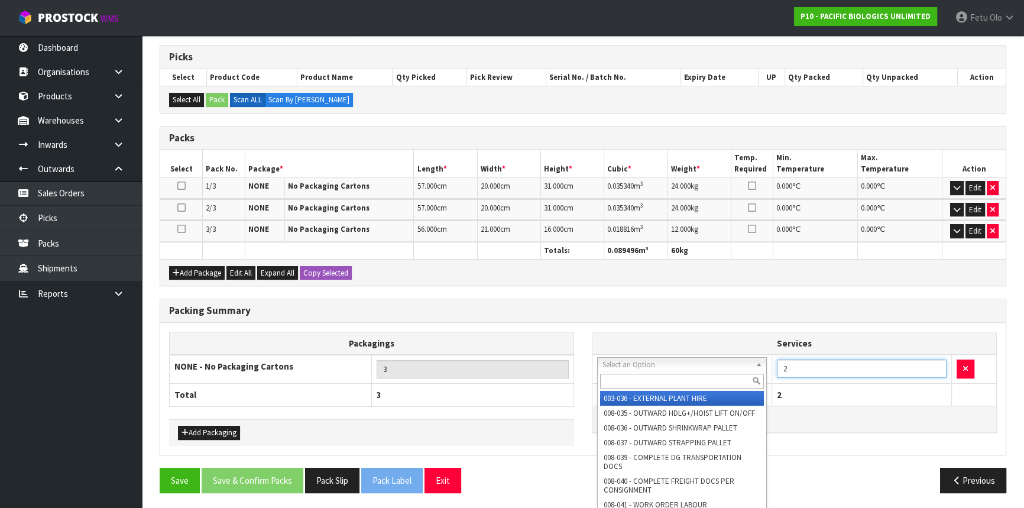
drag, startPoint x: 675, startPoint y: 372, endPoint x: 670, endPoint y: 380, distance: 9.5
click at [670, 380] on input "text" at bounding box center [682, 381] width 164 height 15
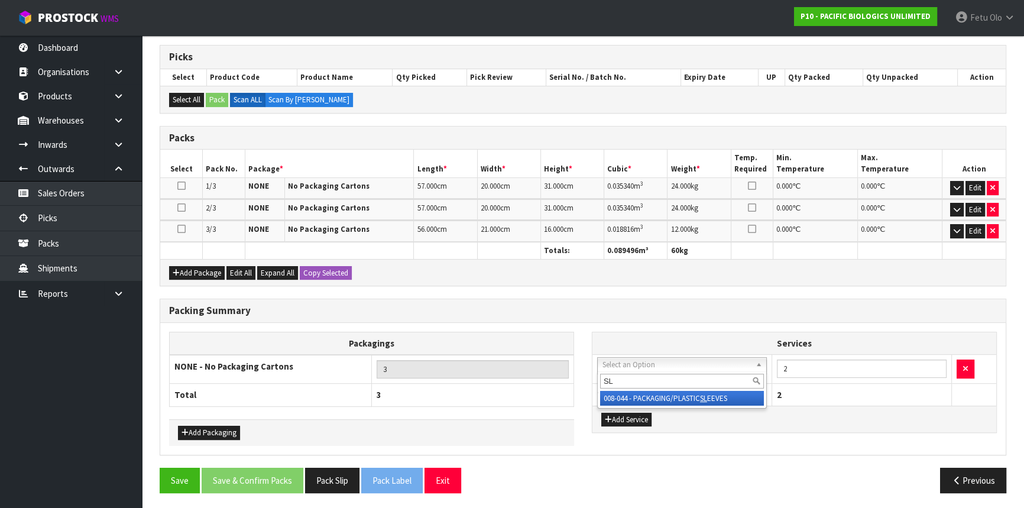
type input "SL"
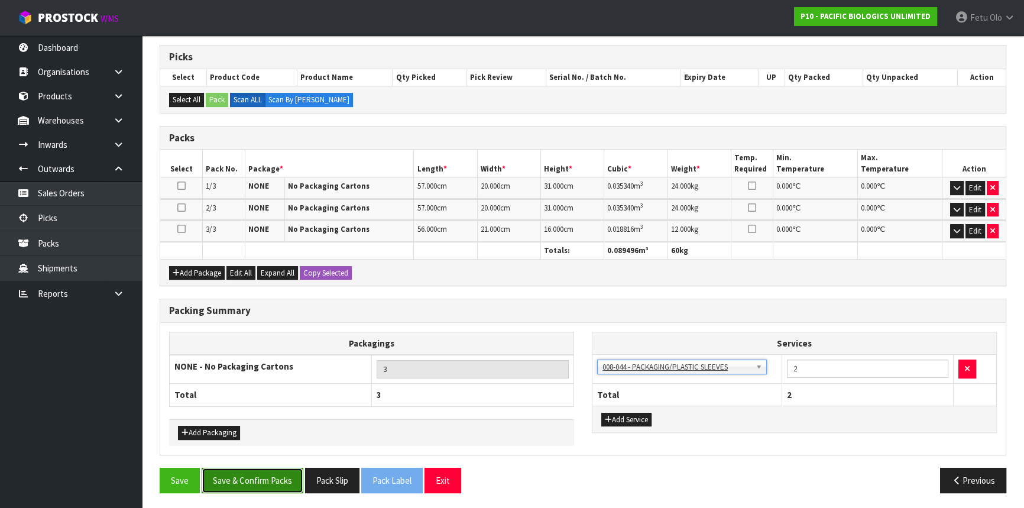
click at [266, 479] on button "Save & Confirm Packs" at bounding box center [253, 480] width 102 height 25
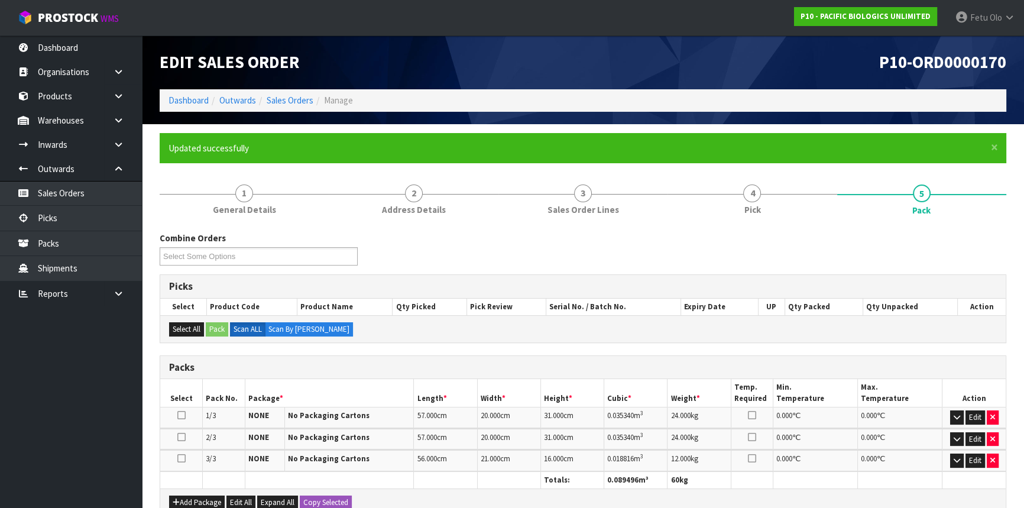
scroll to position [203, 0]
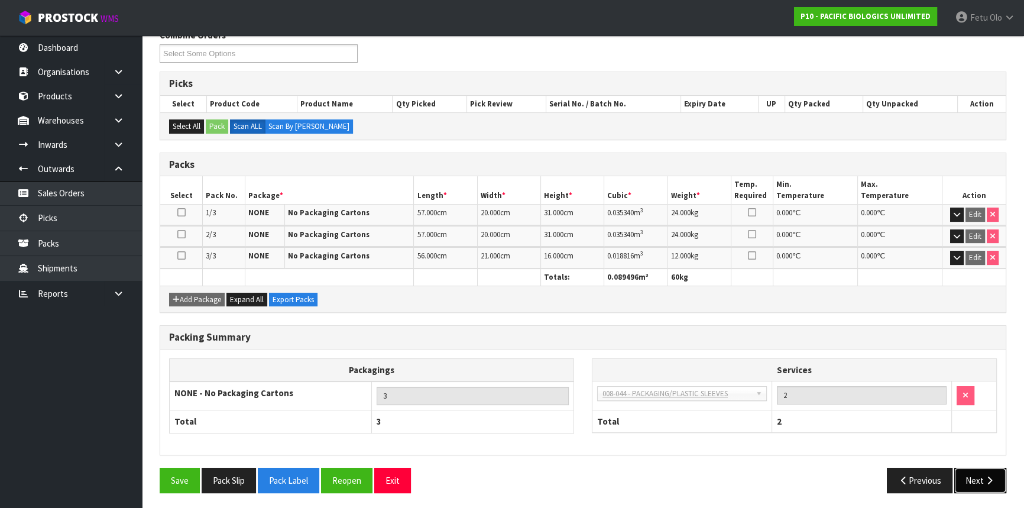
click at [990, 469] on button "Next" at bounding box center [980, 480] width 52 height 25
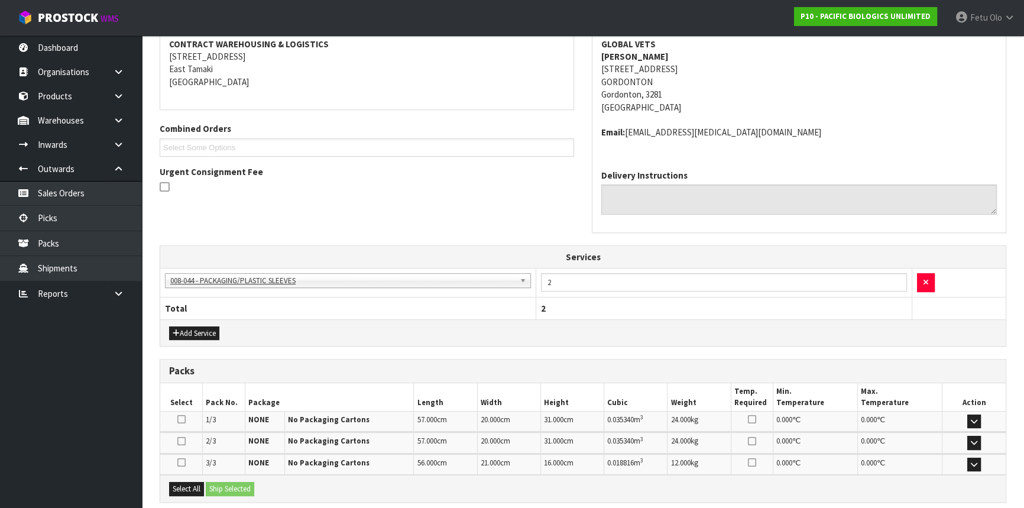
scroll to position [345, 0]
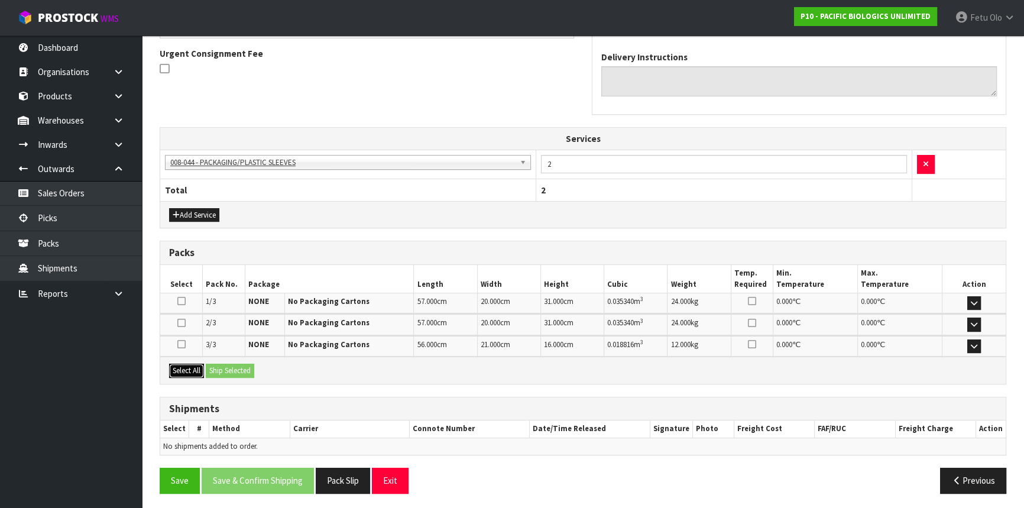
click at [193, 364] on button "Select All" at bounding box center [186, 371] width 35 height 14
click at [245, 374] on button "Ship Selected" at bounding box center [230, 371] width 48 height 14
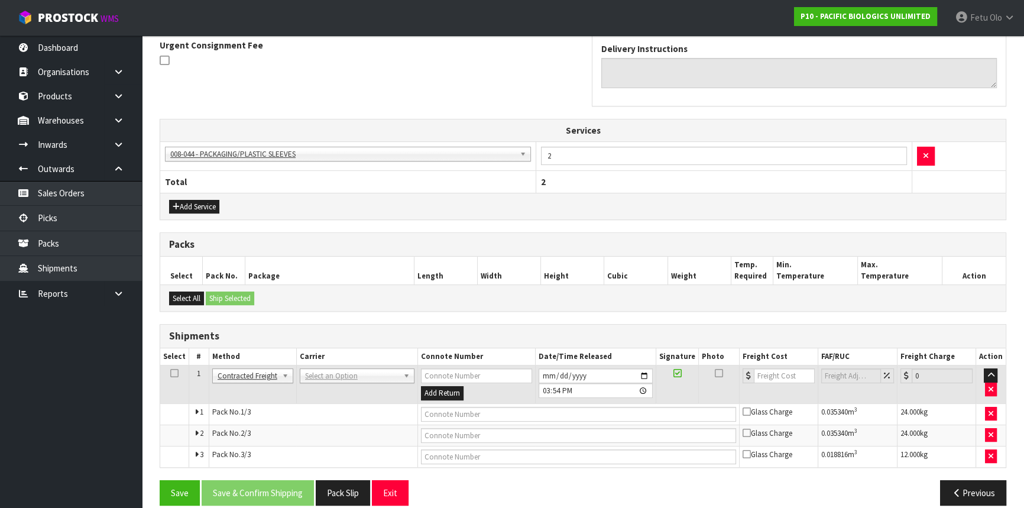
scroll to position [367, 0]
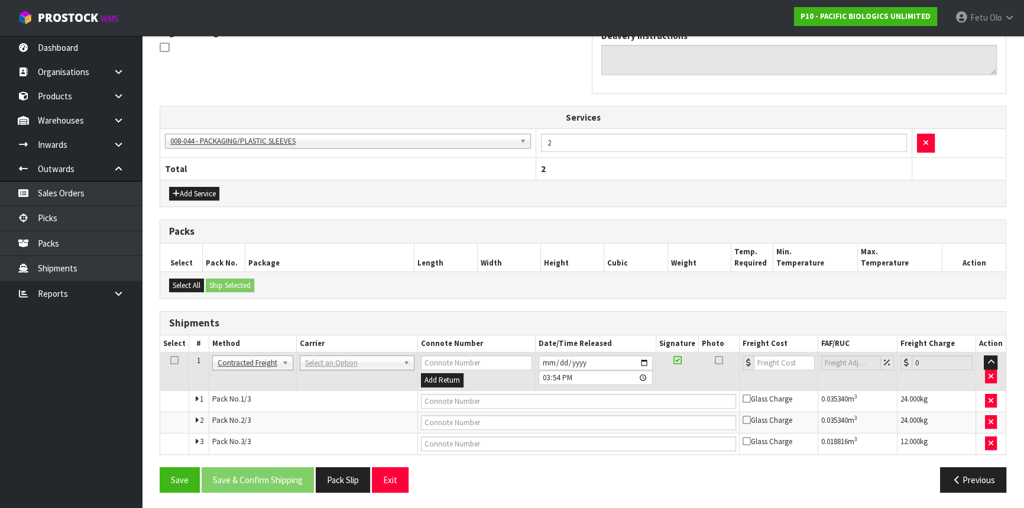
drag, startPoint x: 354, startPoint y: 368, endPoint x: 345, endPoint y: 382, distance: 15.9
click at [353, 368] on td "ANGEL - ANGEL TRANSPORT [PERSON_NAME] REMOVALS DEAEXPAKL - DEADLINE EXPRESS COU…" at bounding box center [356, 371] width 121 height 38
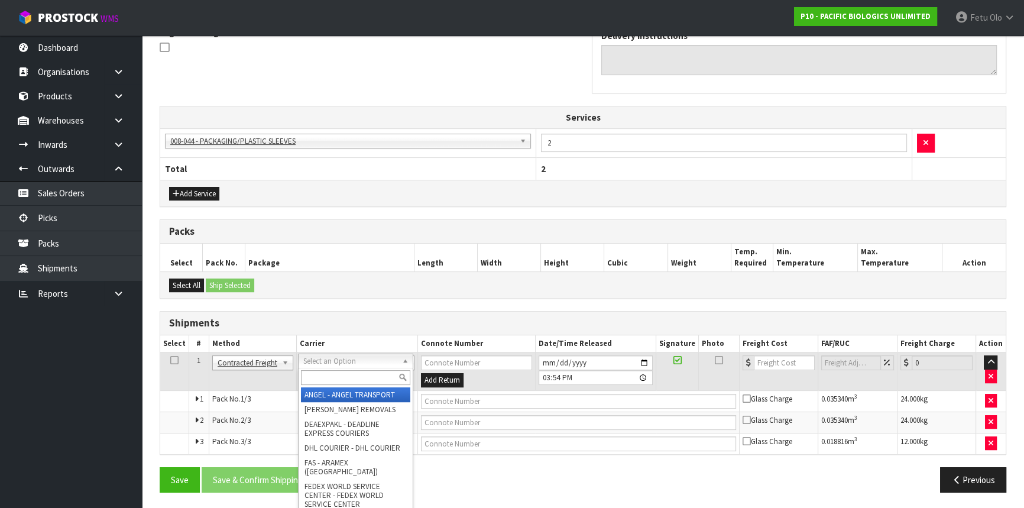
click at [343, 374] on div at bounding box center [356, 378] width 114 height 20
click at [343, 374] on input "text" at bounding box center [355, 377] width 109 height 15
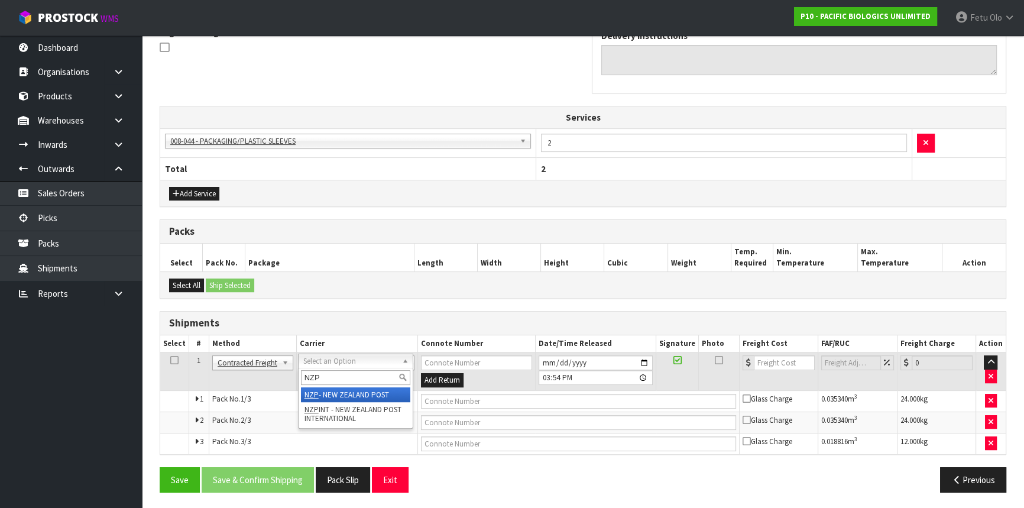
type input "NZP"
drag, startPoint x: 346, startPoint y: 394, endPoint x: 352, endPoint y: 391, distance: 6.1
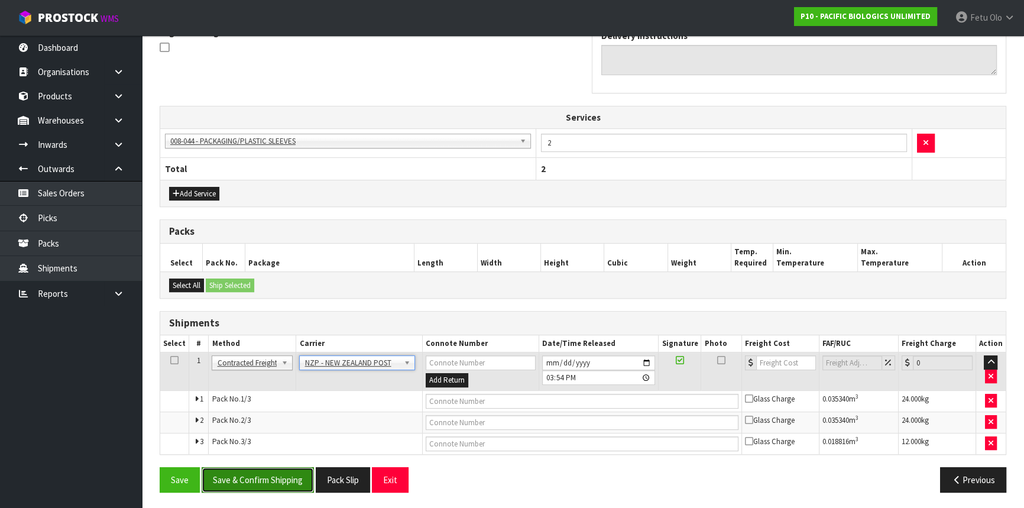
click at [276, 475] on button "Save & Confirm Shipping" at bounding box center [258, 479] width 112 height 25
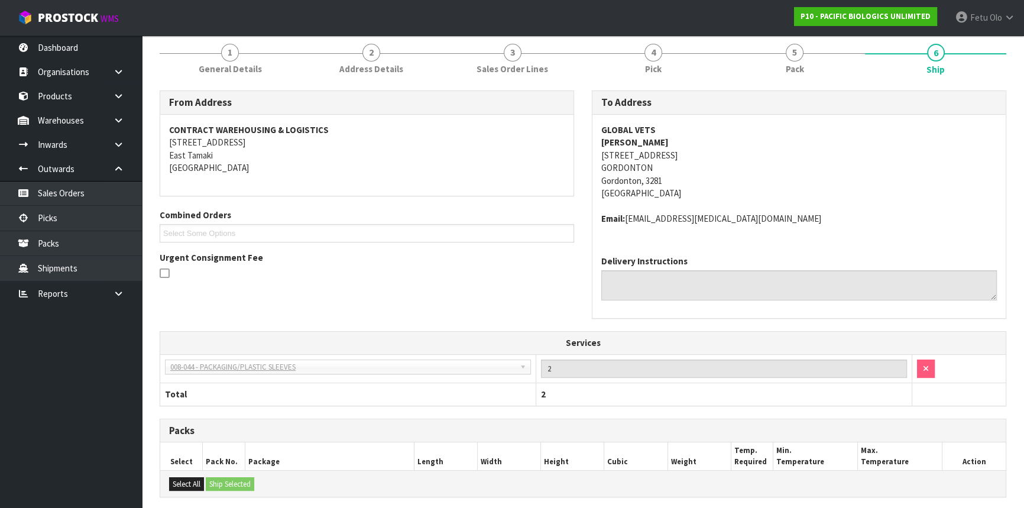
scroll to position [348, 0]
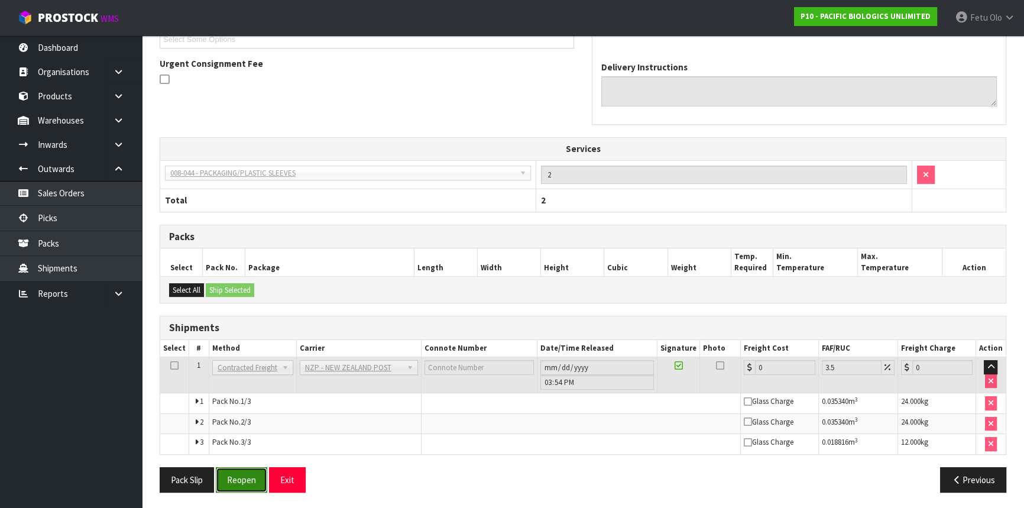
click at [237, 468] on button "Reopen" at bounding box center [241, 479] width 51 height 25
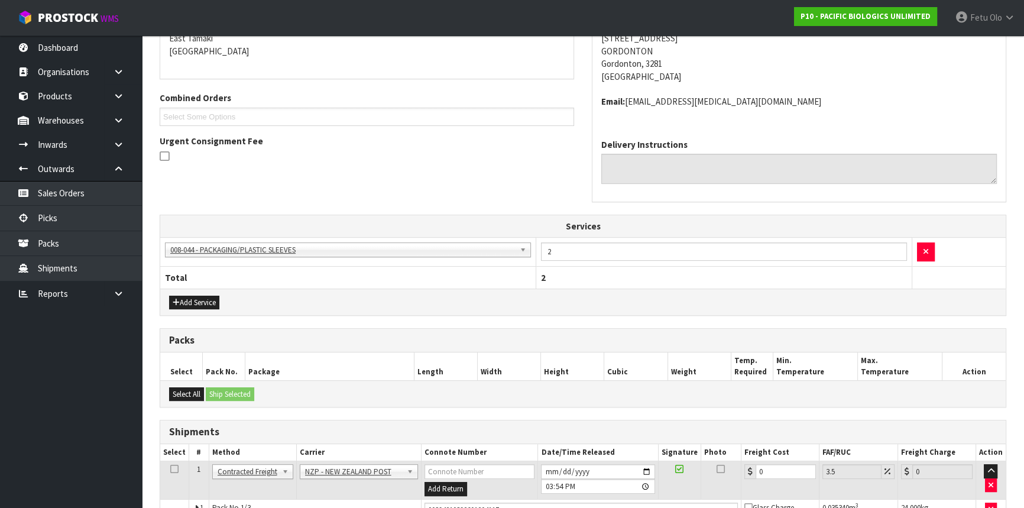
scroll to position [376, 0]
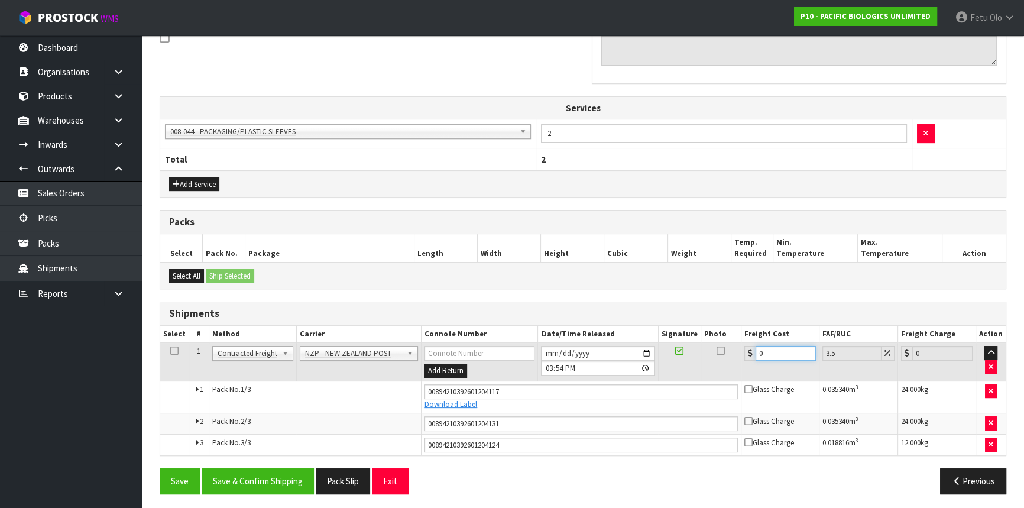
drag, startPoint x: 774, startPoint y: 352, endPoint x: 716, endPoint y: 358, distance: 58.8
click at [716, 358] on tr "1 Client Local Pickup Customer Local Pickup Company Freight Contracted Freight …" at bounding box center [582, 362] width 845 height 38
type input "4"
type input "4.14"
type input "42"
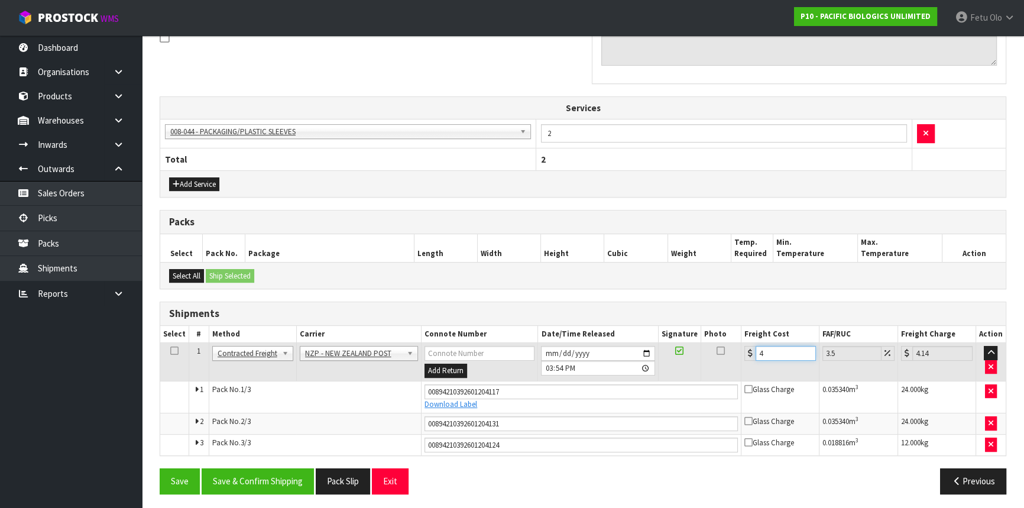
type input "43.47"
type input "42.9"
type input "44.4"
type input "42.98"
type input "44.48"
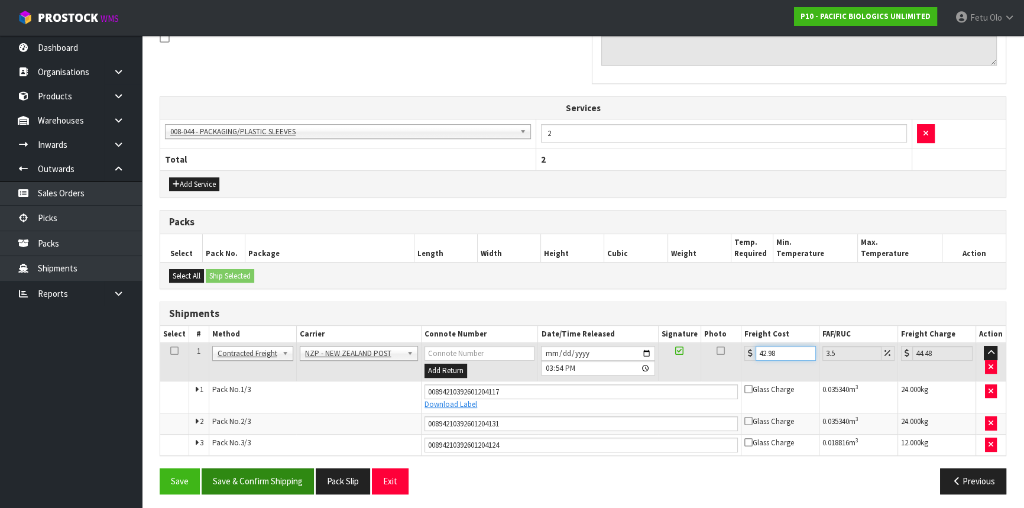
type input "42.98"
click at [295, 487] on button "Save & Confirm Shipping" at bounding box center [258, 480] width 112 height 25
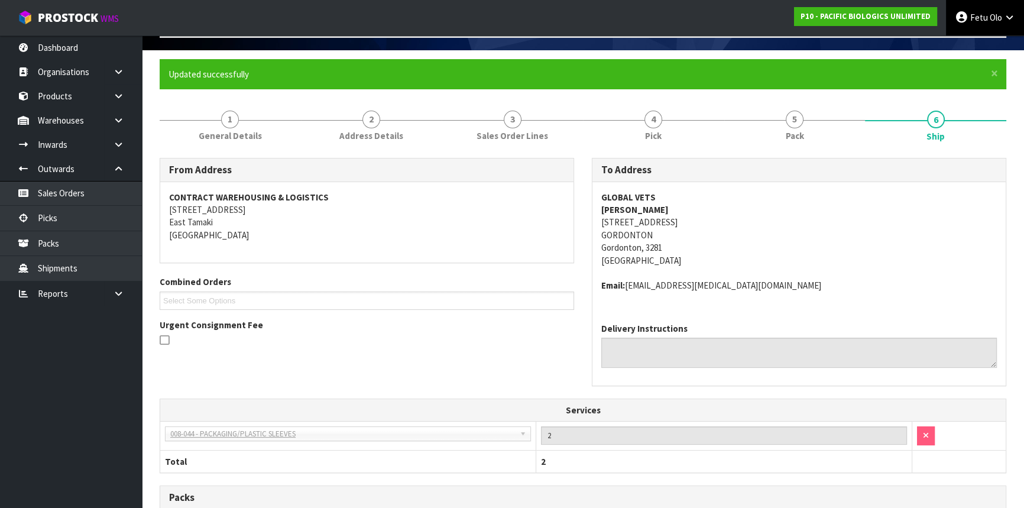
scroll to position [0, 0]
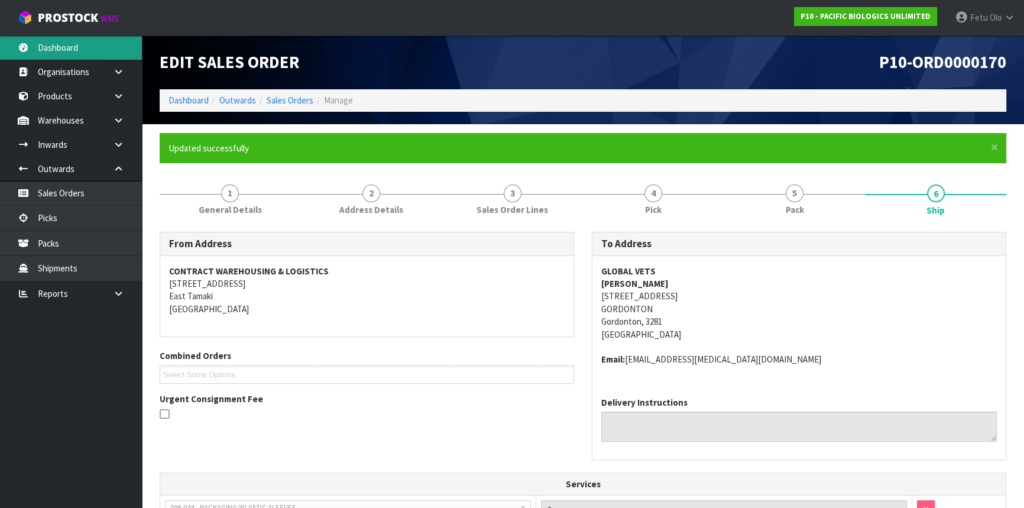
click at [67, 39] on link "Dashboard" at bounding box center [71, 47] width 142 height 24
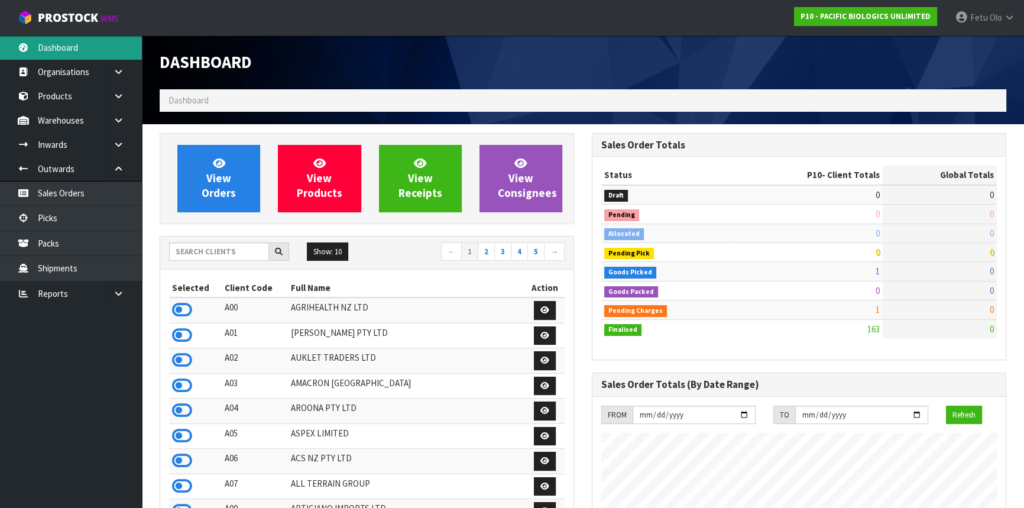
scroll to position [894, 432]
click at [247, 254] on input "text" at bounding box center [219, 251] width 100 height 18
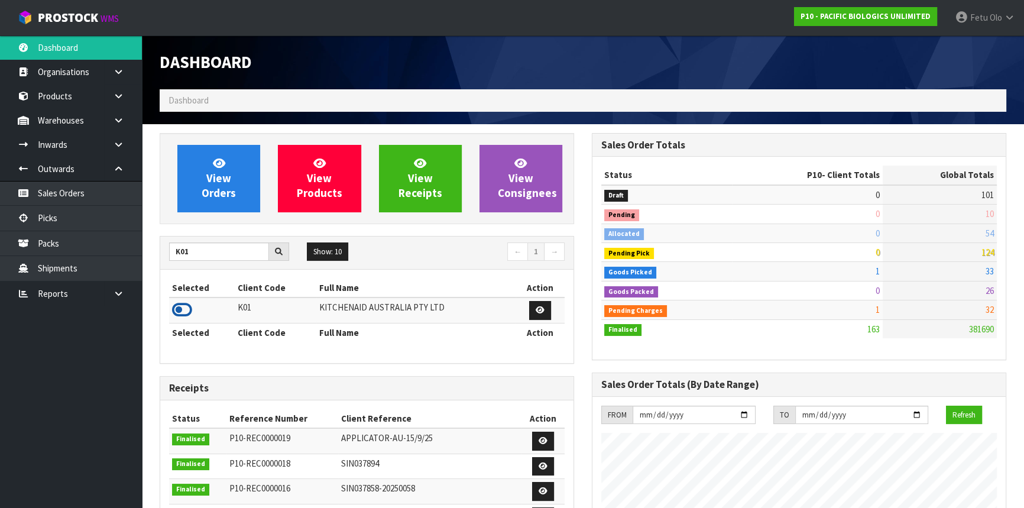
click at [188, 311] on icon at bounding box center [182, 310] width 20 height 18
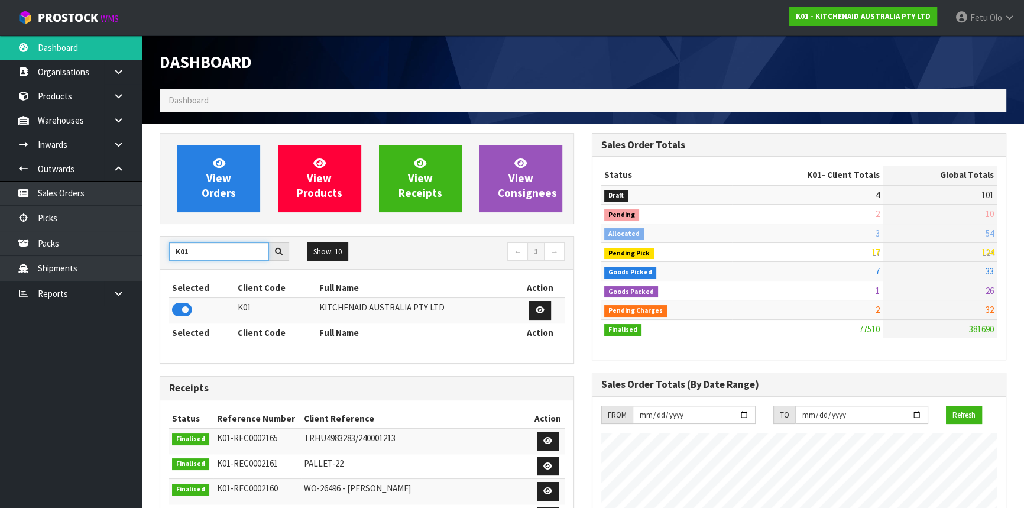
drag, startPoint x: 190, startPoint y: 253, endPoint x: 141, endPoint y: 260, distance: 49.5
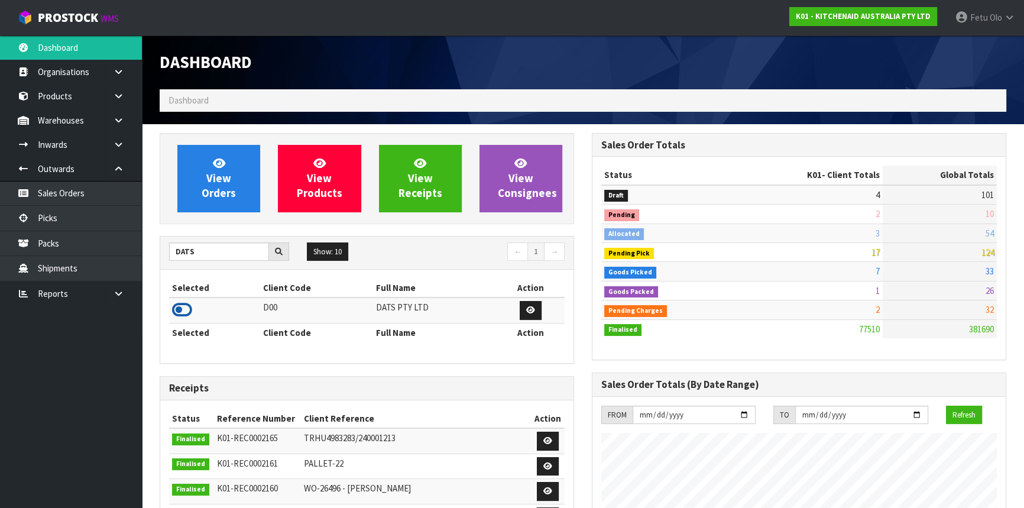
click at [184, 314] on icon at bounding box center [182, 310] width 20 height 18
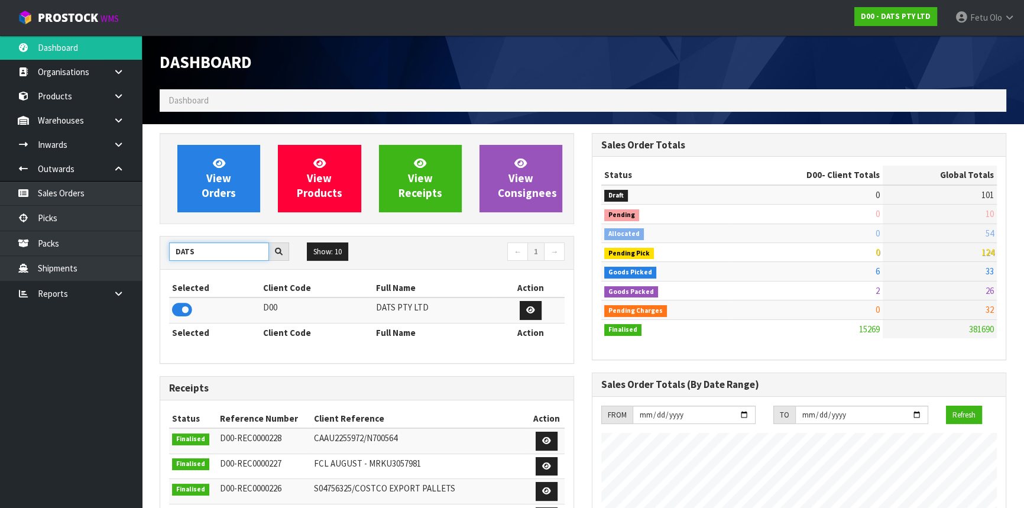
drag, startPoint x: 195, startPoint y: 254, endPoint x: 157, endPoint y: 257, distance: 37.9
click at [157, 257] on div "View Orders View Products View Receipts View Consignees DATS Show: 10 5 10 25 5…" at bounding box center [367, 476] width 432 height 686
type input "L"
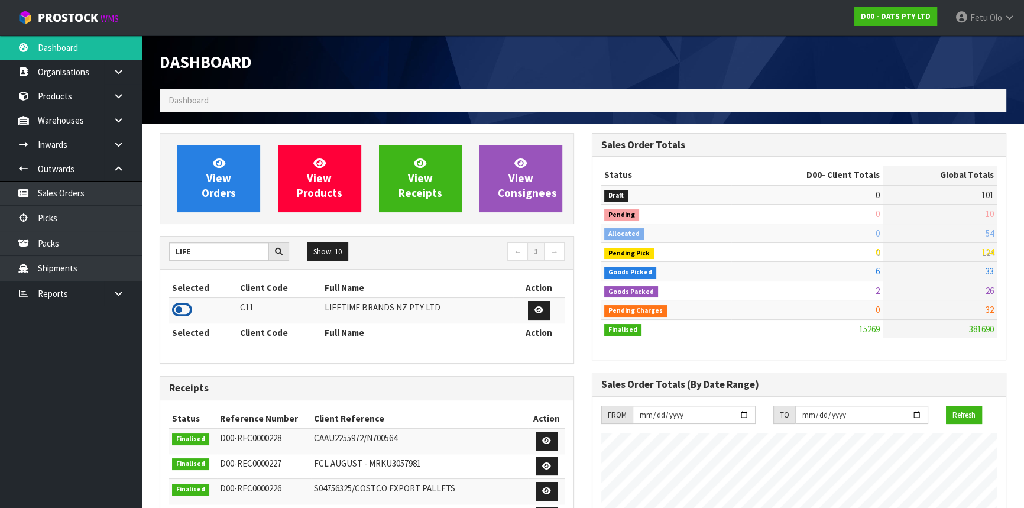
click at [183, 309] on icon at bounding box center [182, 310] width 20 height 18
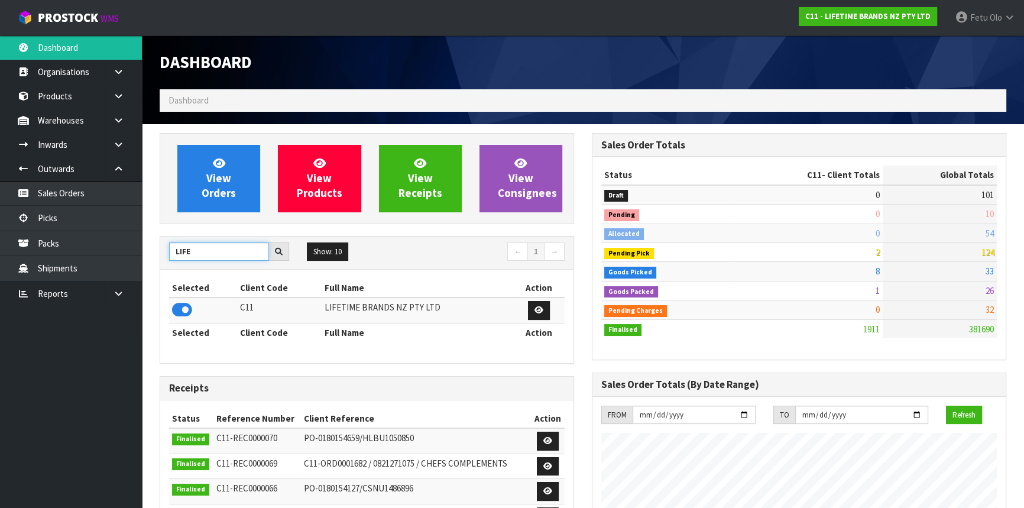
drag, startPoint x: 191, startPoint y: 252, endPoint x: 145, endPoint y: 257, distance: 45.8
type input "PROTEC"
click at [181, 307] on icon at bounding box center [182, 310] width 20 height 18
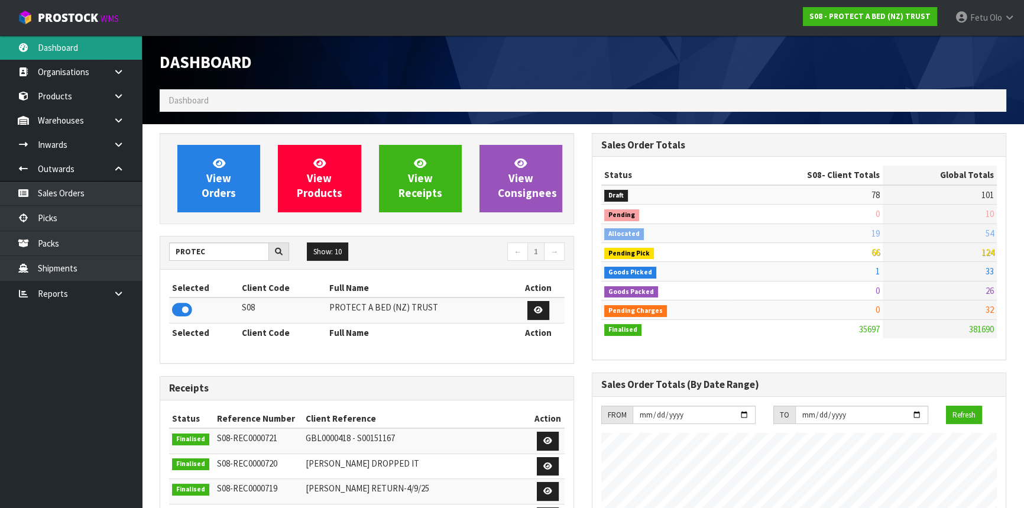
click at [70, 54] on link "Dashboard" at bounding box center [71, 47] width 142 height 24
